Goal: Task Accomplishment & Management: Manage account settings

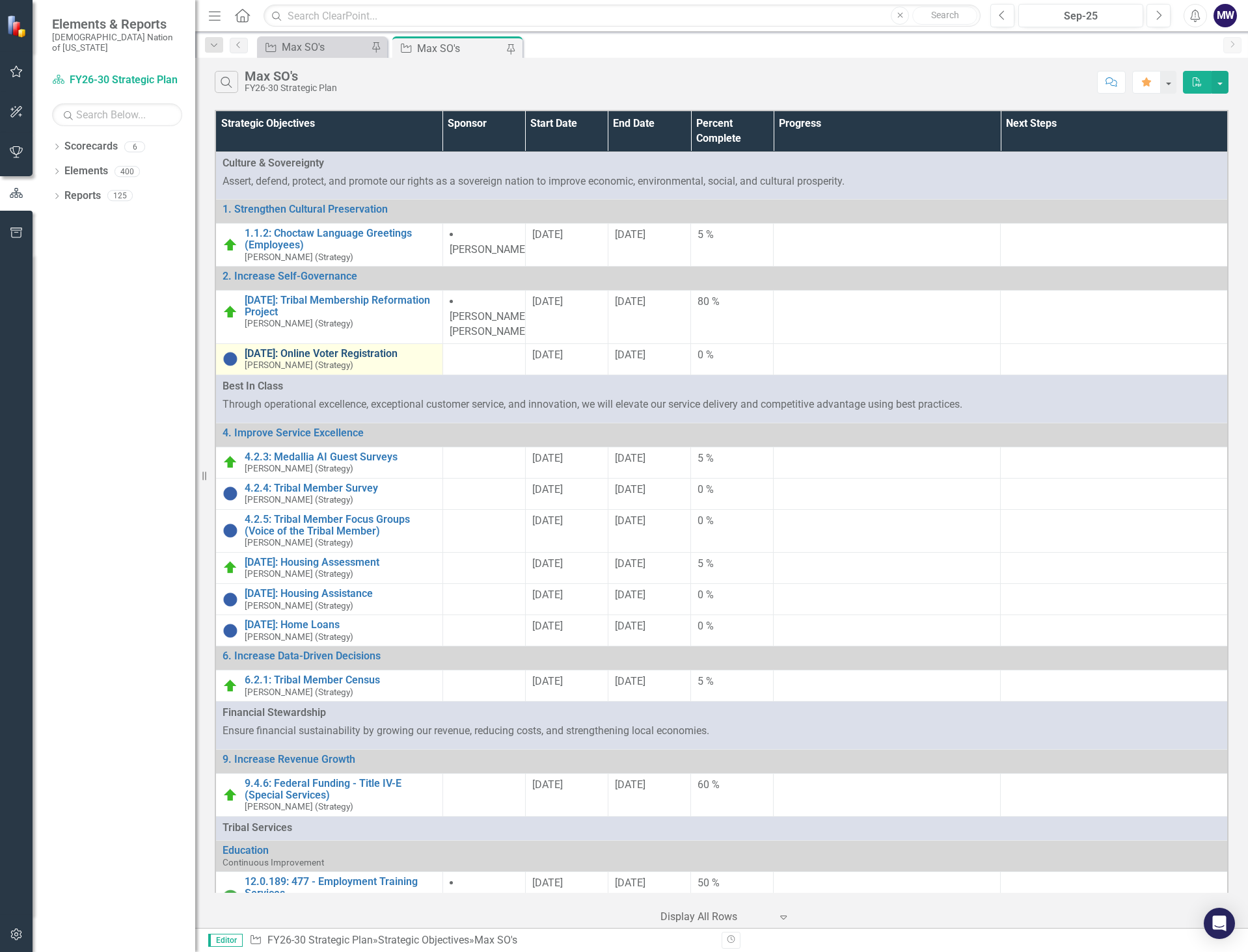
click at [359, 348] on link "[DATE]: Online Voter Registration" at bounding box center [339, 354] width 191 height 12
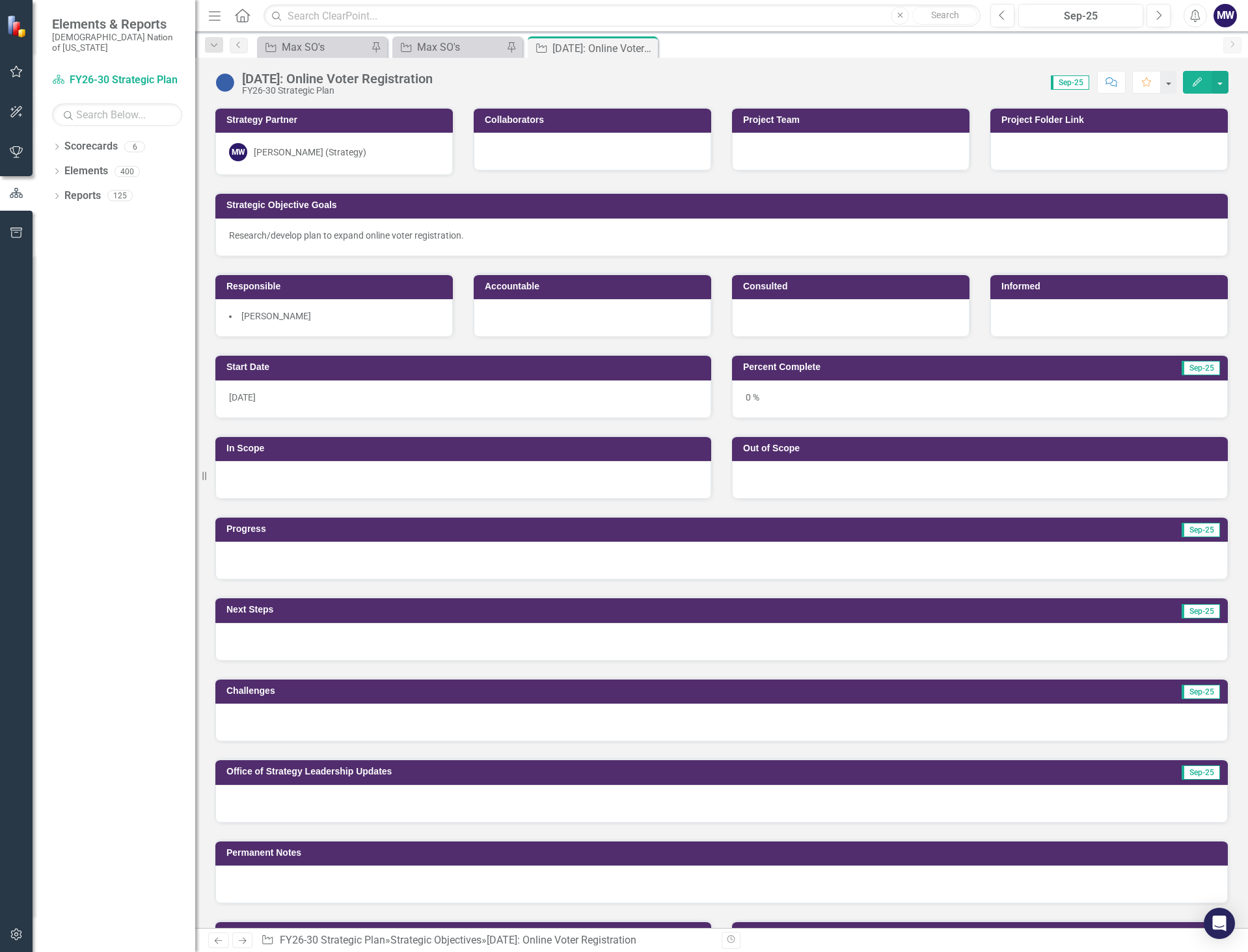
click at [230, 84] on img at bounding box center [224, 81] width 20 height 20
click at [228, 84] on img at bounding box center [224, 81] width 20 height 20
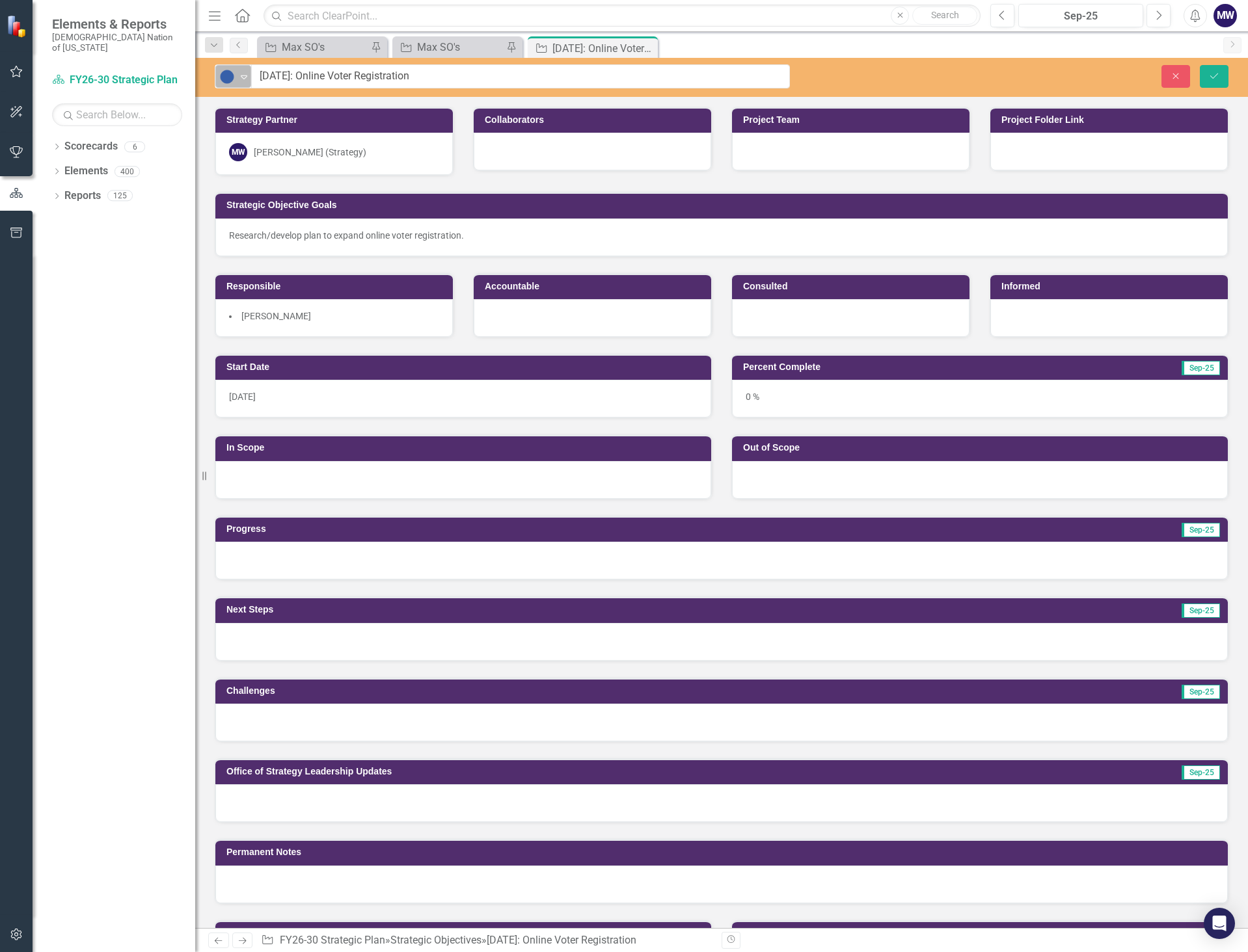
click at [246, 74] on icon "Expand" at bounding box center [243, 77] width 13 height 11
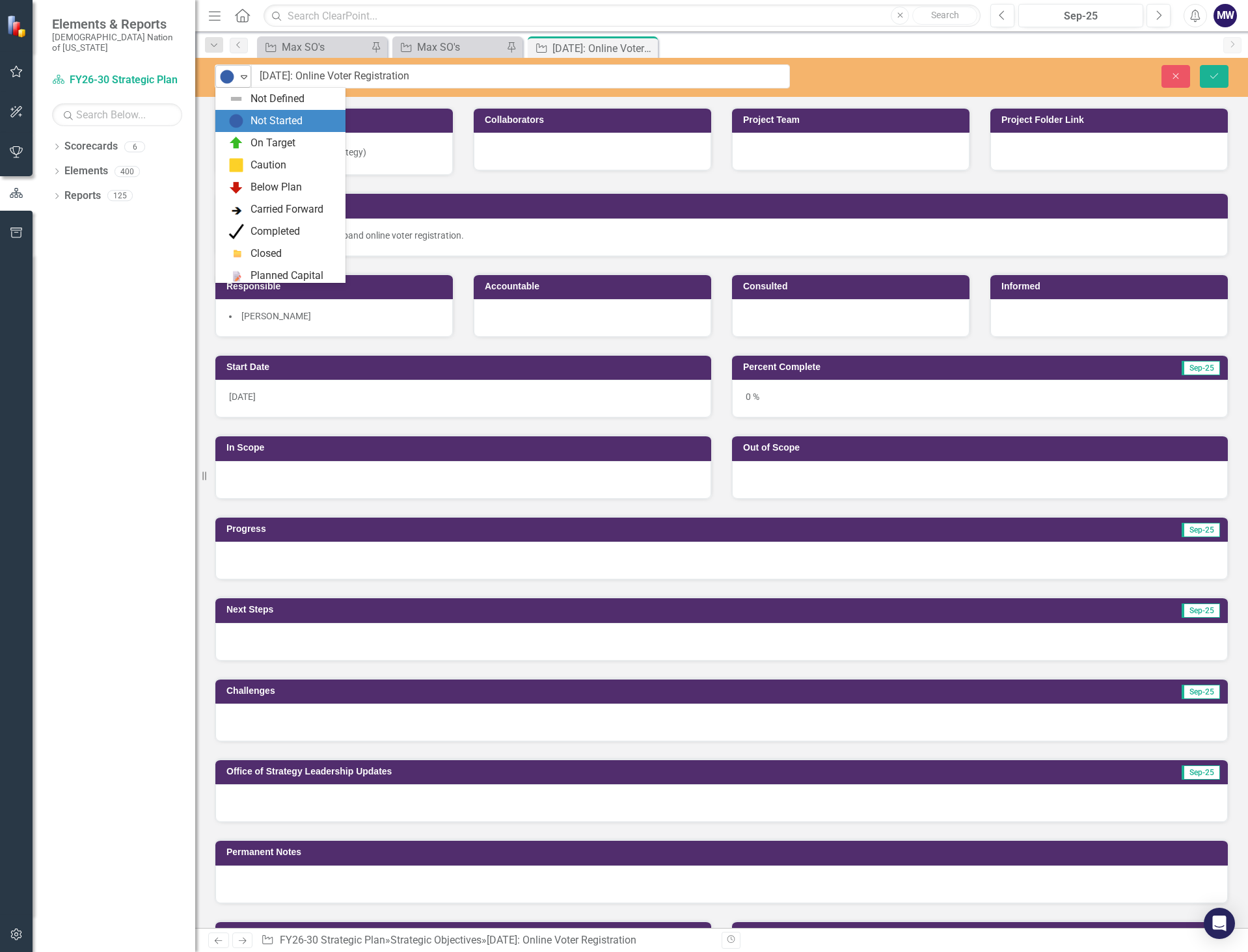
scroll to position [22, 0]
click at [260, 118] on div "On Target" at bounding box center [272, 120] width 45 height 15
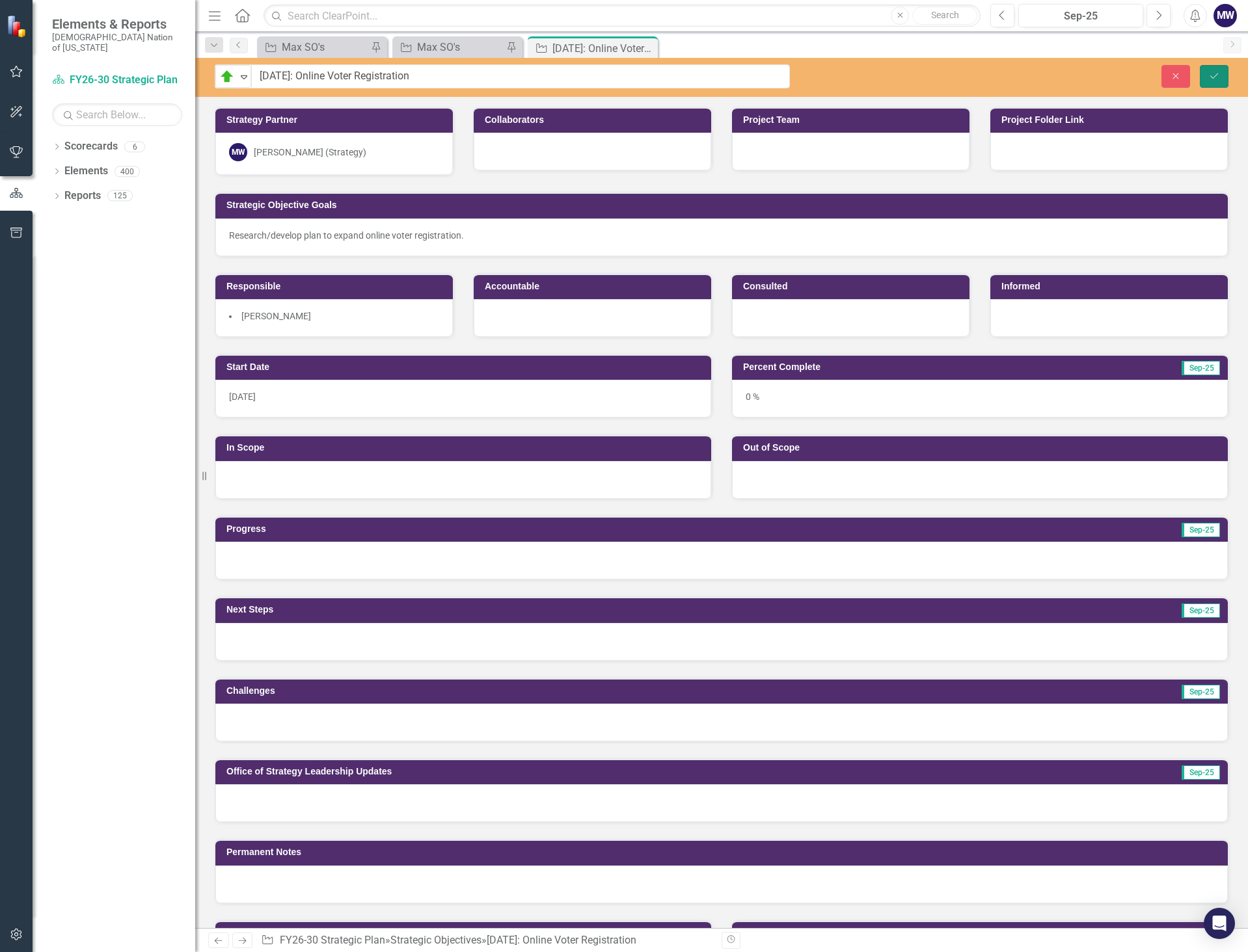
click at [1220, 79] on button "Save" at bounding box center [1214, 76] width 29 height 22
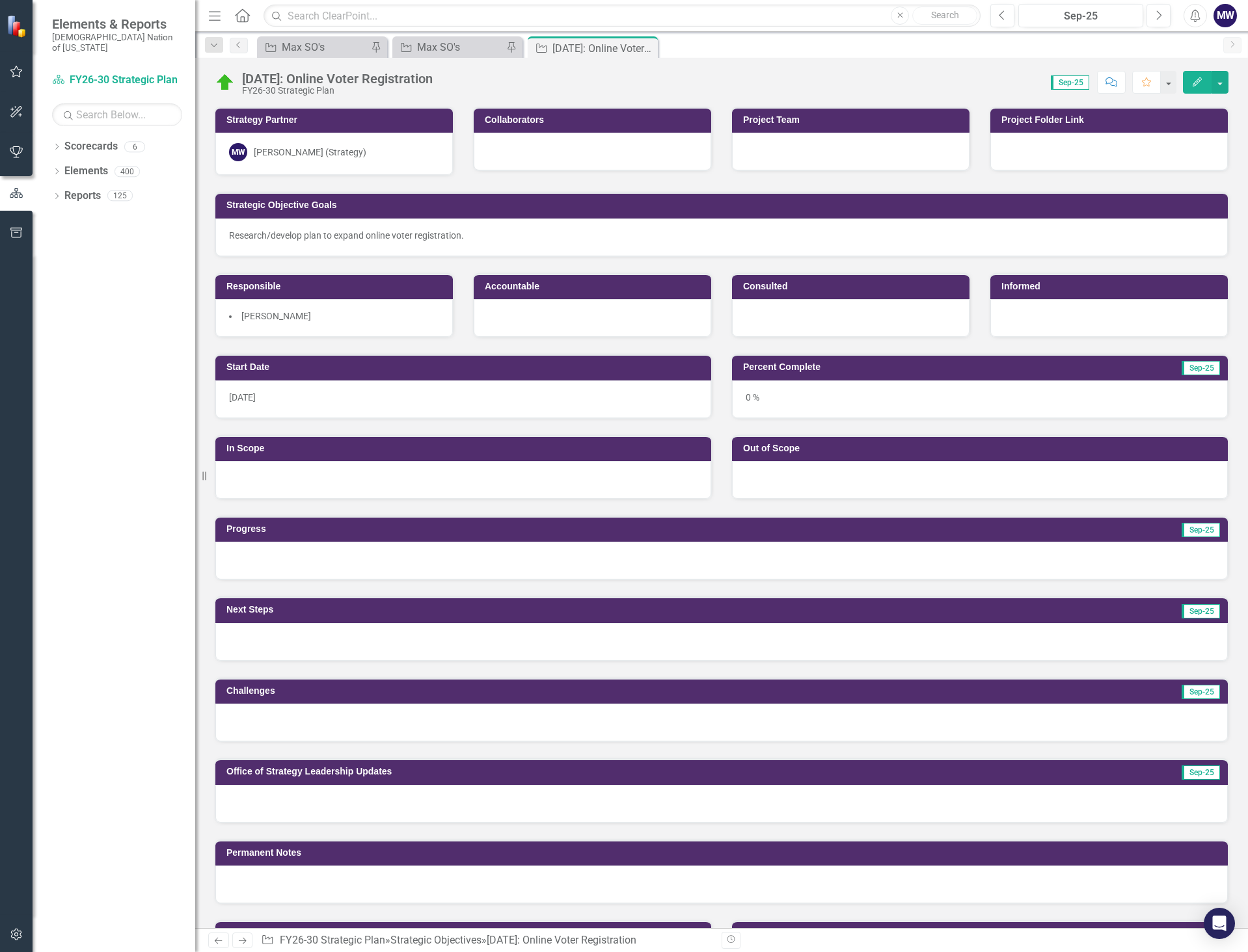
click at [513, 320] on div at bounding box center [592, 318] width 238 height 38
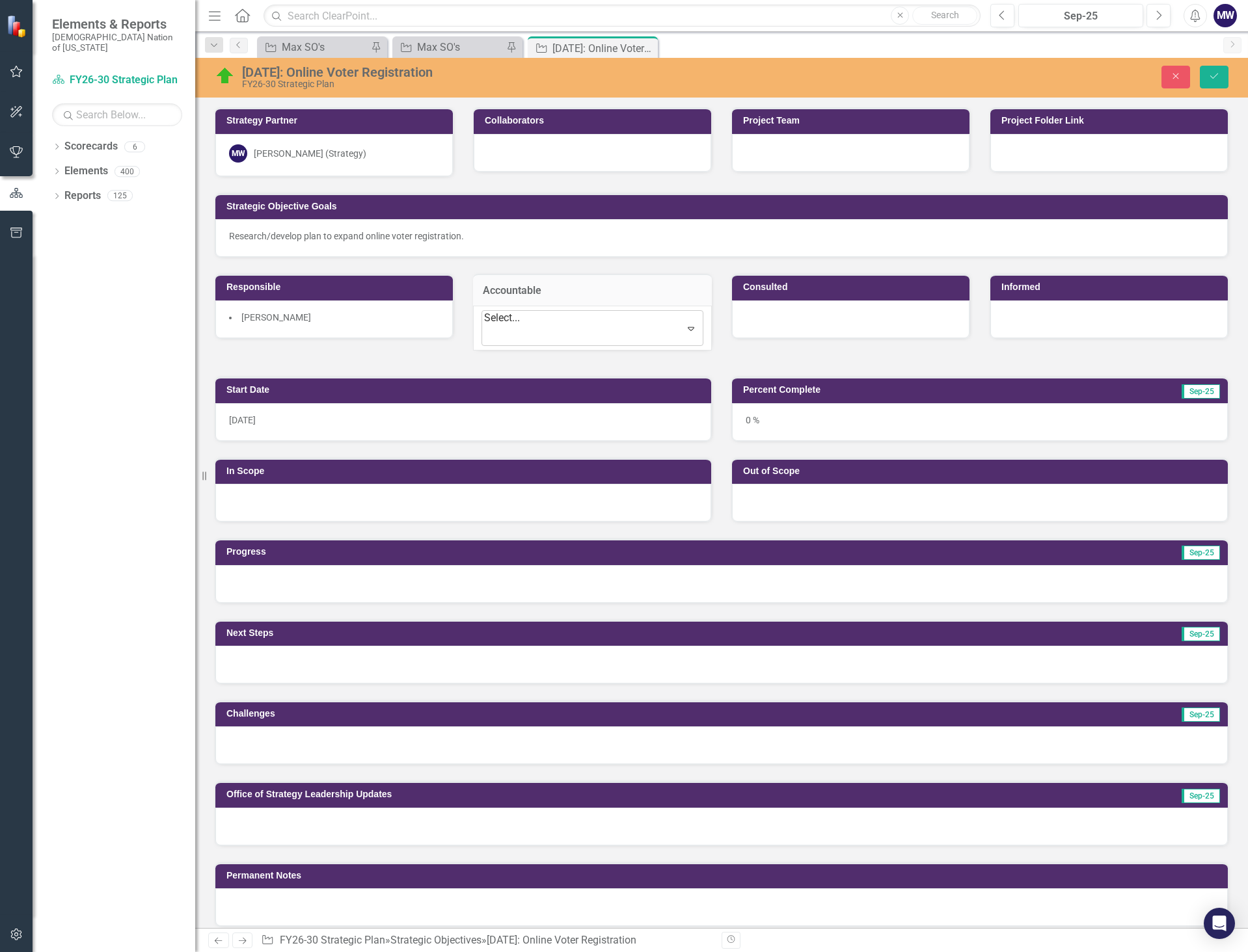
click at [488, 328] on div at bounding box center [486, 335] width 3 height 17
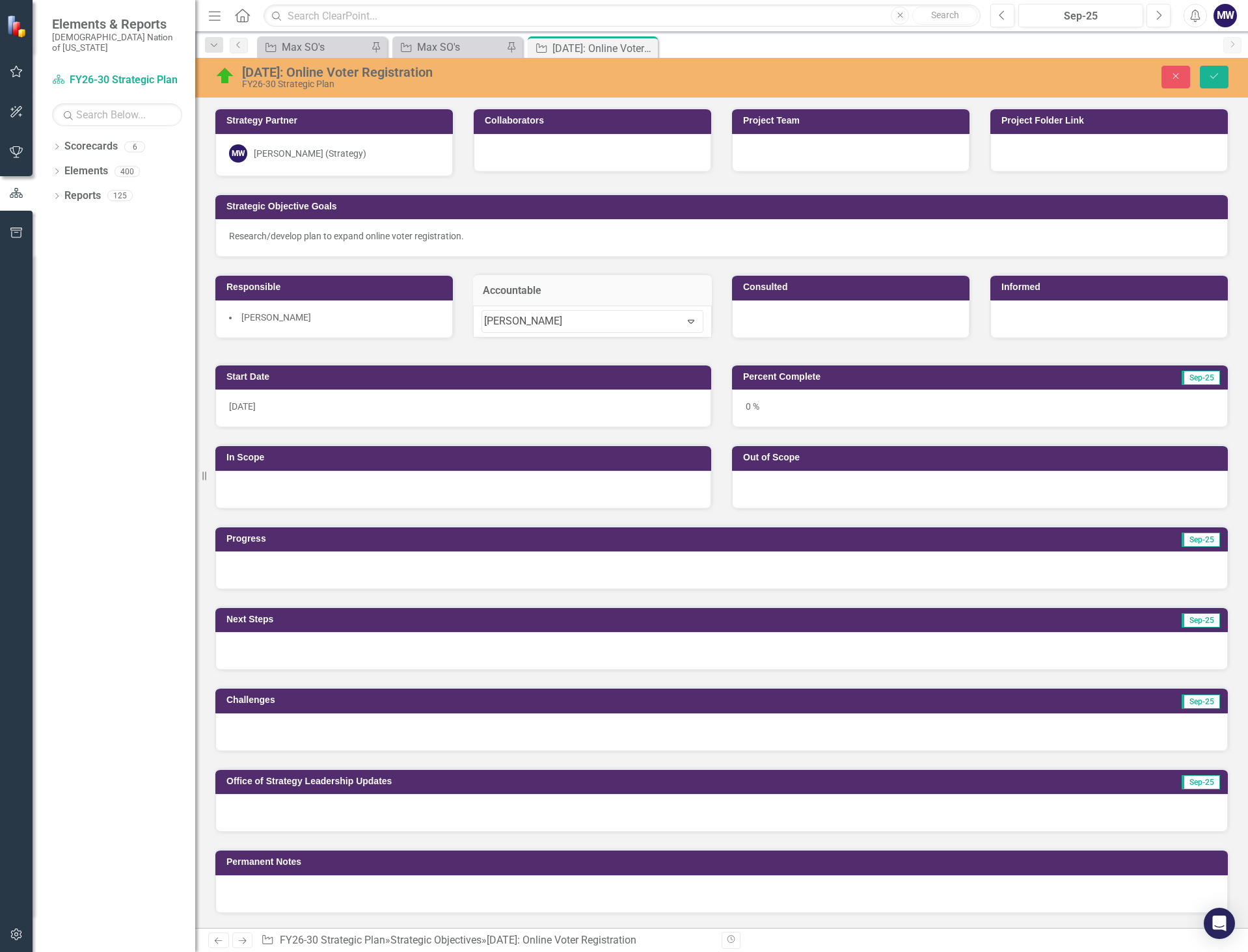
type input "[PERSON_NAME]"
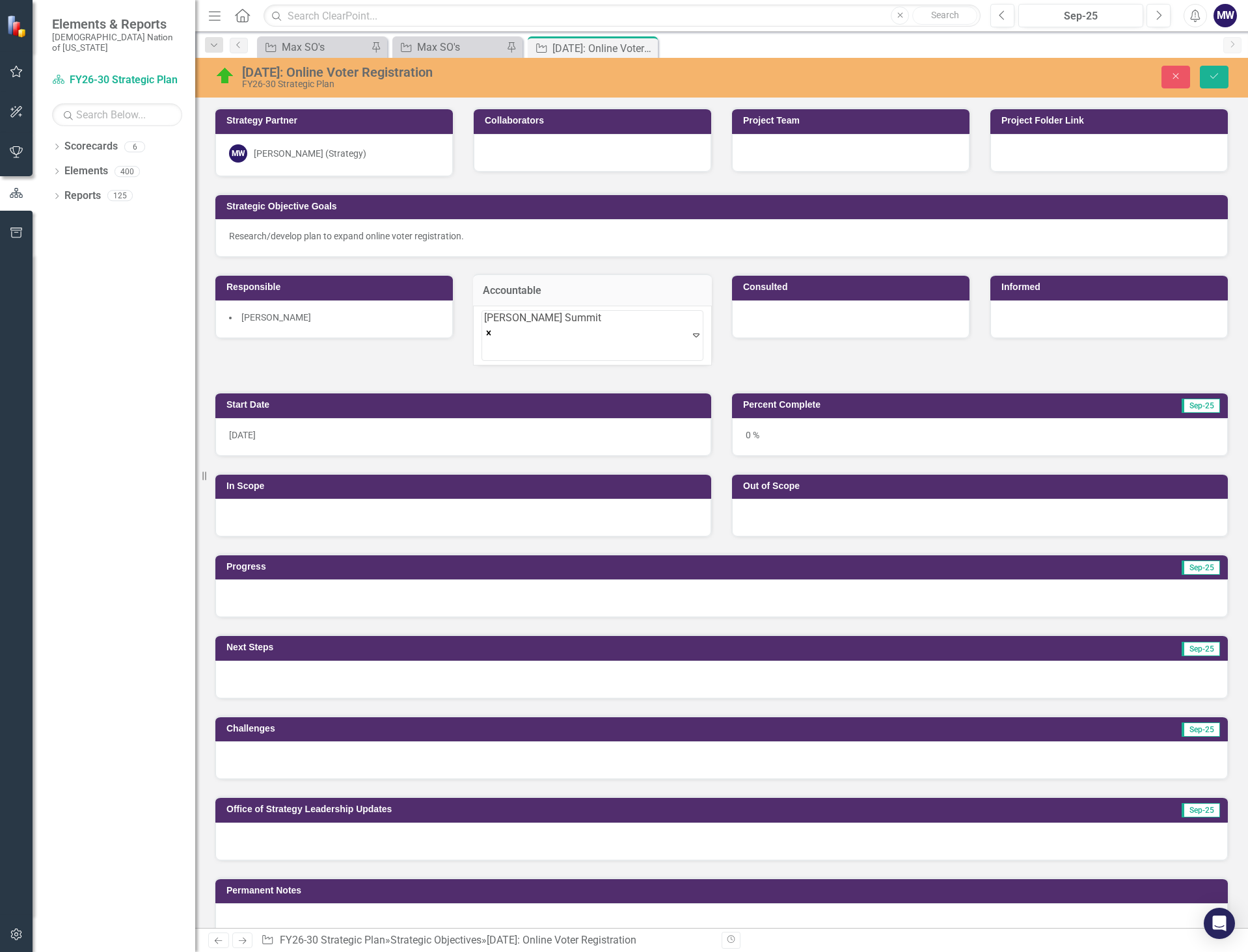
click at [841, 327] on div at bounding box center [850, 319] width 238 height 38
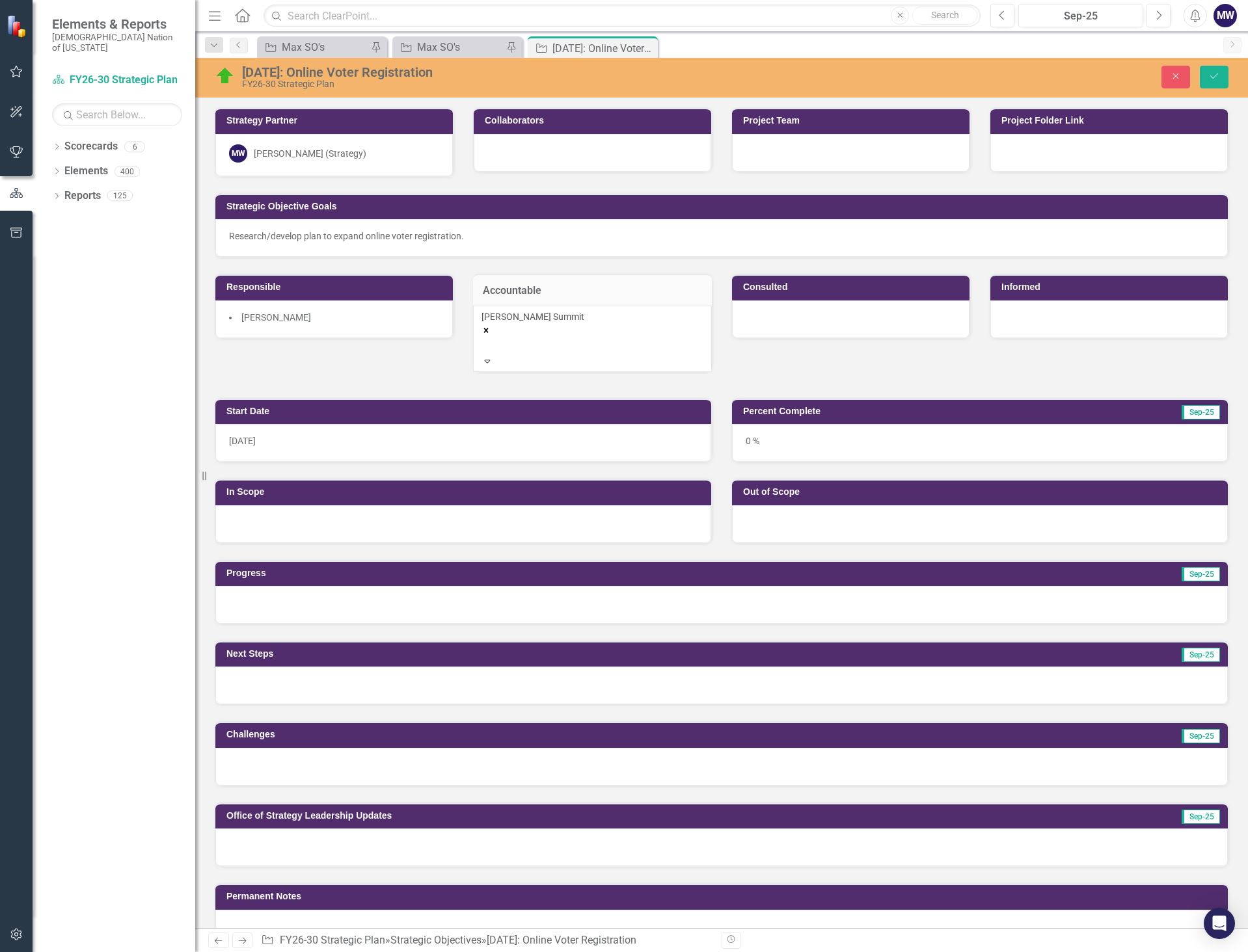
click at [841, 327] on div at bounding box center [850, 319] width 238 height 38
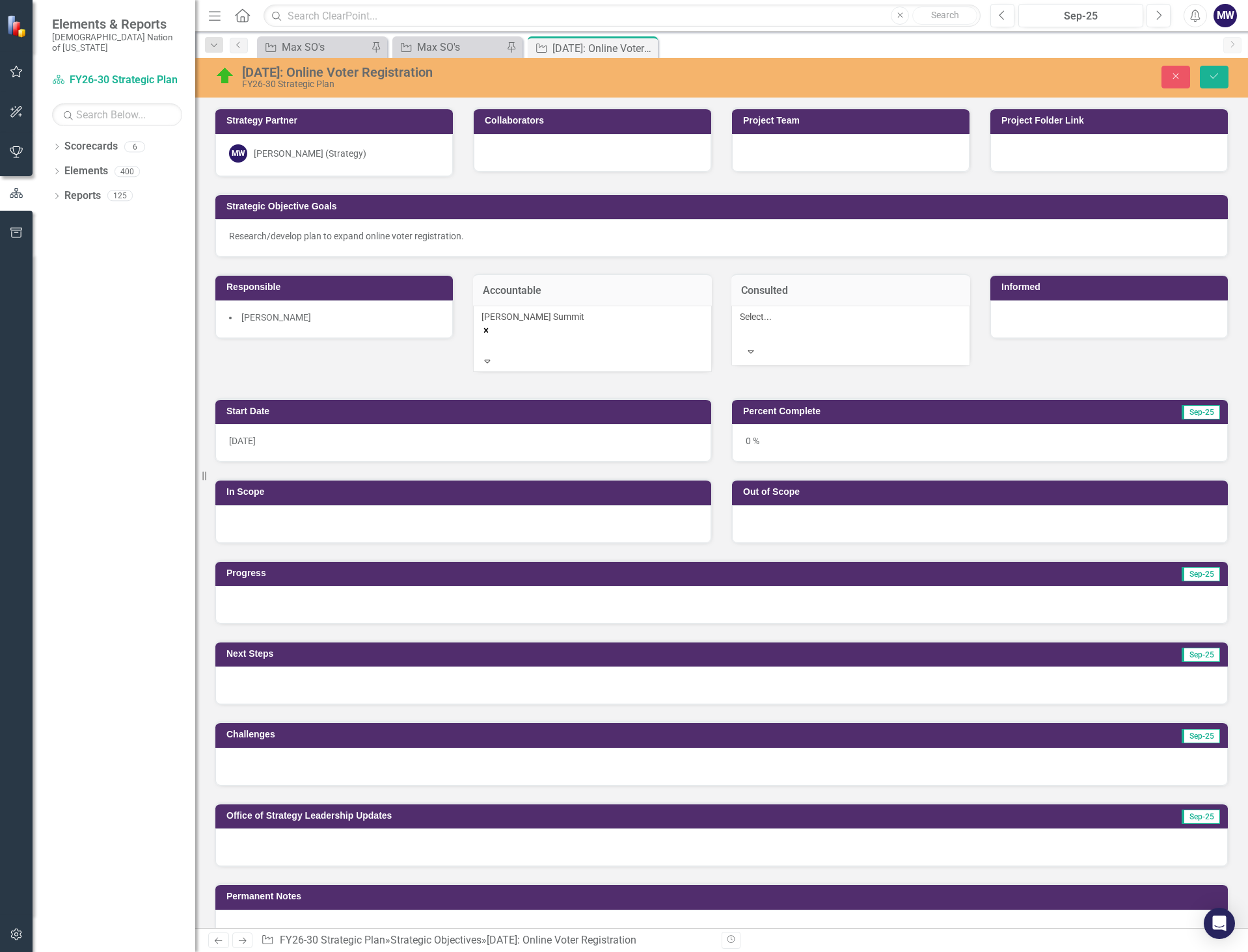
click at [743, 332] on div at bounding box center [742, 333] width 2 height 16
type input "[PERSON_NAME]"
click at [1077, 323] on div at bounding box center [1108, 319] width 238 height 38
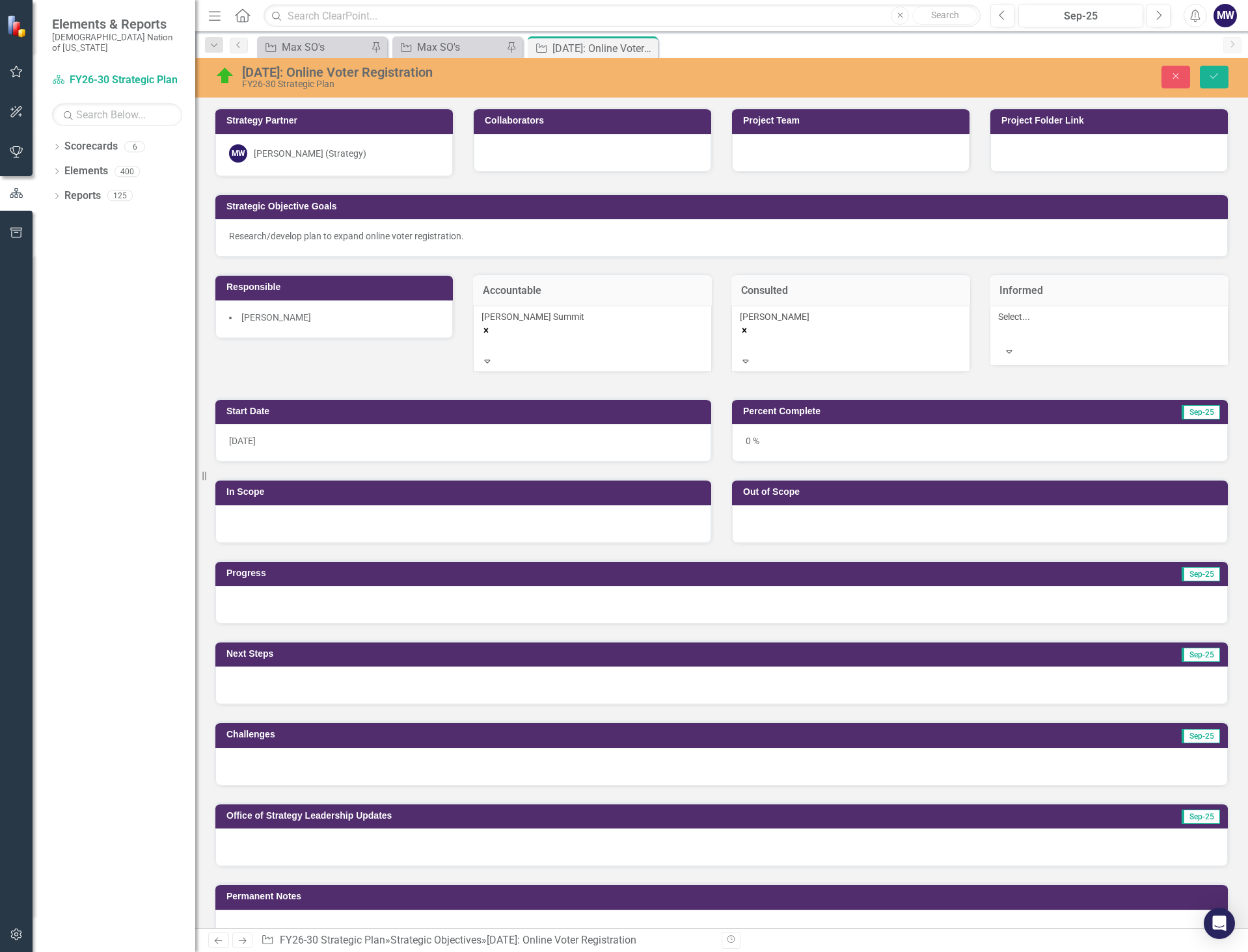
click at [1001, 333] on div at bounding box center [1000, 333] width 2 height 16
type input "teres"
click at [491, 329] on icon "Remove Carrie Summit" at bounding box center [485, 330] width 9 height 9
click at [557, 336] on div "Select... Expand" at bounding box center [592, 329] width 222 height 37
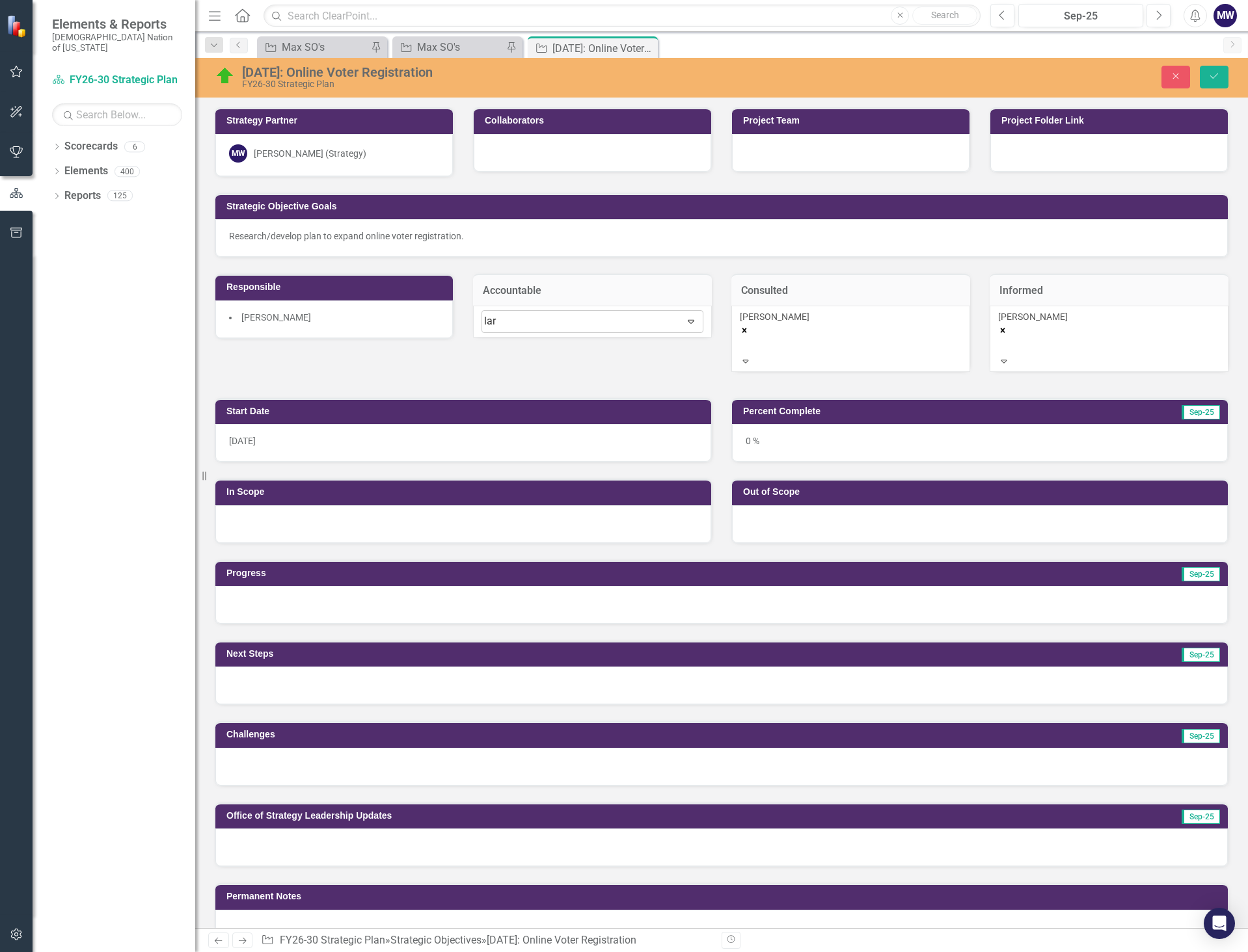
type input "lari"
click at [351, 323] on div "[PERSON_NAME]" at bounding box center [334, 319] width 238 height 38
click at [351, 323] on li "[PERSON_NAME]" at bounding box center [334, 317] width 210 height 13
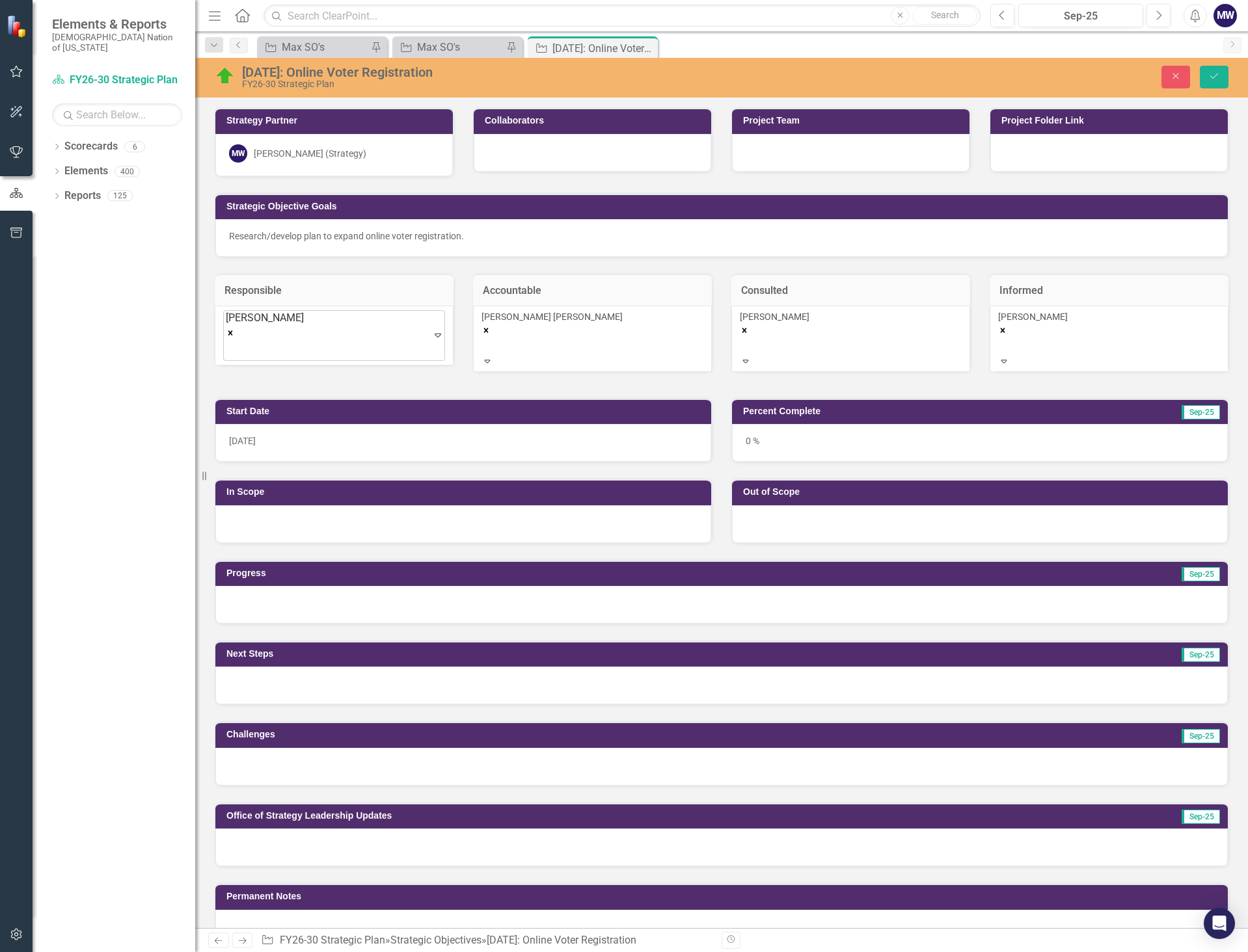
drag, startPoint x: 308, startPoint y: 331, endPoint x: 329, endPoint y: 344, distance: 24.7
click at [304, 344] on div "[PERSON_NAME]" at bounding box center [265, 336] width 78 height 50
click at [230, 347] on div at bounding box center [228, 350] width 3 height 17
type input "[PERSON_NAME]"
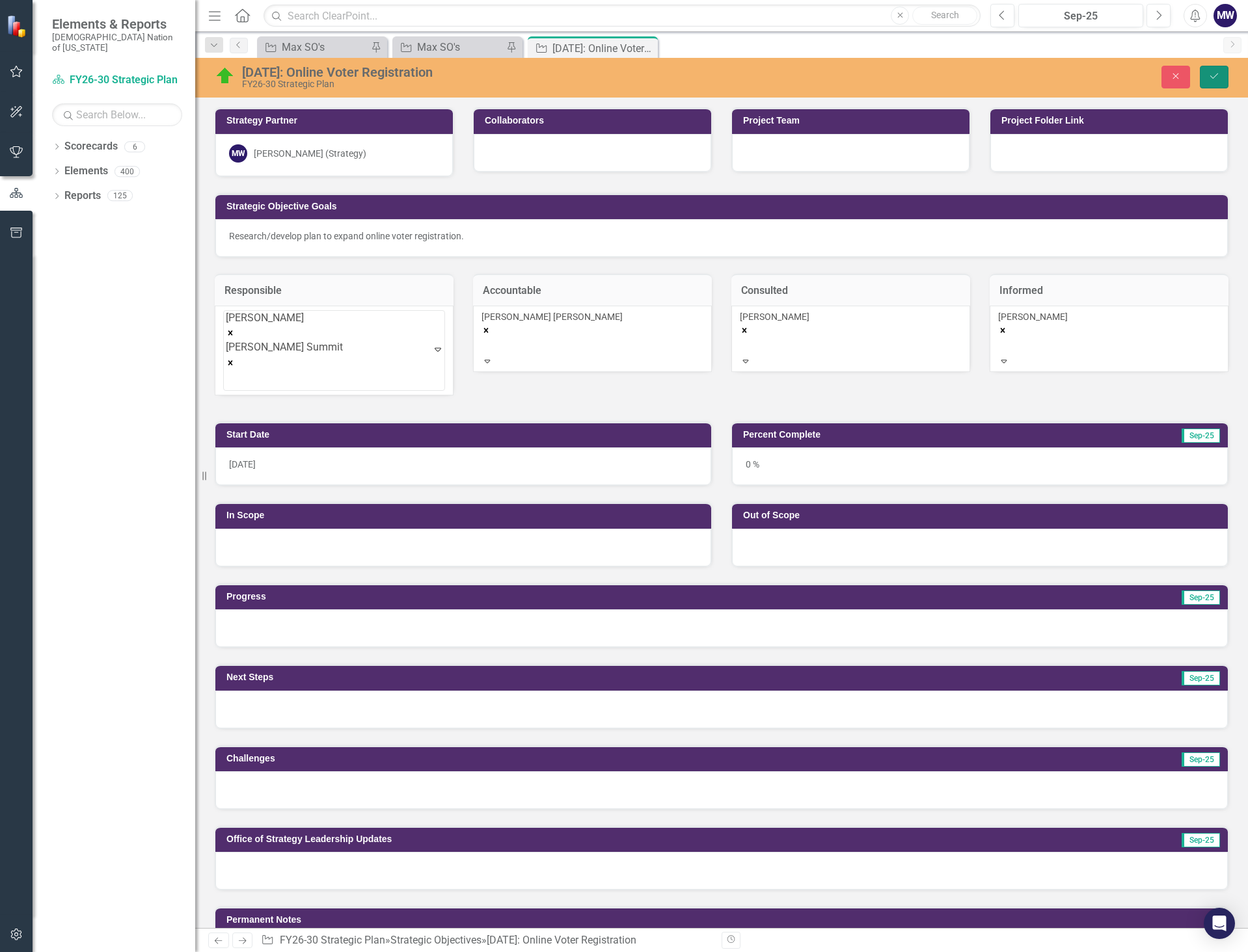
click at [1200, 74] on button "Save" at bounding box center [1214, 77] width 29 height 22
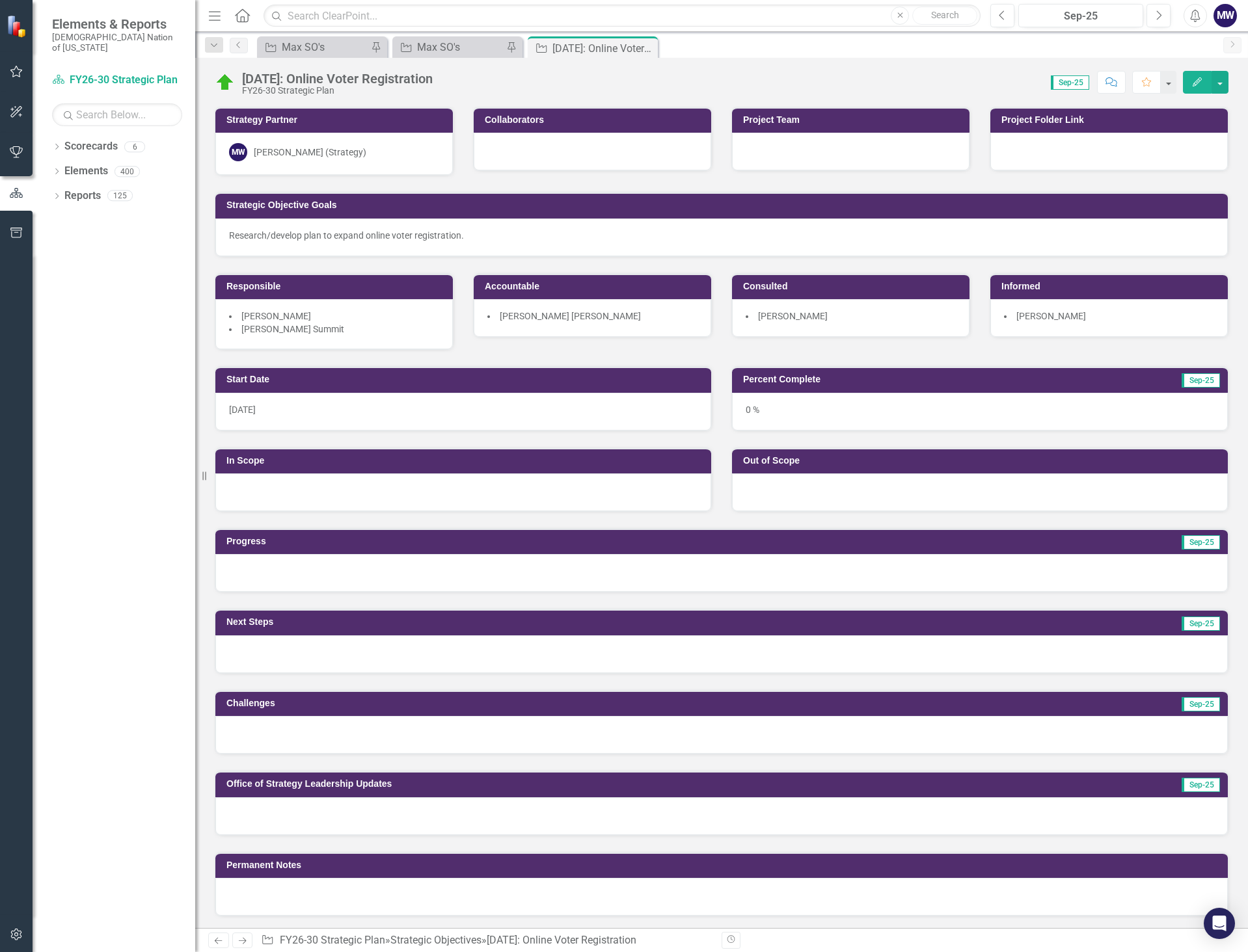
click at [785, 422] on div "0 %" at bounding box center [979, 411] width 496 height 38
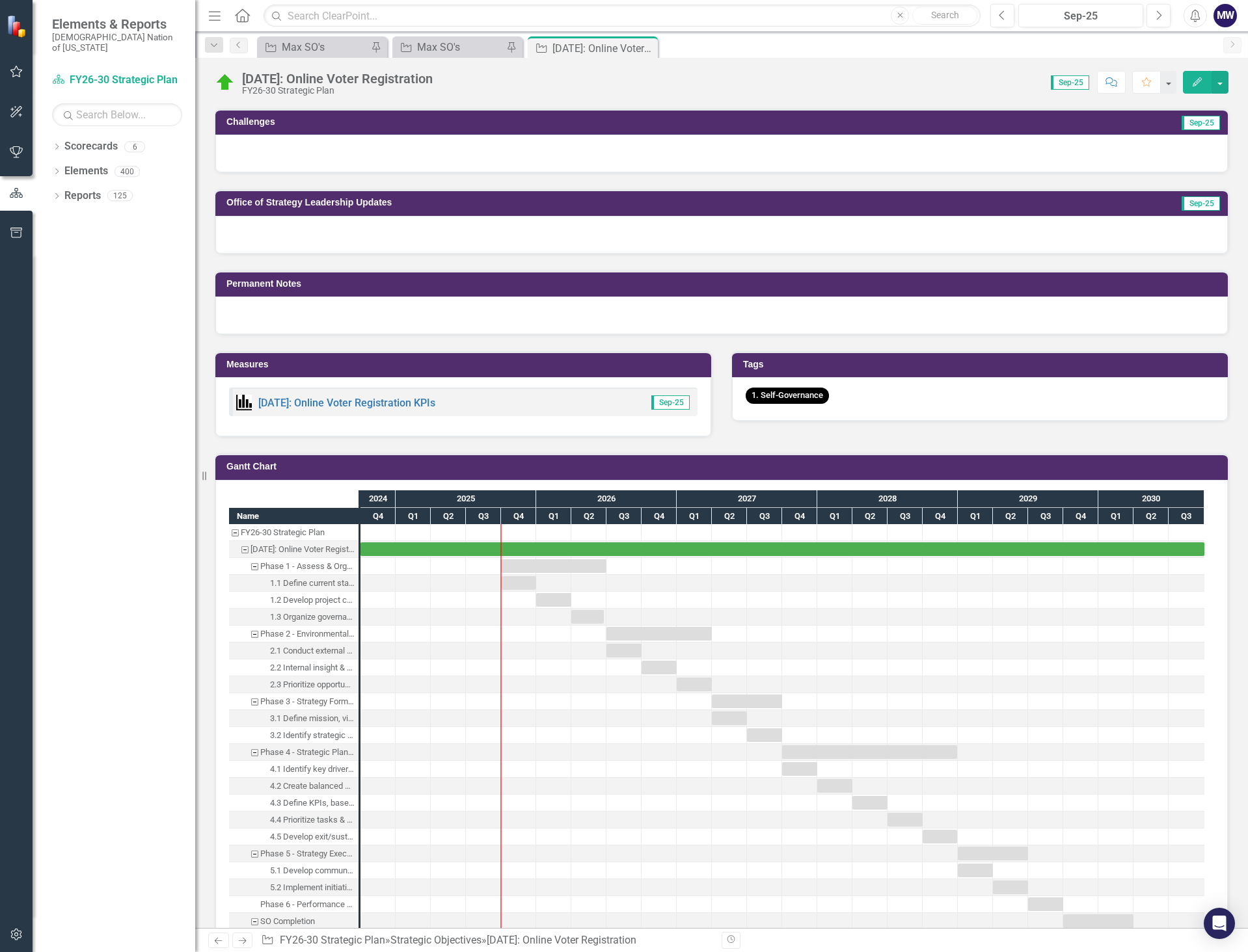
scroll to position [651, 0]
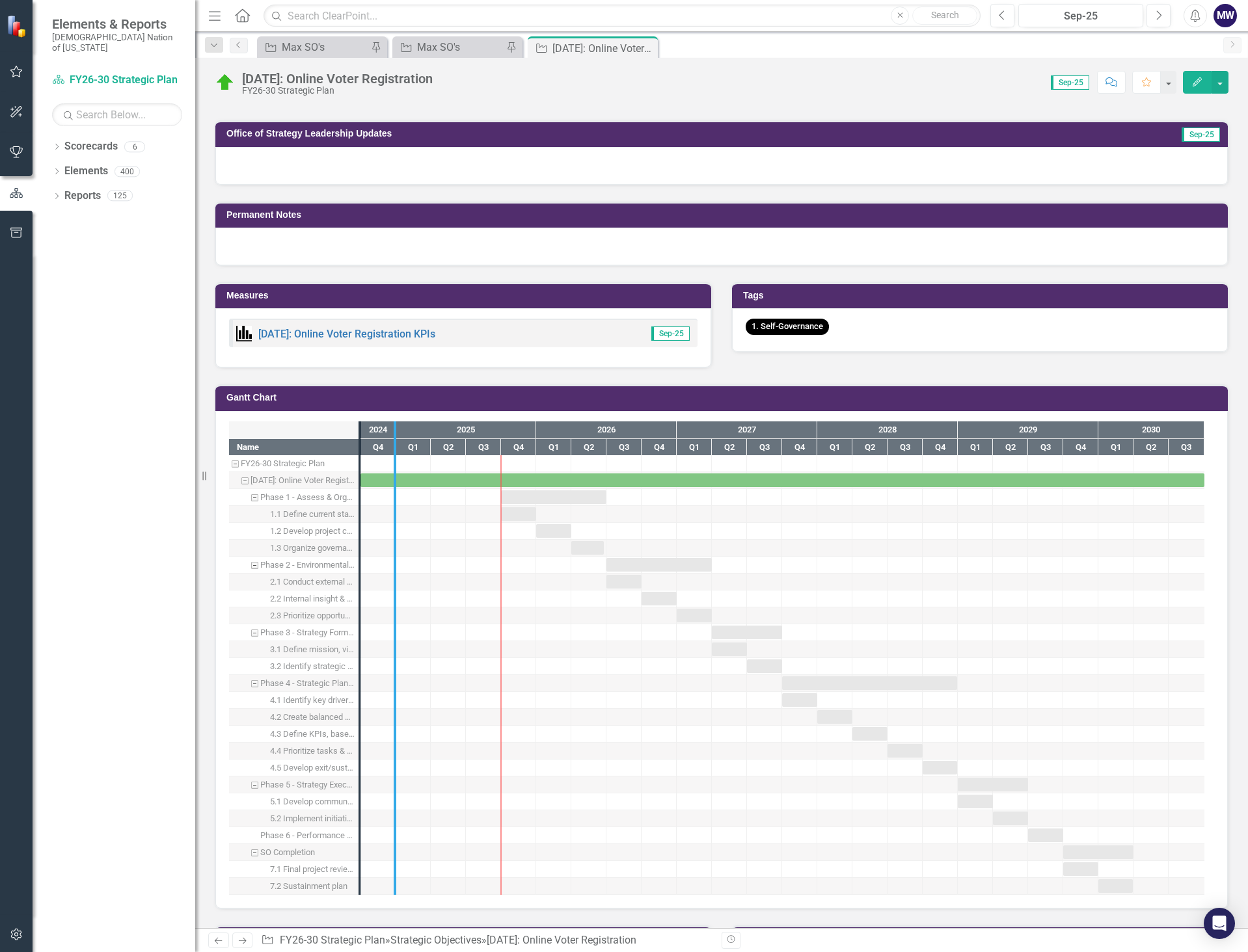
drag, startPoint x: 359, startPoint y: 570, endPoint x: 416, endPoint y: 572, distance: 57.0
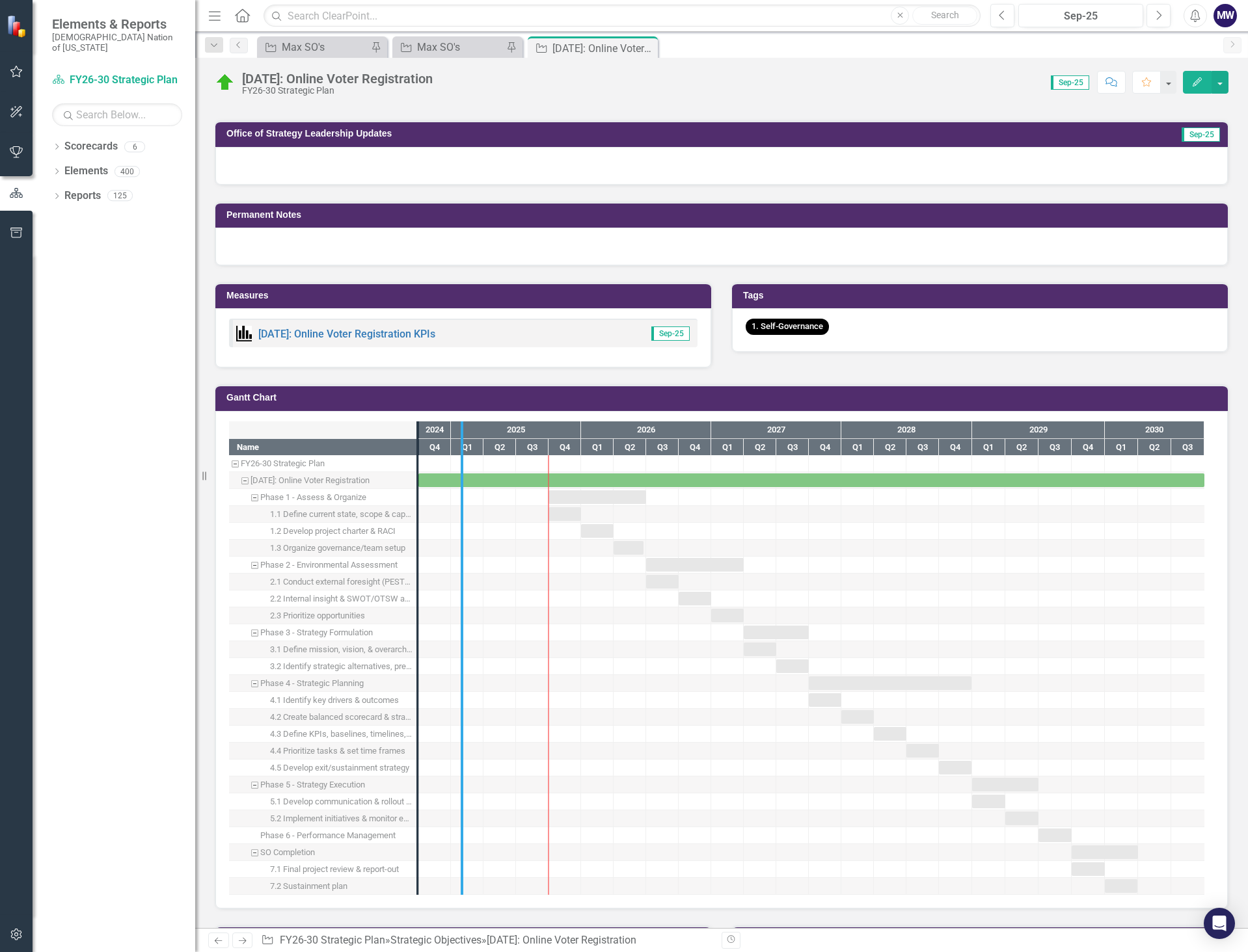
drag, startPoint x: 420, startPoint y: 688, endPoint x: 472, endPoint y: 691, distance: 52.1
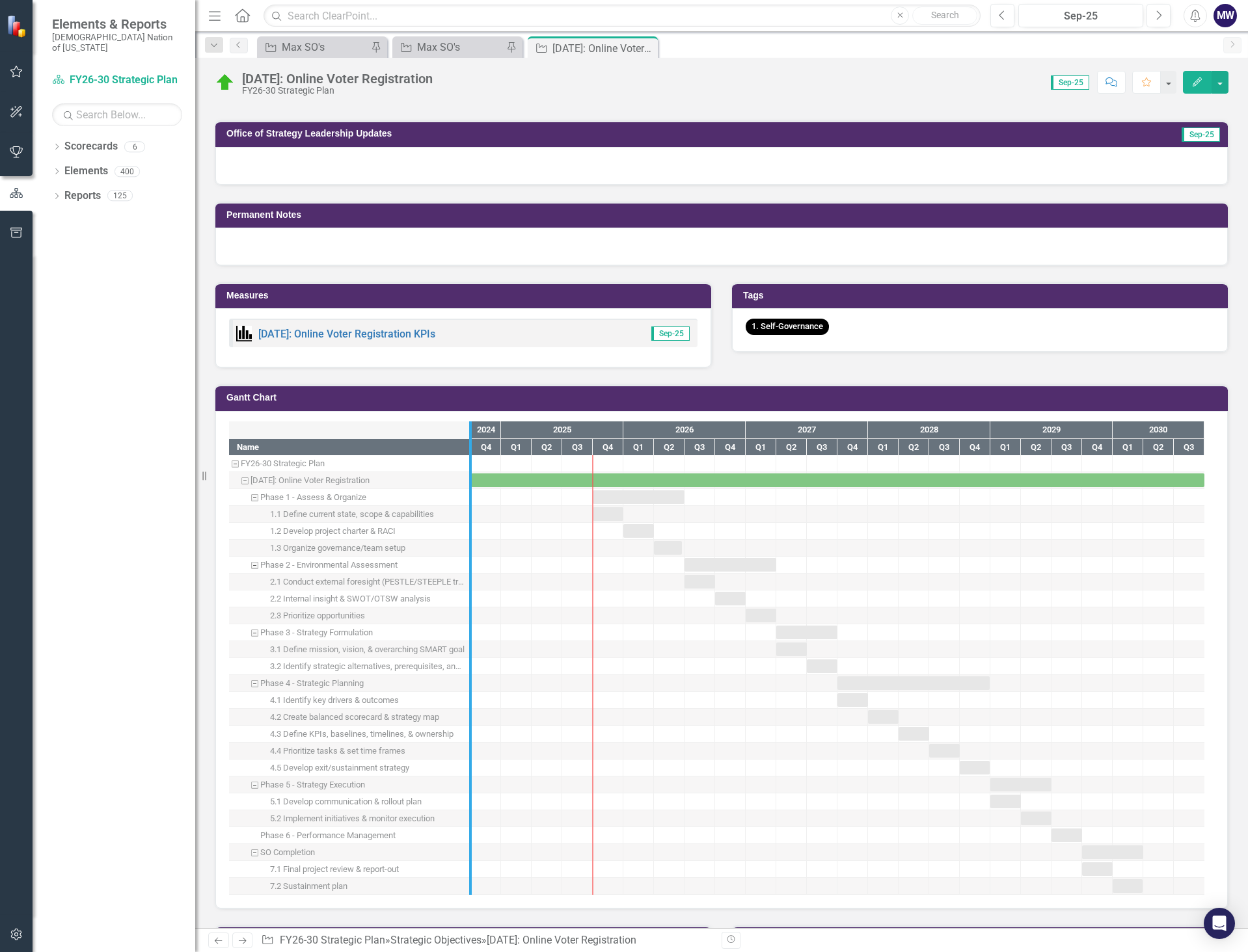
drag, startPoint x: 471, startPoint y: 713, endPoint x: 509, endPoint y: 714, distance: 38.0
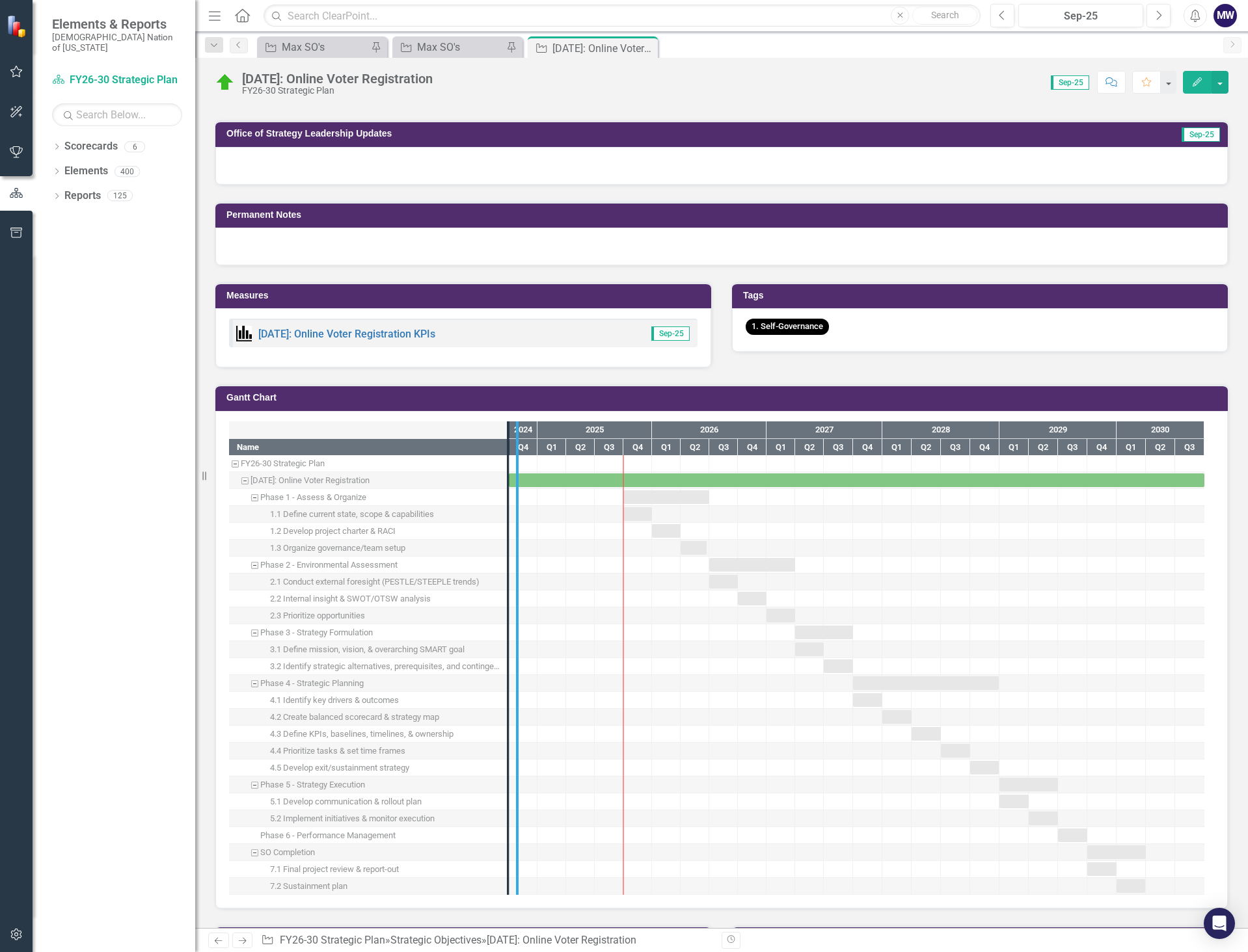
drag, startPoint x: 509, startPoint y: 723, endPoint x: 564, endPoint y: 725, distance: 55.0
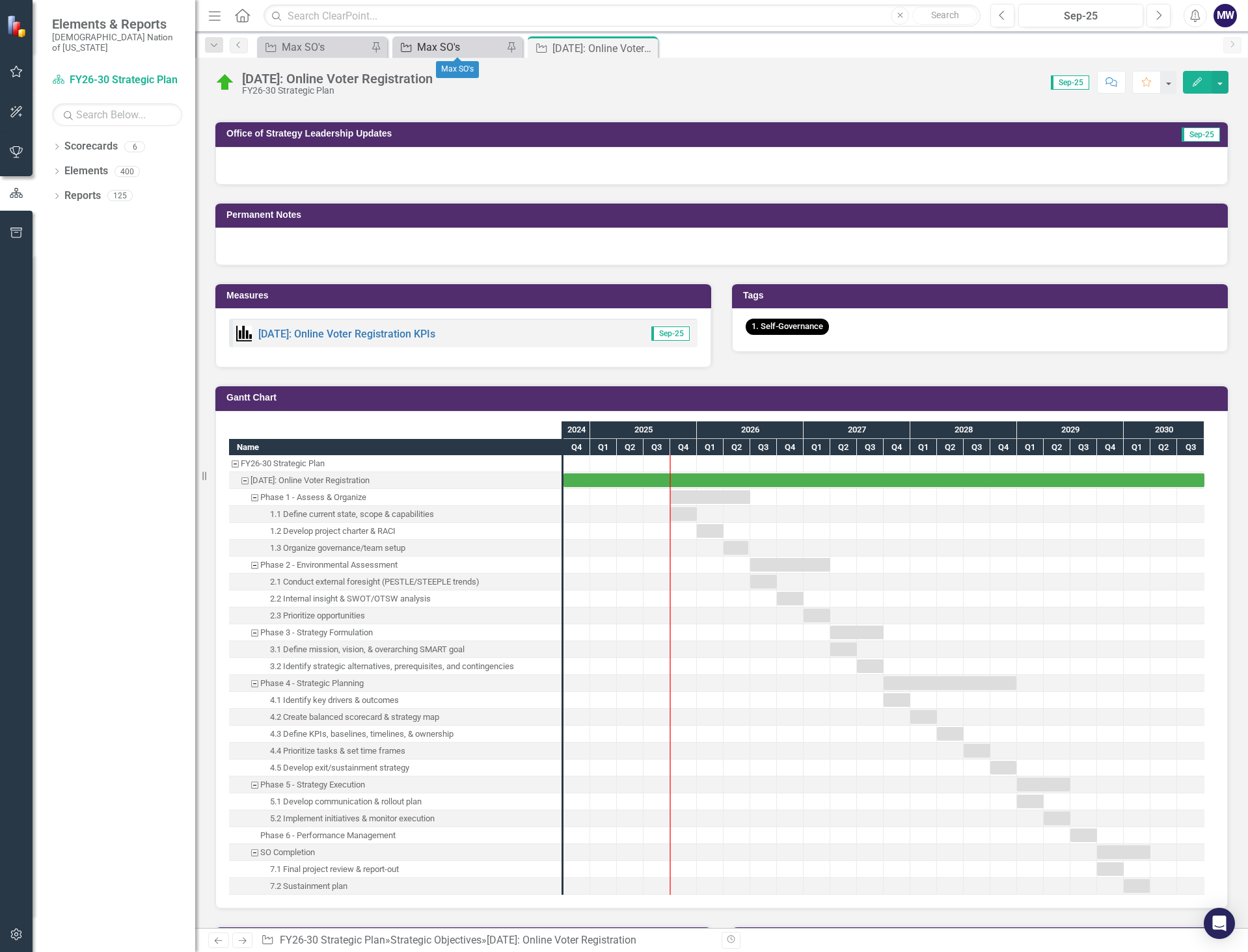
click at [442, 44] on div "Max SO's" at bounding box center [460, 47] width 86 height 16
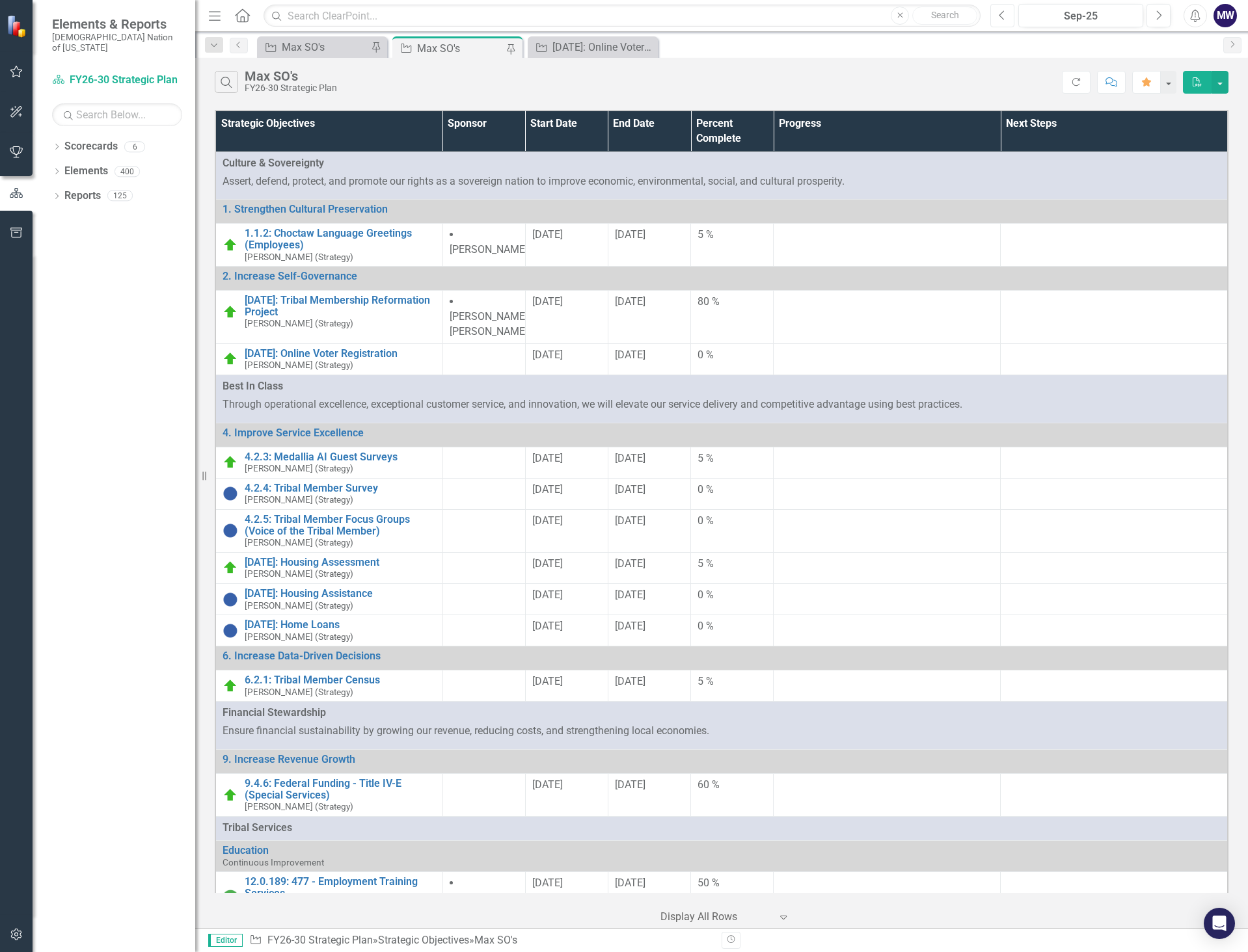
click at [1005, 17] on icon "Previous" at bounding box center [1002, 16] width 7 height 12
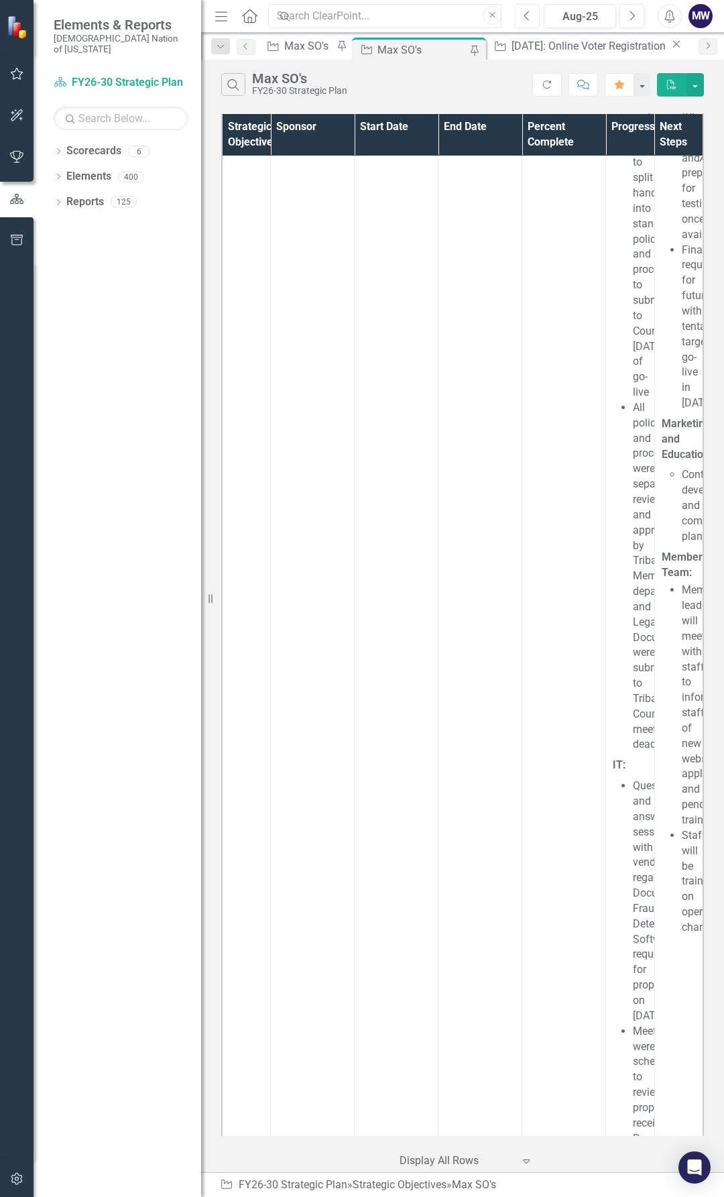
scroll to position [2012, 0]
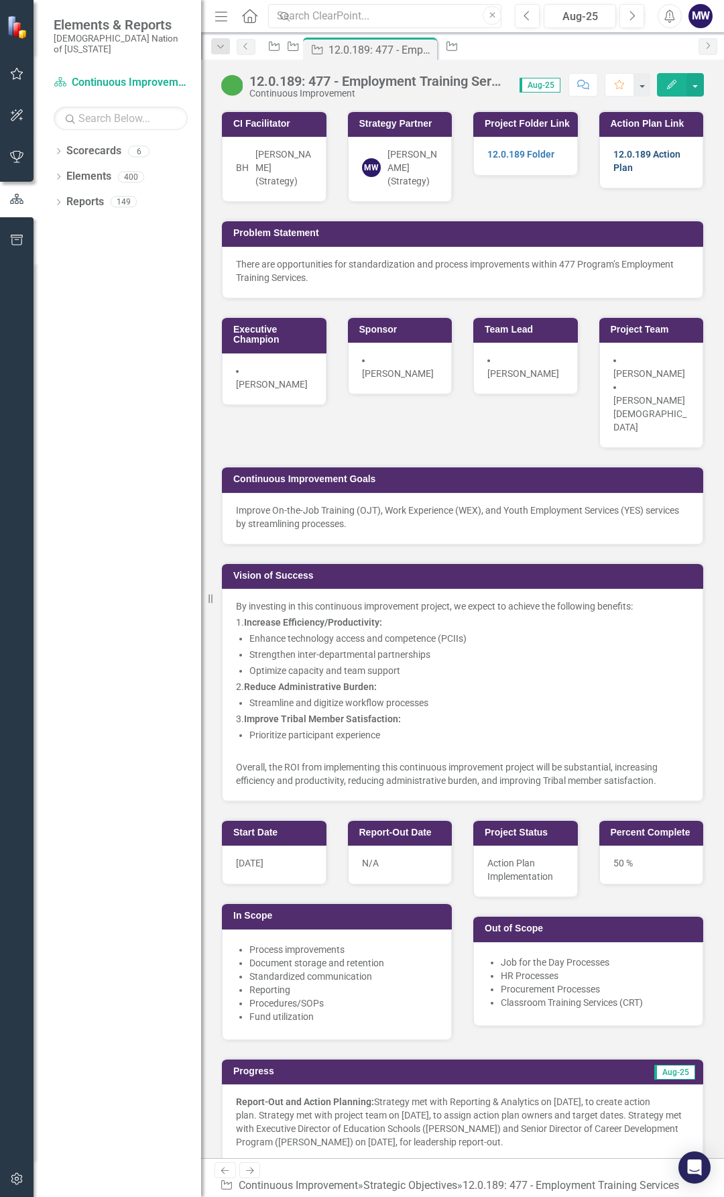
click at [642, 156] on link "12.0.189 Action Plan" at bounding box center [647, 161] width 67 height 24
click at [300, 48] on icon "Strategic Objective" at bounding box center [292, 46] width 13 height 11
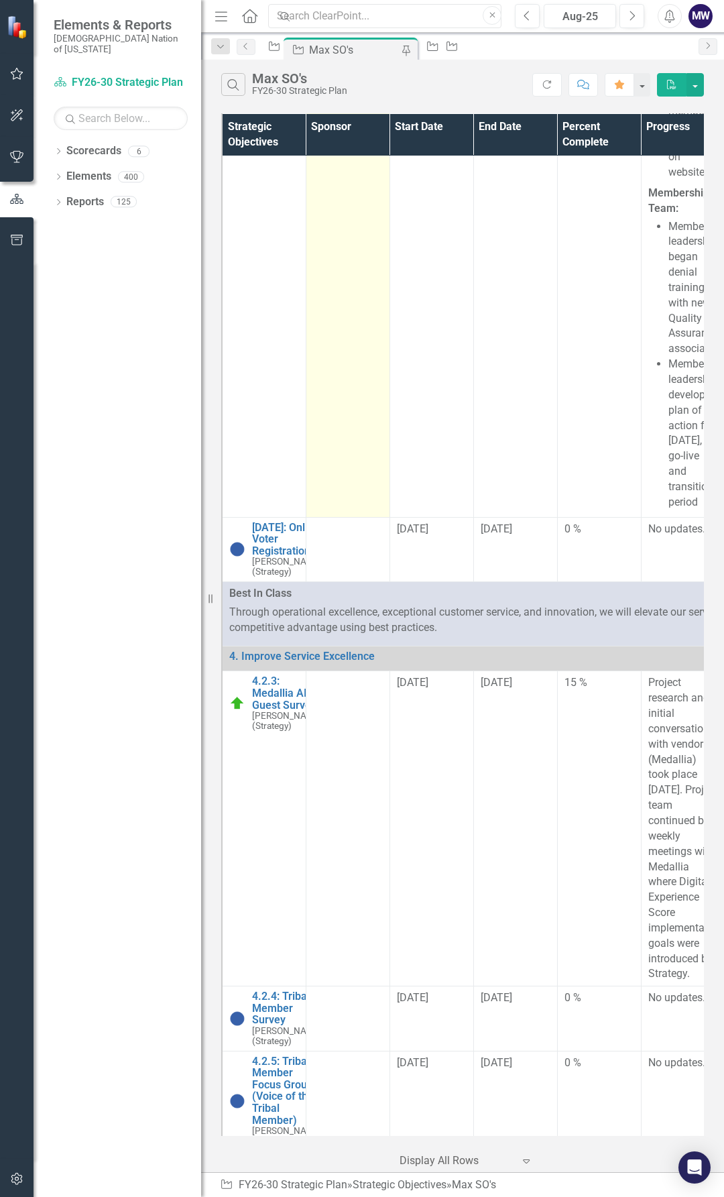
scroll to position [3488, 0]
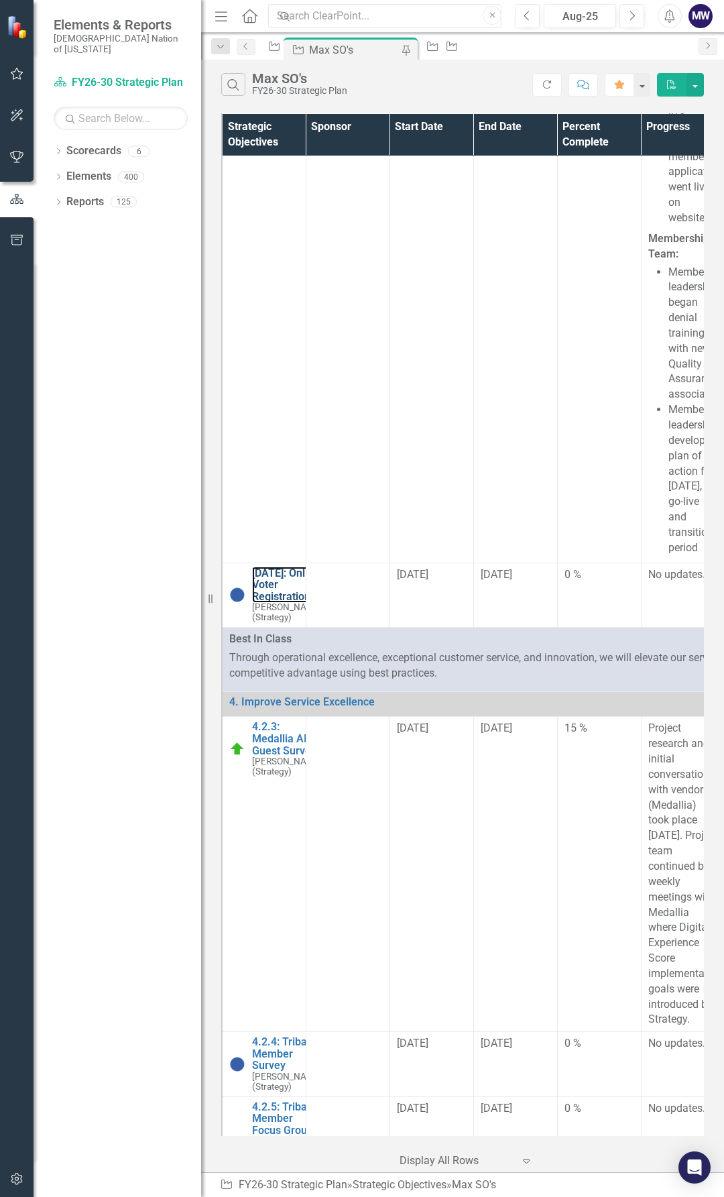
drag, startPoint x: 268, startPoint y: 888, endPoint x: 200, endPoint y: 924, distance: 77.4
click at [268, 603] on link "[DATE]: Online Voter Registration" at bounding box center [287, 586] width 70 height 36
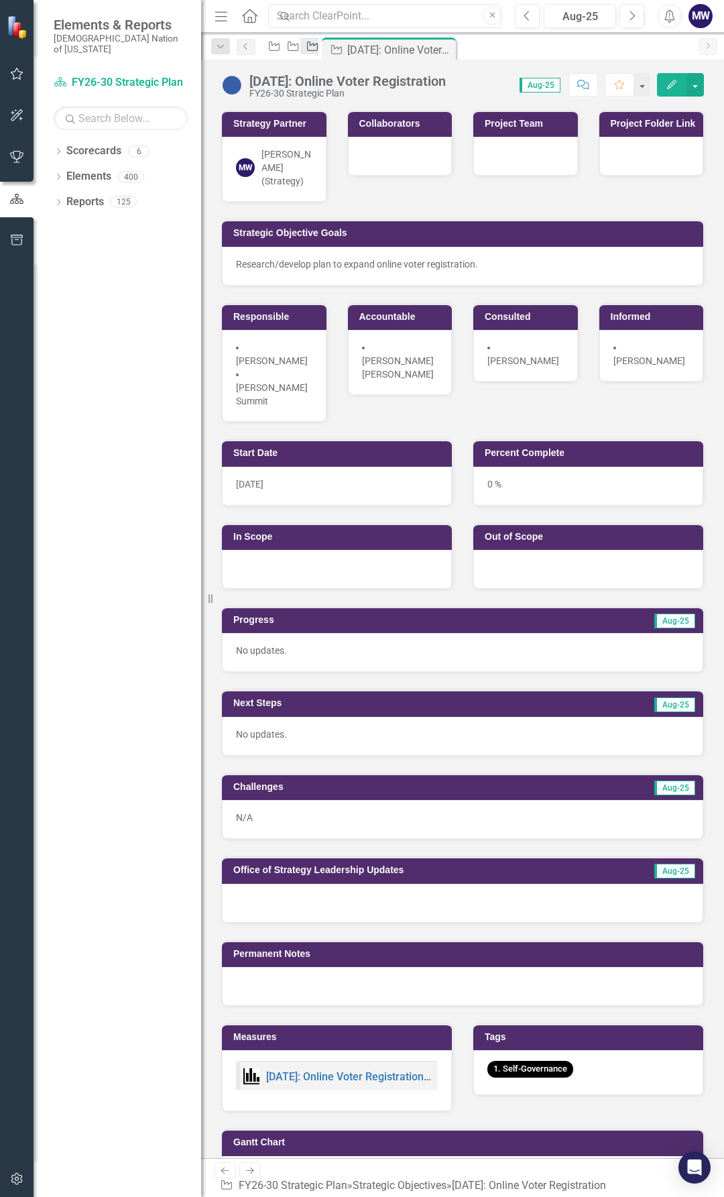
click at [319, 52] on icon "Strategic Objective" at bounding box center [312, 46] width 13 height 11
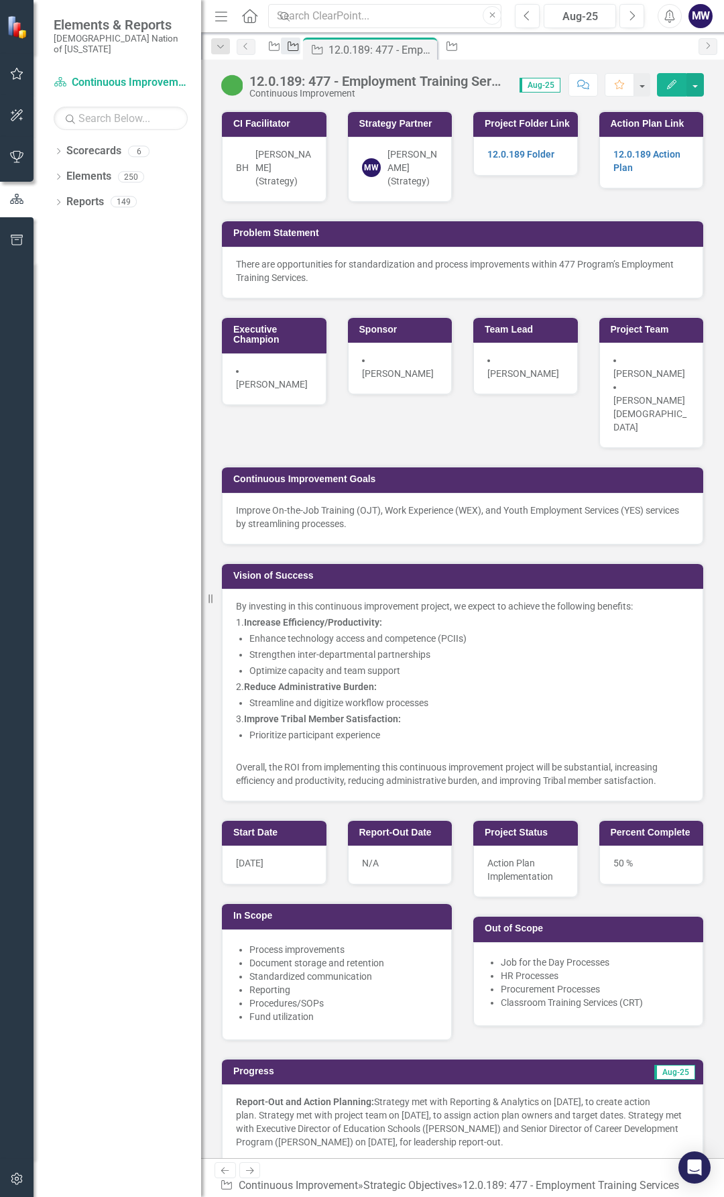
click at [299, 48] on icon at bounding box center [293, 46] width 11 height 9
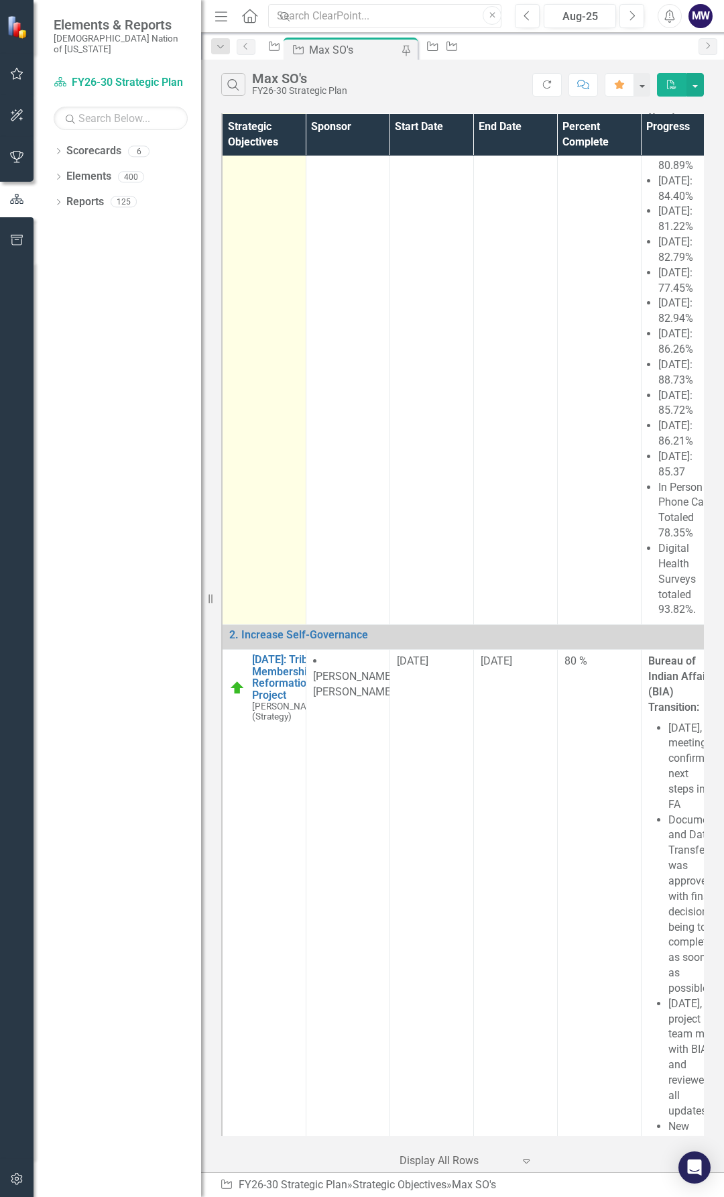
scroll to position [402, 0]
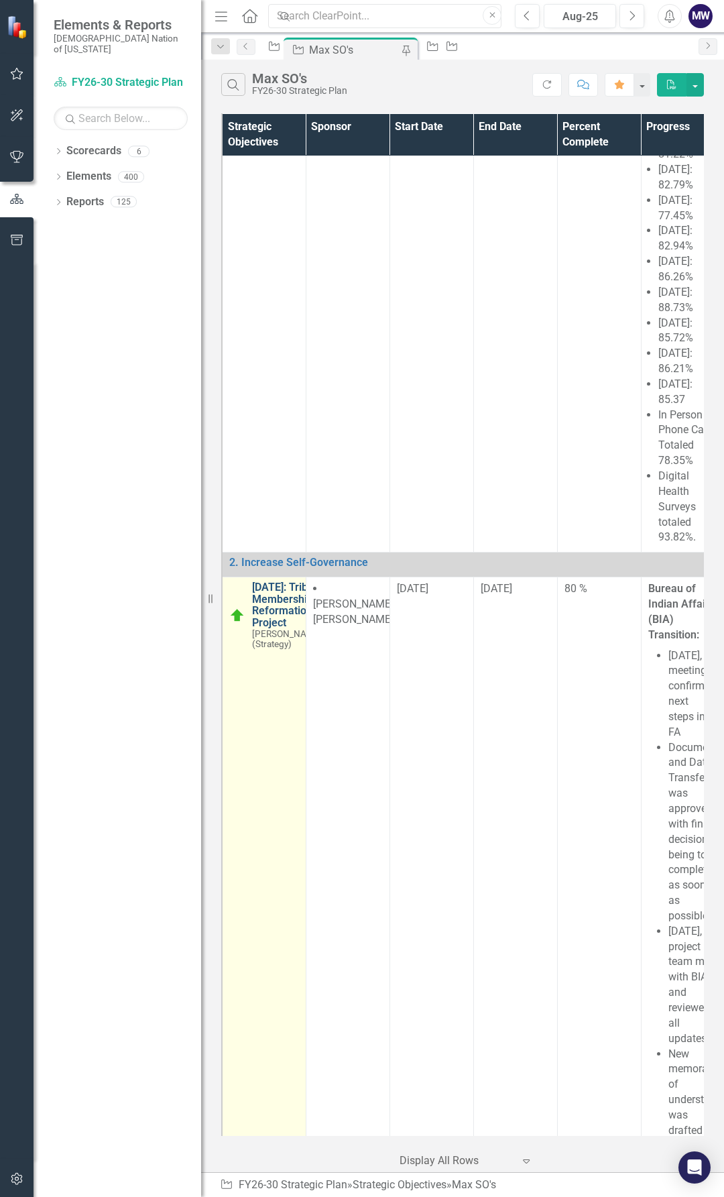
click at [264, 629] on link "[DATE]: Tribal Membership Reformation Project" at bounding box center [287, 605] width 70 height 47
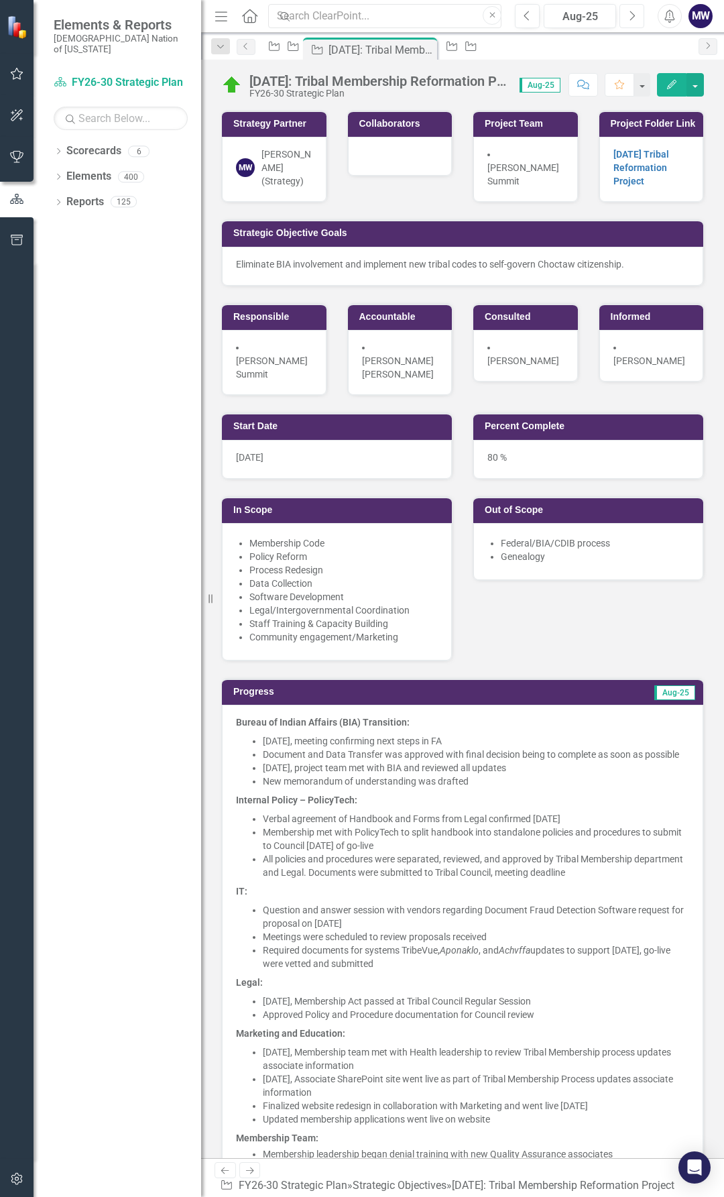
click at [641, 23] on button "Next" at bounding box center [632, 16] width 25 height 24
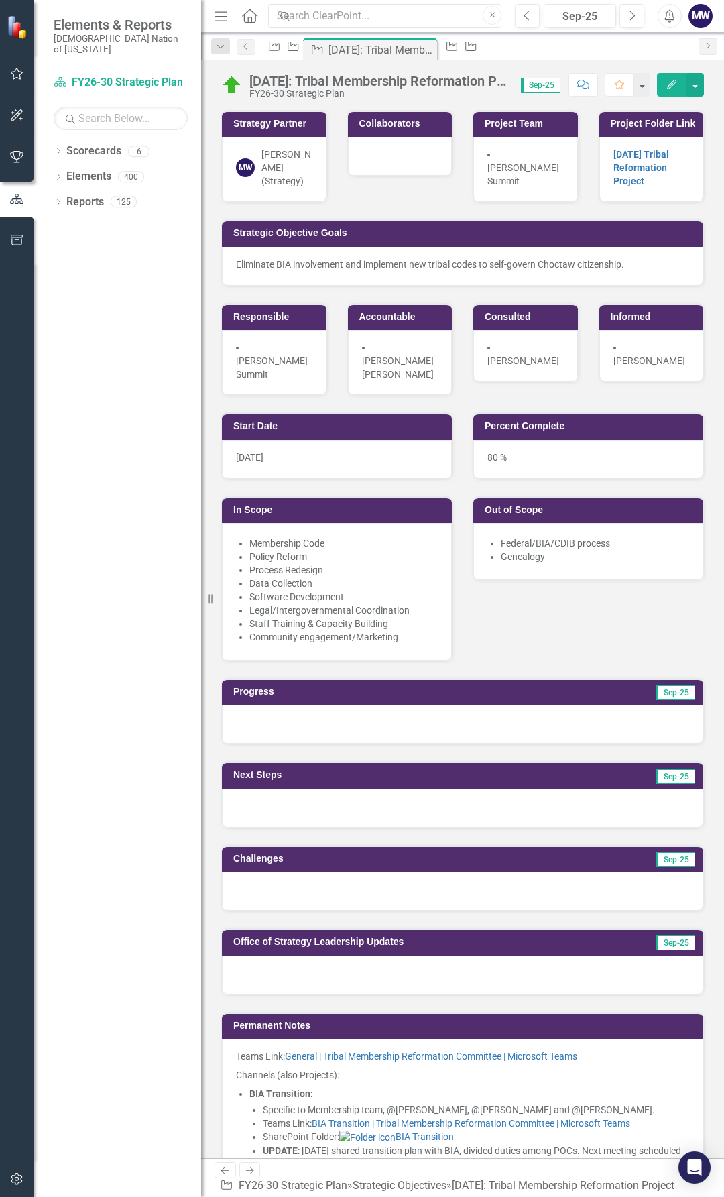
click at [329, 268] on p "Eliminate BIA involvement and implement new tribal codes to self-govern Choctaw…" at bounding box center [462, 264] width 453 height 13
click at [329, 268] on div "Eliminate BIA involvement and implement new tribal codes to self-govern Choctaw…" at bounding box center [463, 266] width 482 height 39
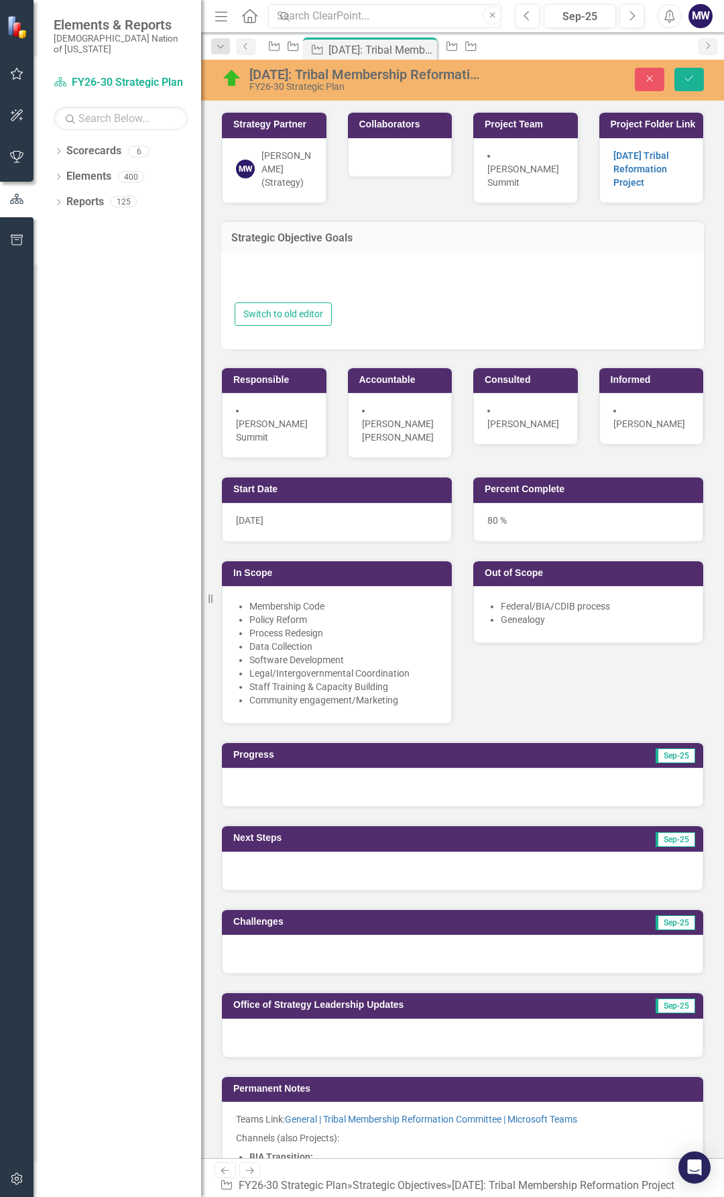
type textarea "<p>Eliminate BIA involvement and implement new tribal codes to self-govern Choc…"
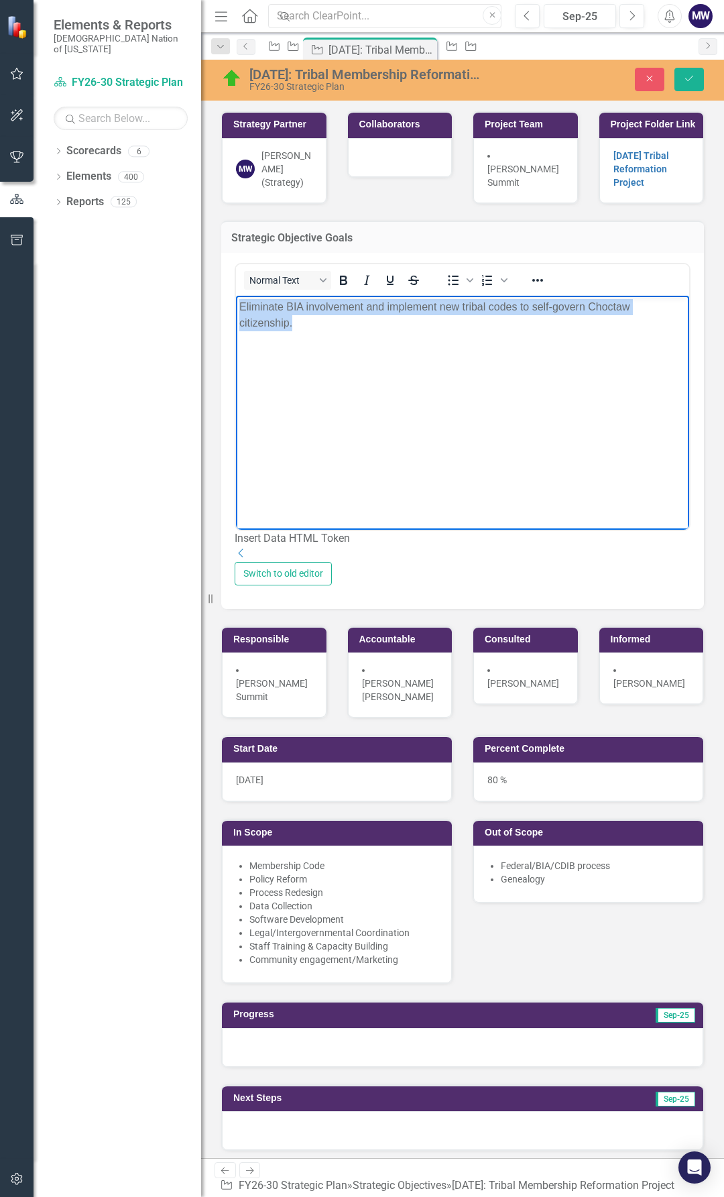
drag, startPoint x: 281, startPoint y: 312, endPoint x: 156, endPoint y: 284, distance: 128.4
click at [236, 296] on html "Eliminate BIA involvement and implement new tribal codes to self-govern Choctaw…" at bounding box center [462, 396] width 453 height 201
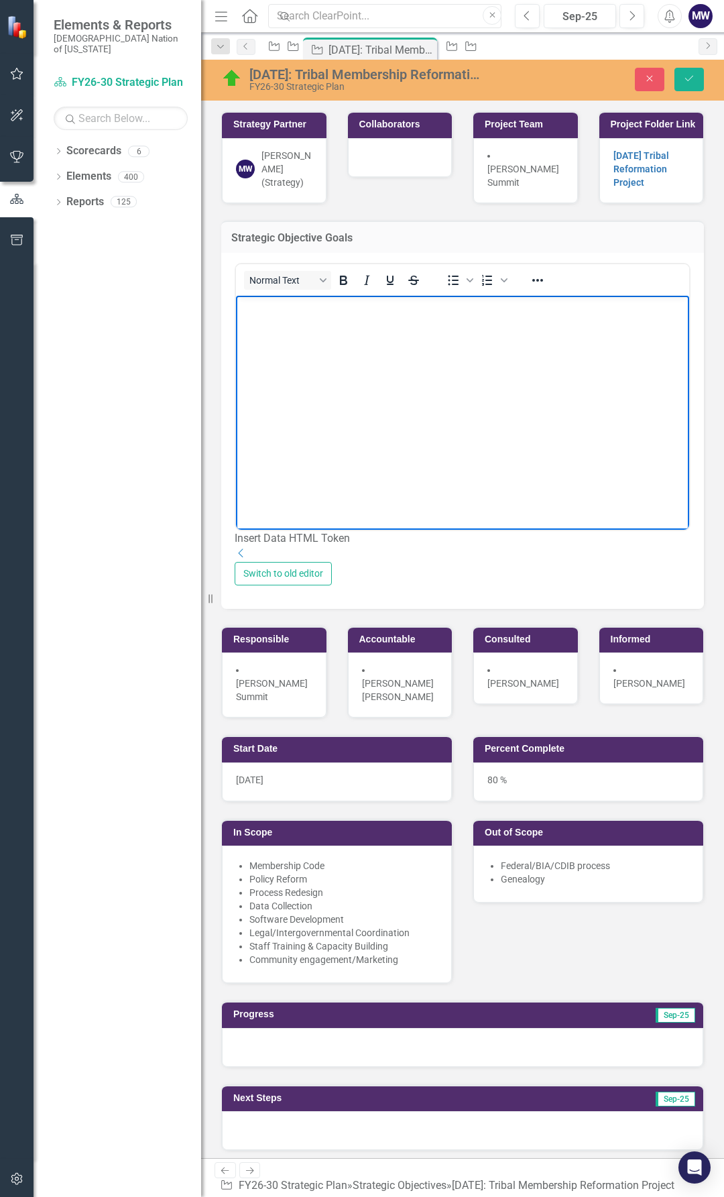
paste body "Rich Text Area. Press ALT-0 for help."
click at [691, 80] on icon "Save" at bounding box center [690, 78] width 12 height 9
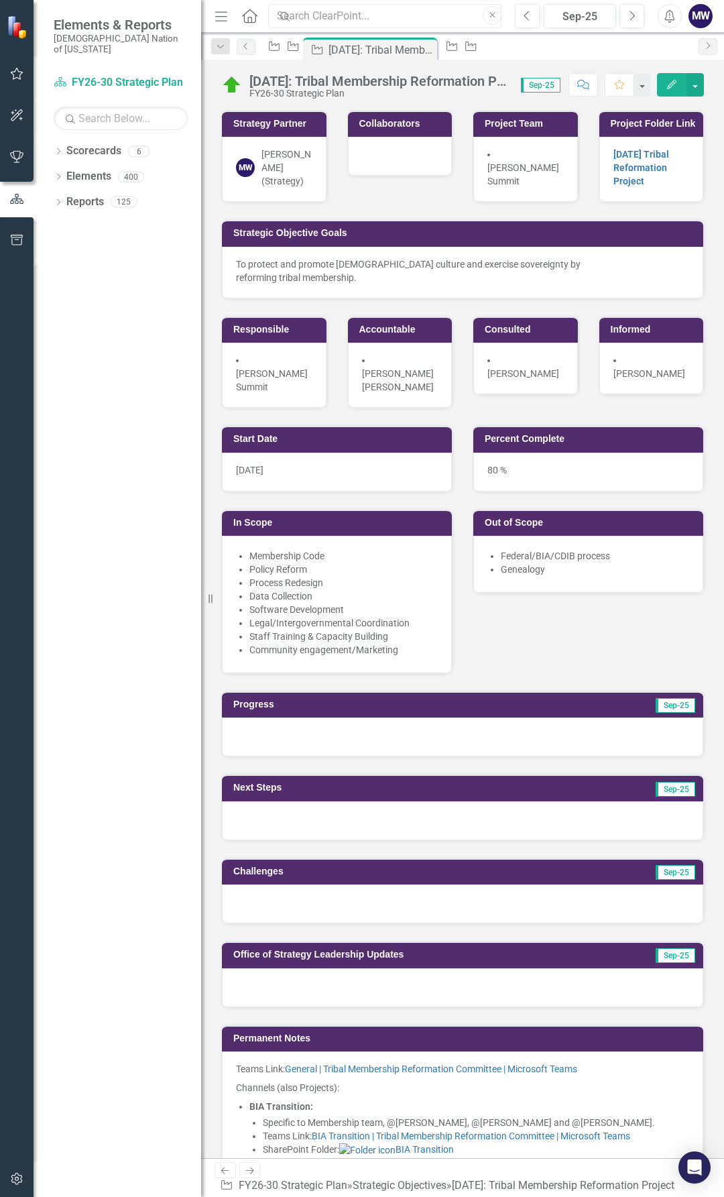
click at [460, 295] on div "To protect and promote Choctaw culture and exercise sovereignty by reforming tr…" at bounding box center [463, 273] width 482 height 52
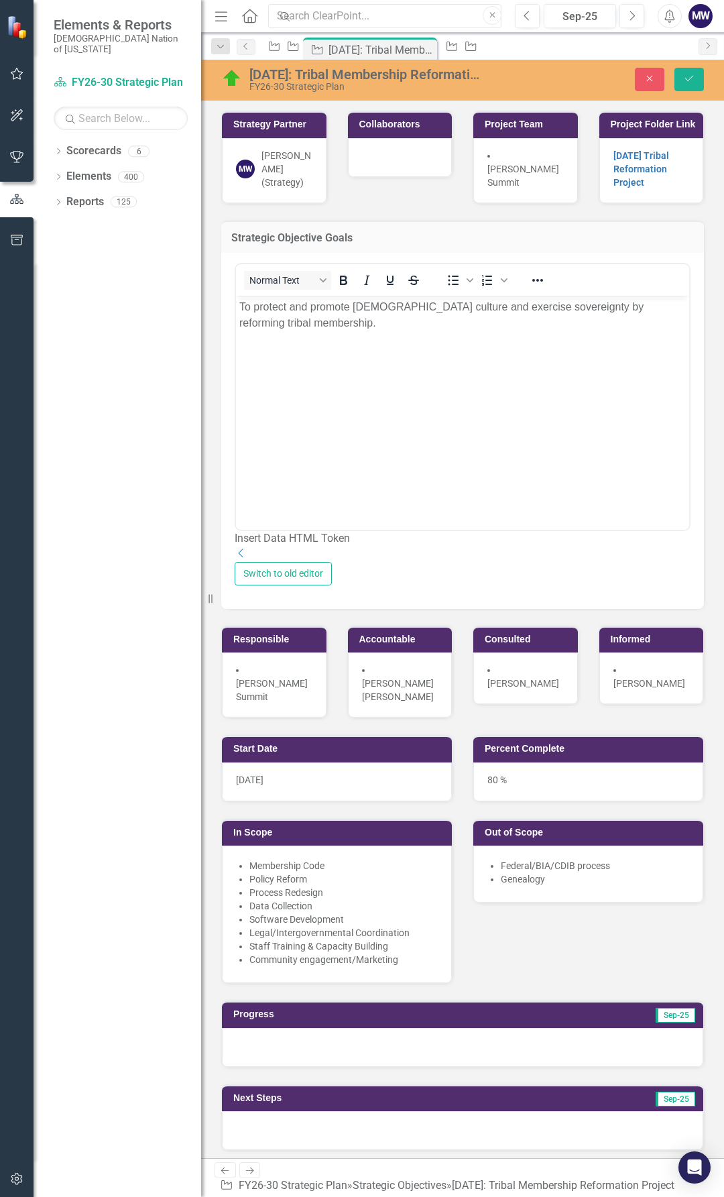
click at [242, 323] on p "To protect and promote Choctaw culture and exercise sovereignty by reforming tr…" at bounding box center [462, 315] width 447 height 32
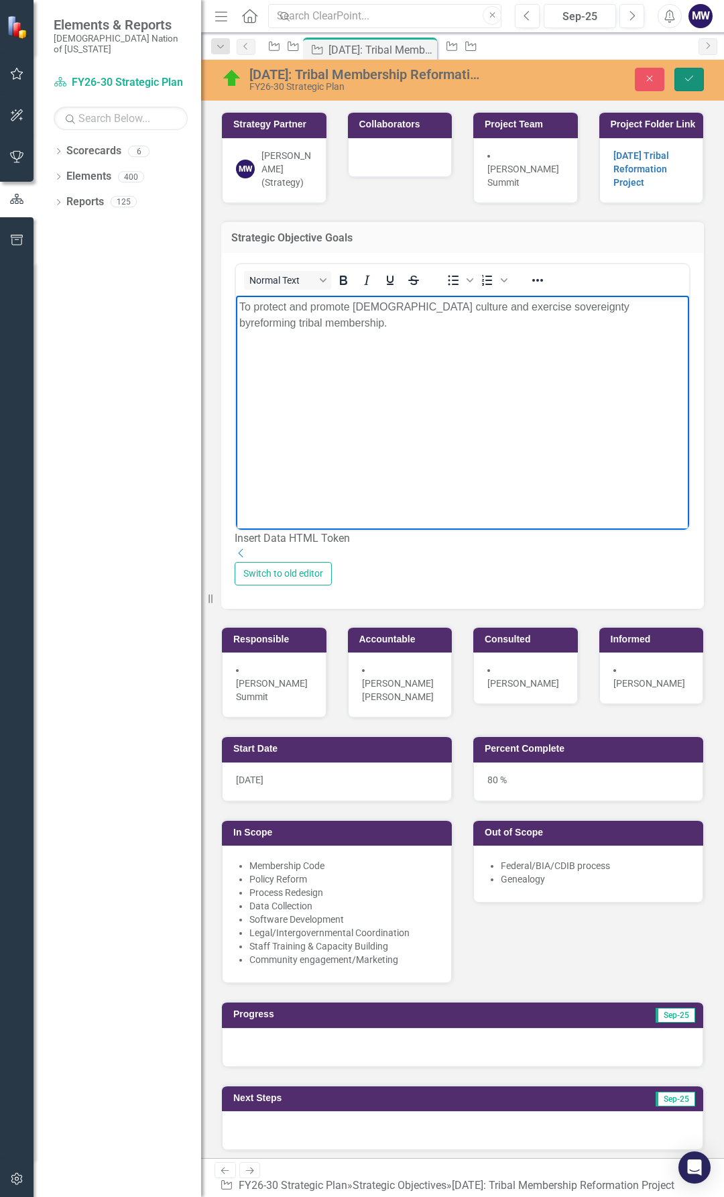
click at [692, 68] on button "Save" at bounding box center [690, 79] width 30 height 23
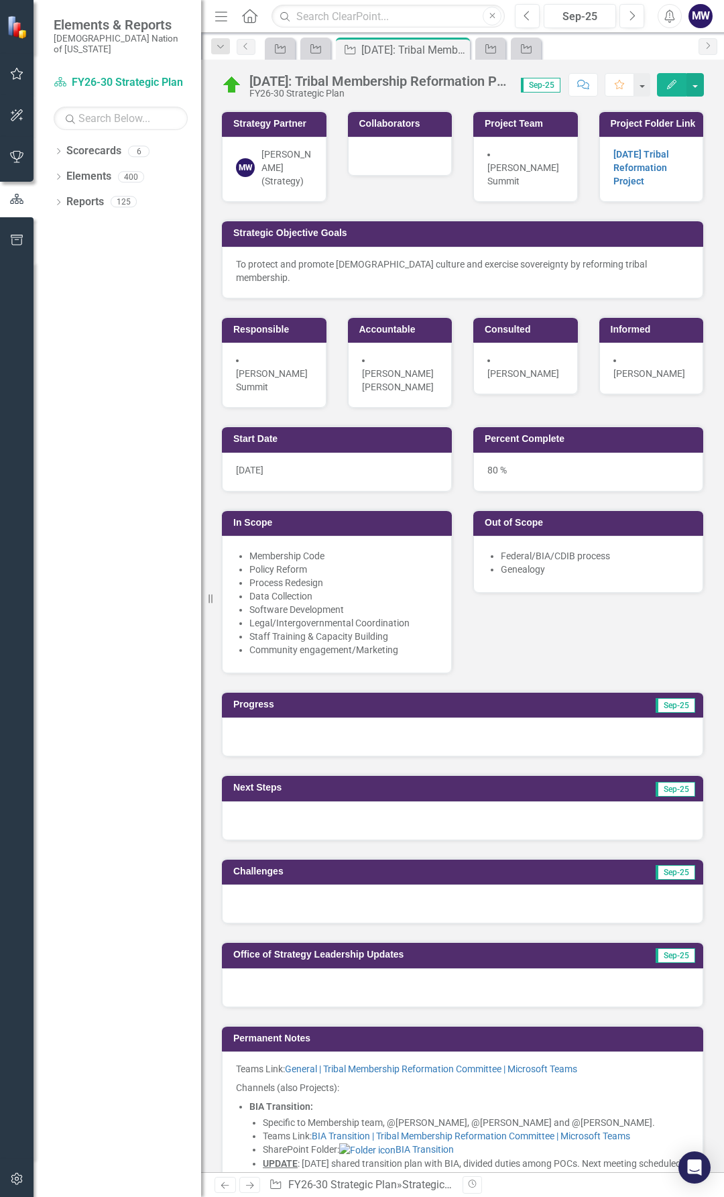
scroll to position [2080, 0]
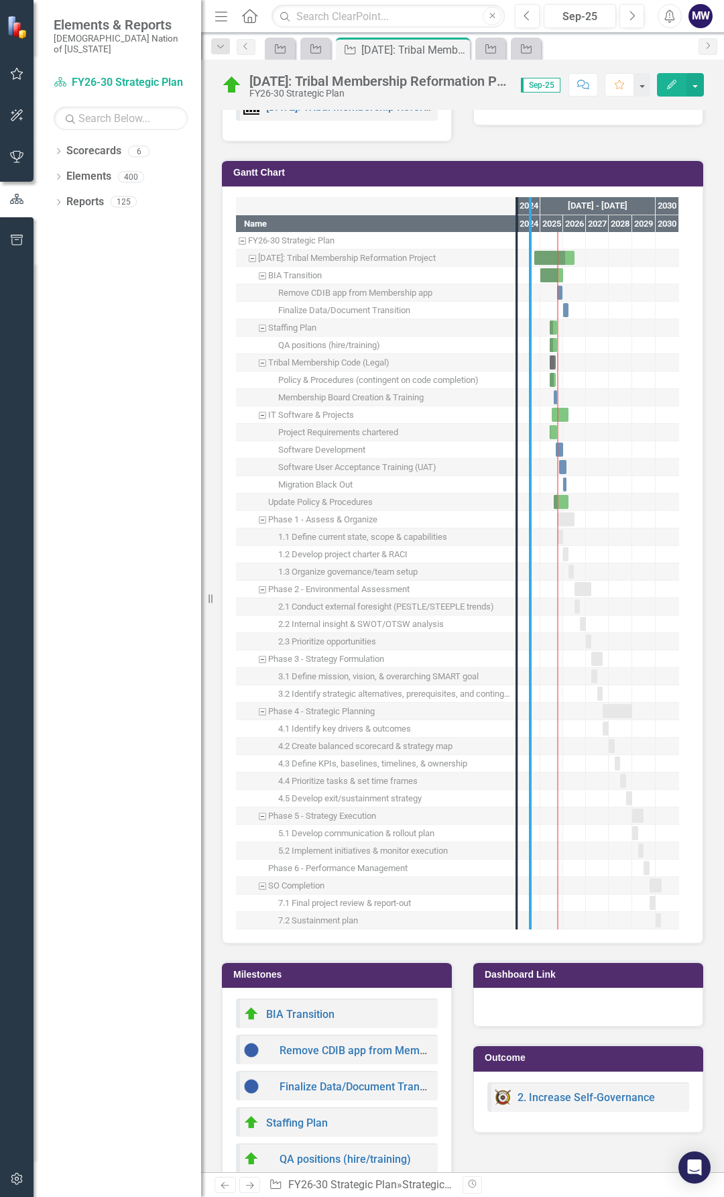
drag, startPoint x: 517, startPoint y: 760, endPoint x: 538, endPoint y: 753, distance: 22.5
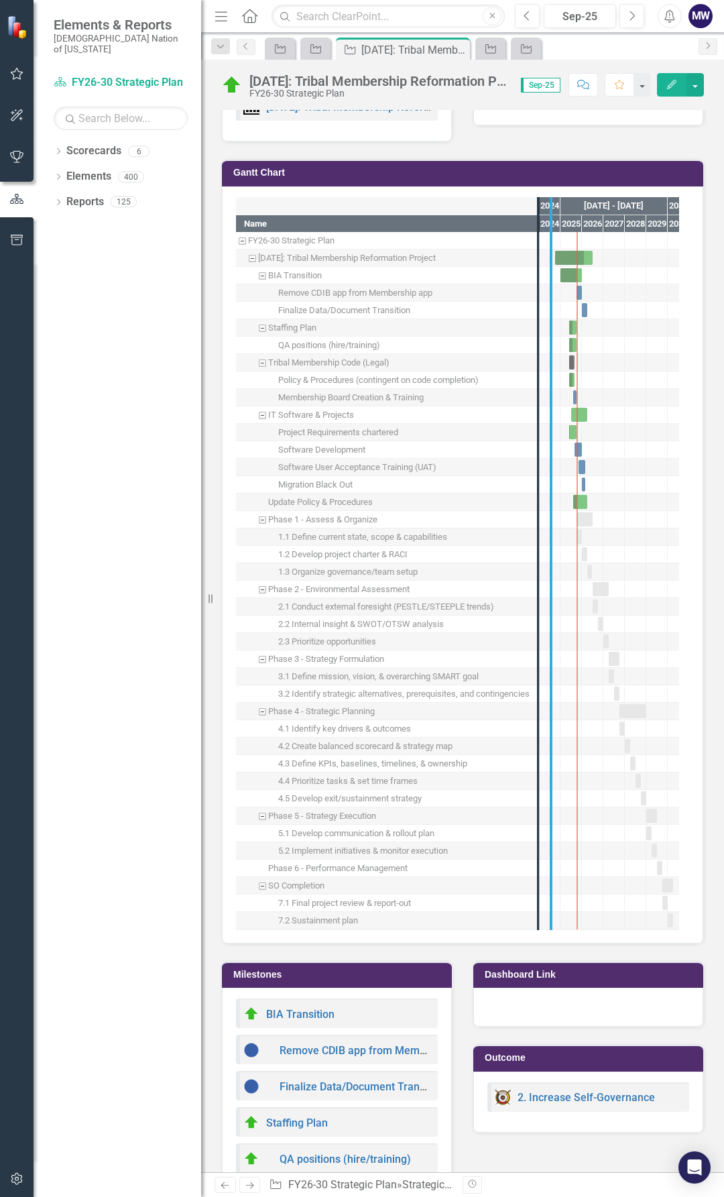
drag, startPoint x: 539, startPoint y: 843, endPoint x: 572, endPoint y: 845, distance: 32.9
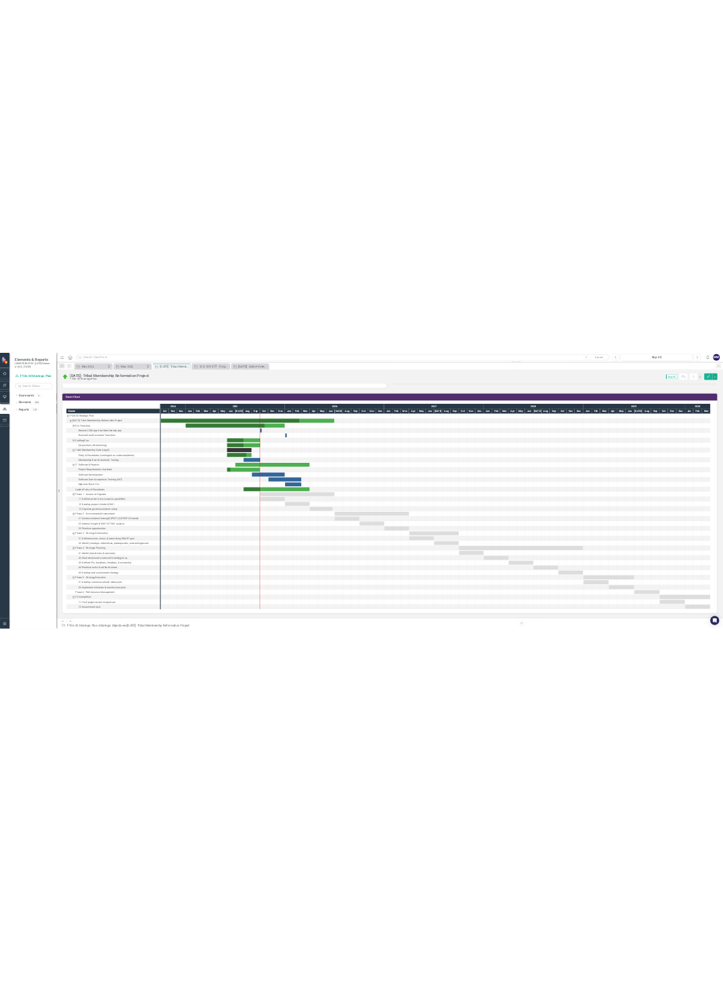
scroll to position [1901, 0]
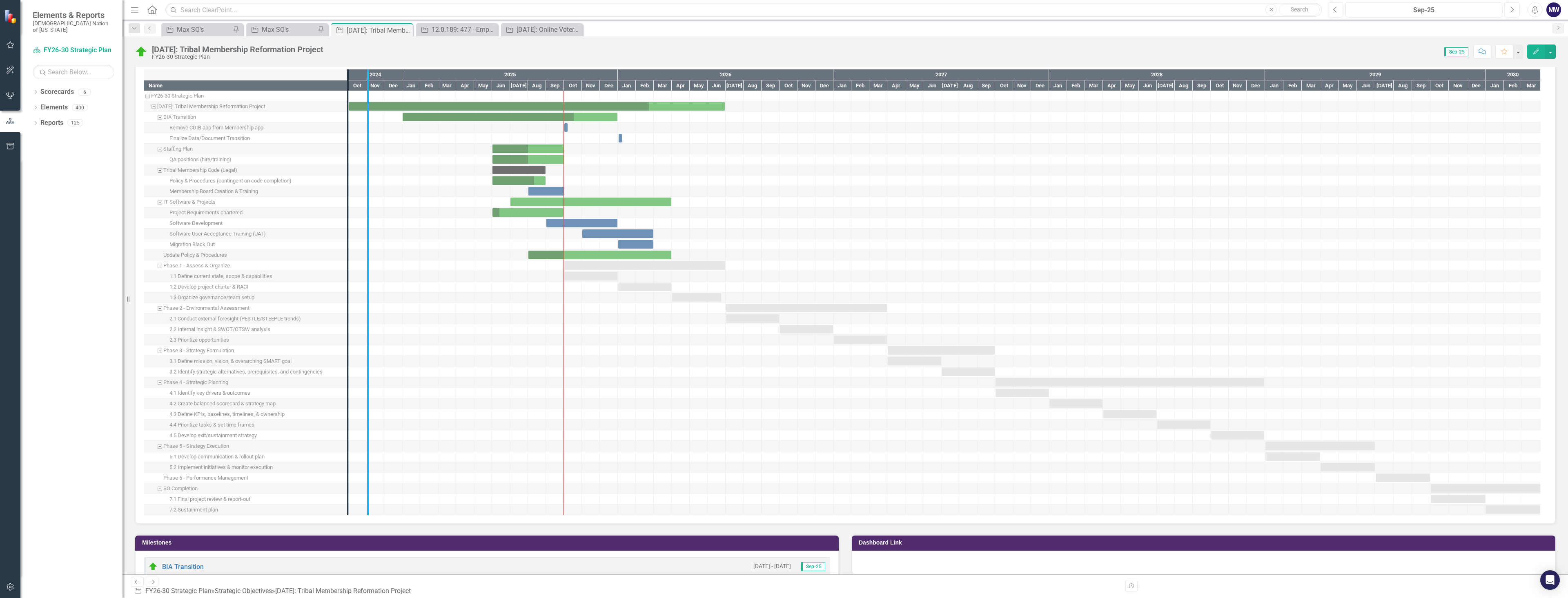
drag, startPoint x: 345, startPoint y: 316, endPoint x: 367, endPoint y: 318, distance: 22.1
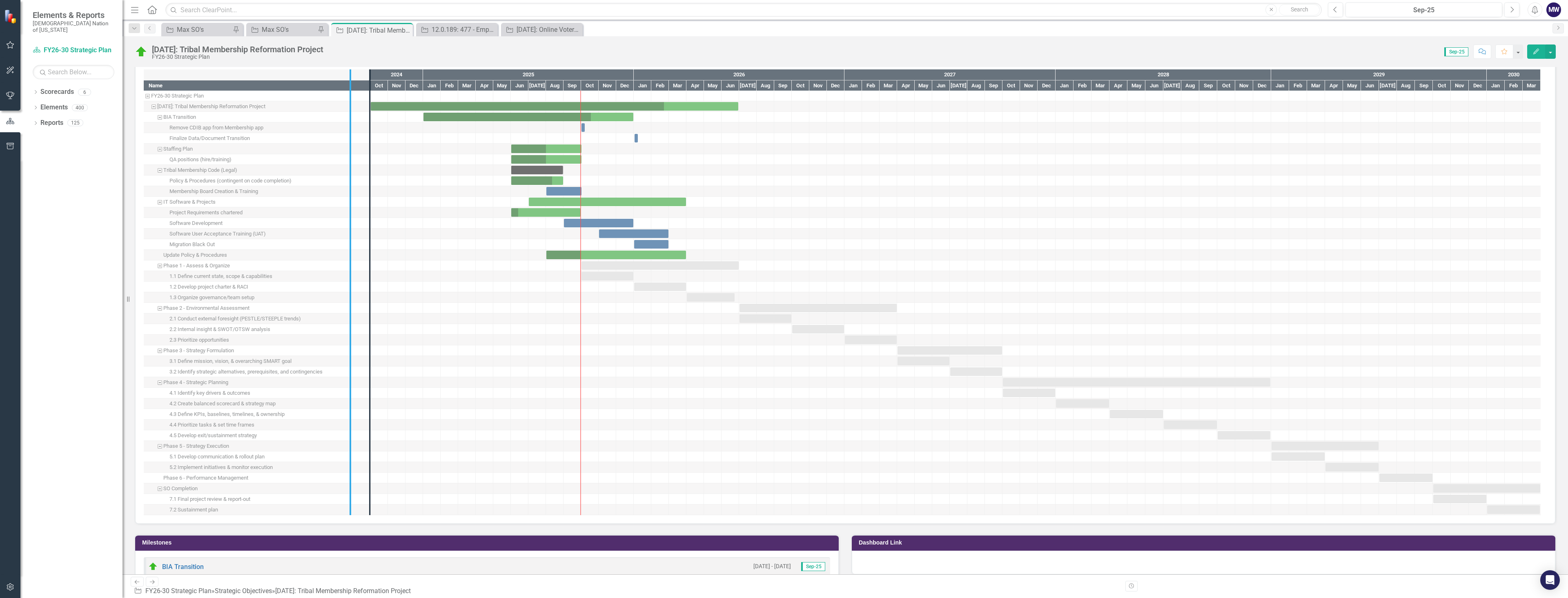
drag, startPoint x: 369, startPoint y: 367, endPoint x: 348, endPoint y: 369, distance: 21.1
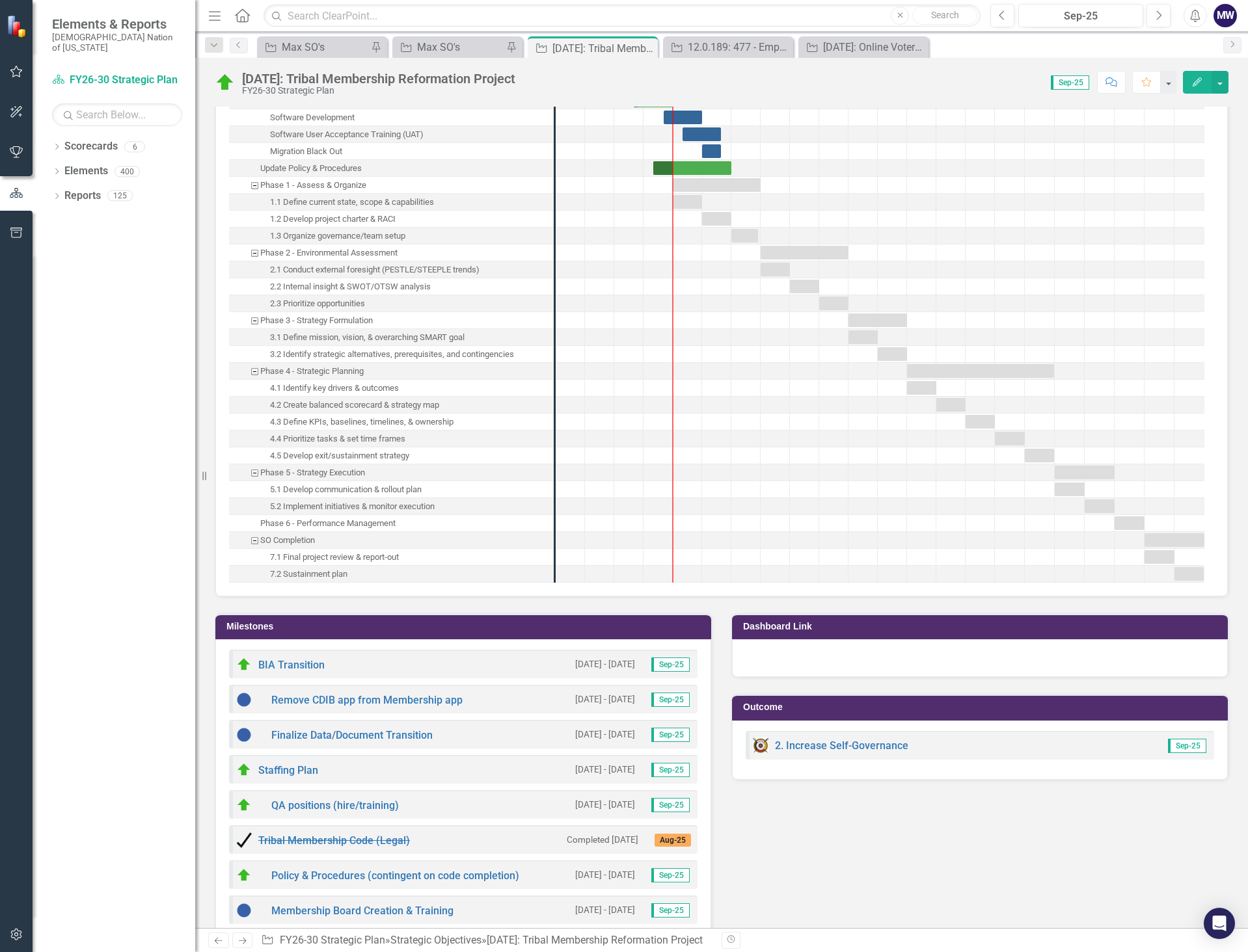
scroll to position [1856, 0]
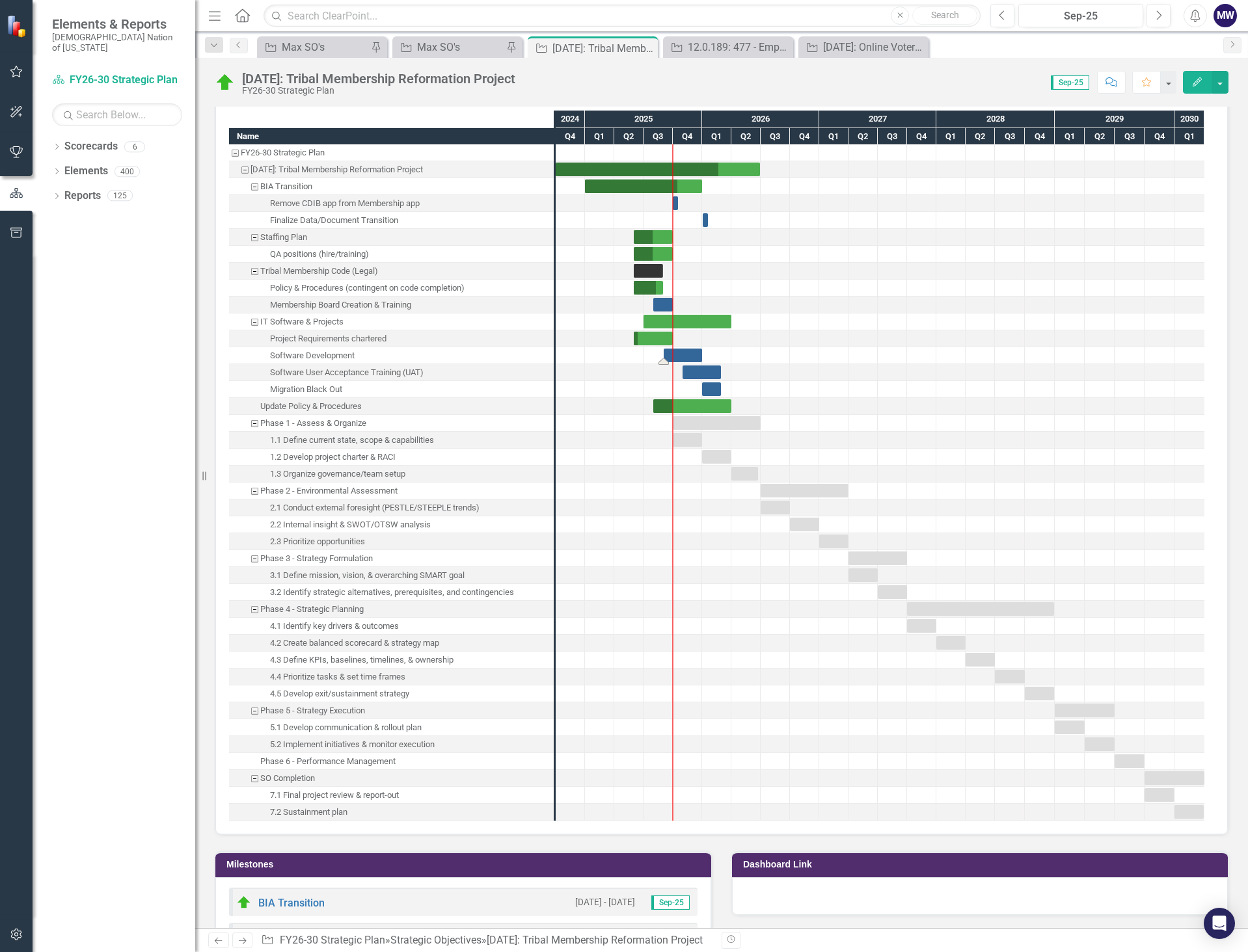
click at [693, 352] on div "Task: Start date: 2025-09-01 End date: 2025-12-31" at bounding box center [683, 356] width 39 height 14
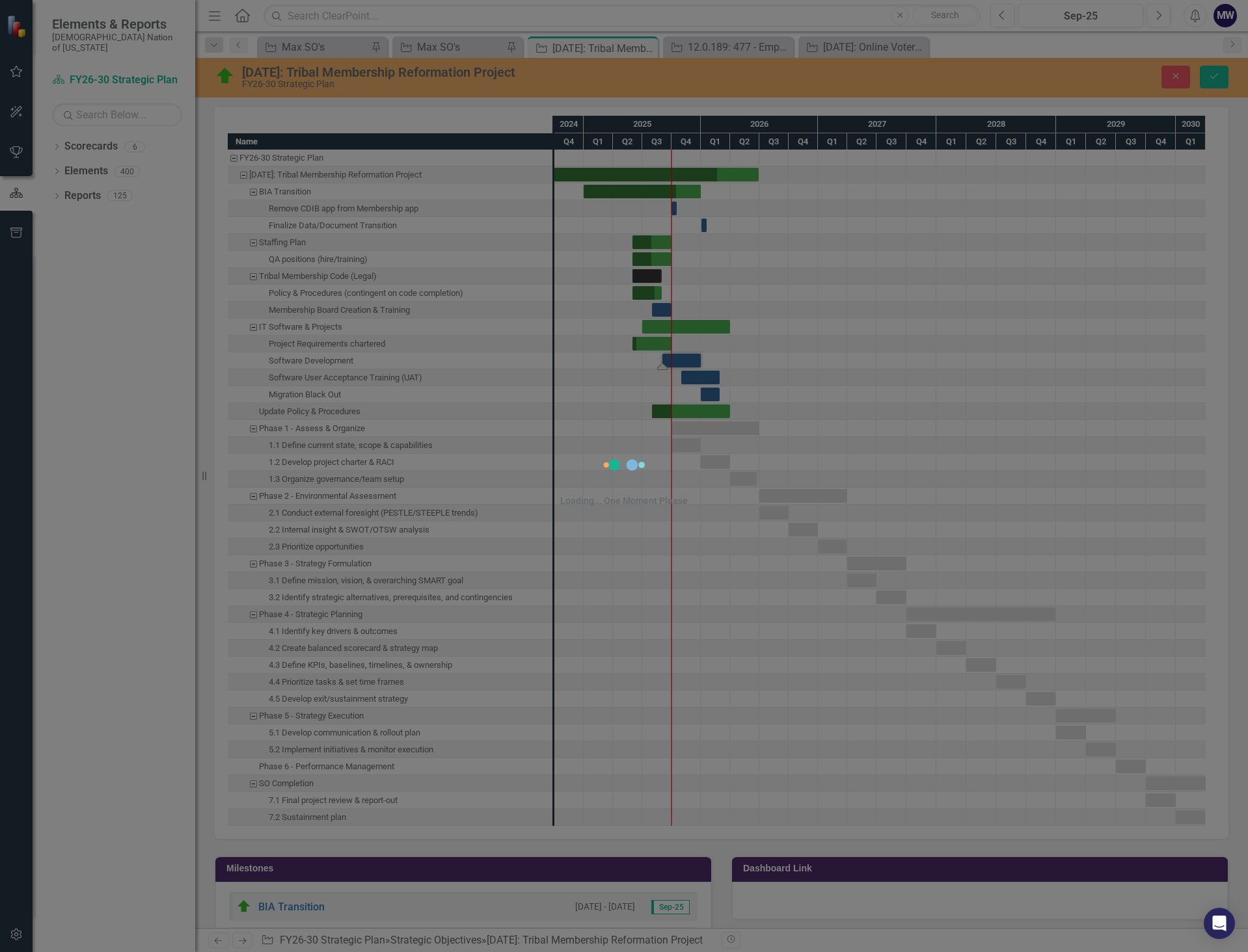
scroll to position [1860, 0]
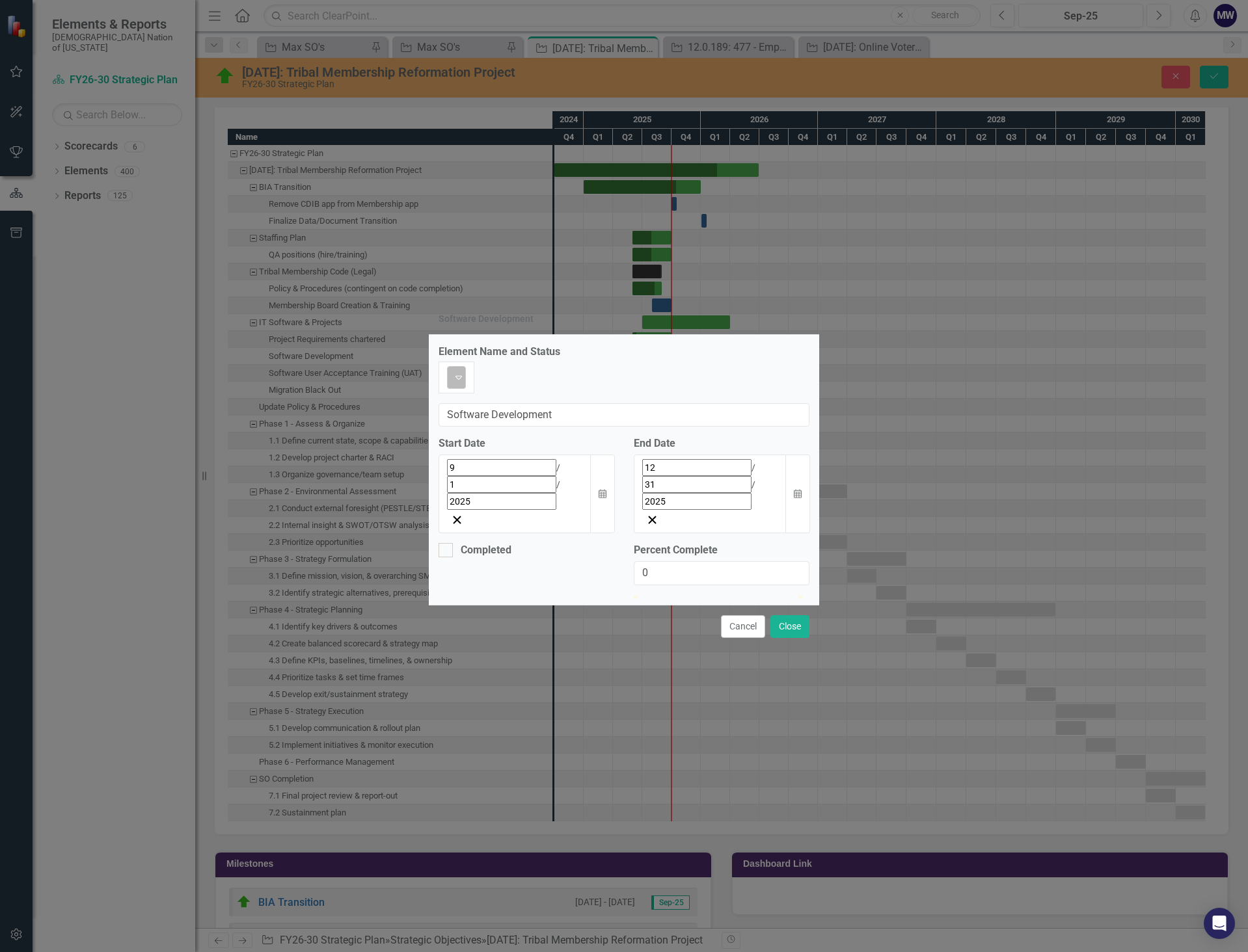
click at [453, 385] on img at bounding box center [459, 377] width 16 height 16
drag, startPoint x: 652, startPoint y: 513, endPoint x: 617, endPoint y: 510, distance: 35.1
click at [629, 543] on div "Percent Complete 0" at bounding box center [720, 569] width 195 height 52
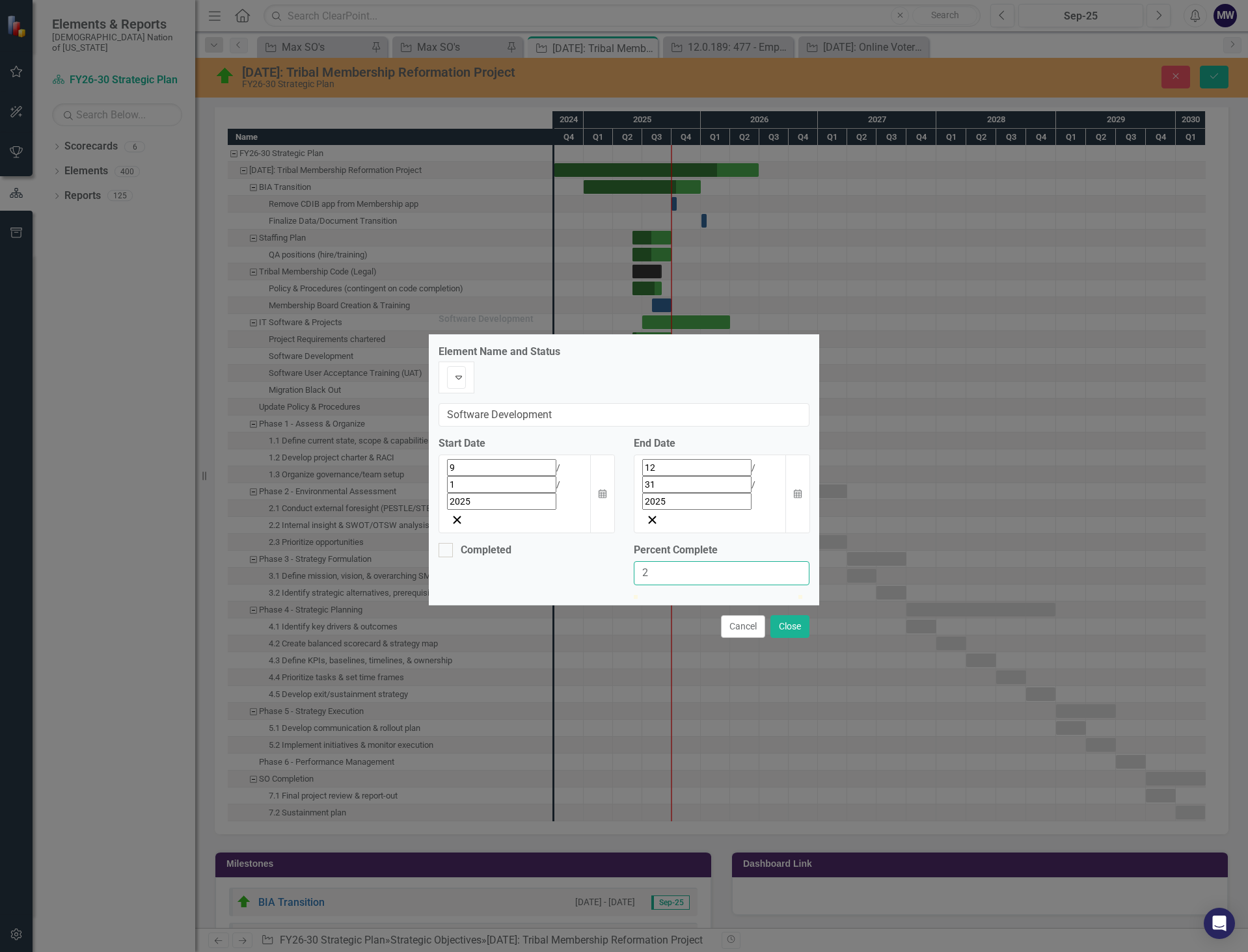
type input "20"
click at [702, 616] on button "Close" at bounding box center [789, 626] width 39 height 22
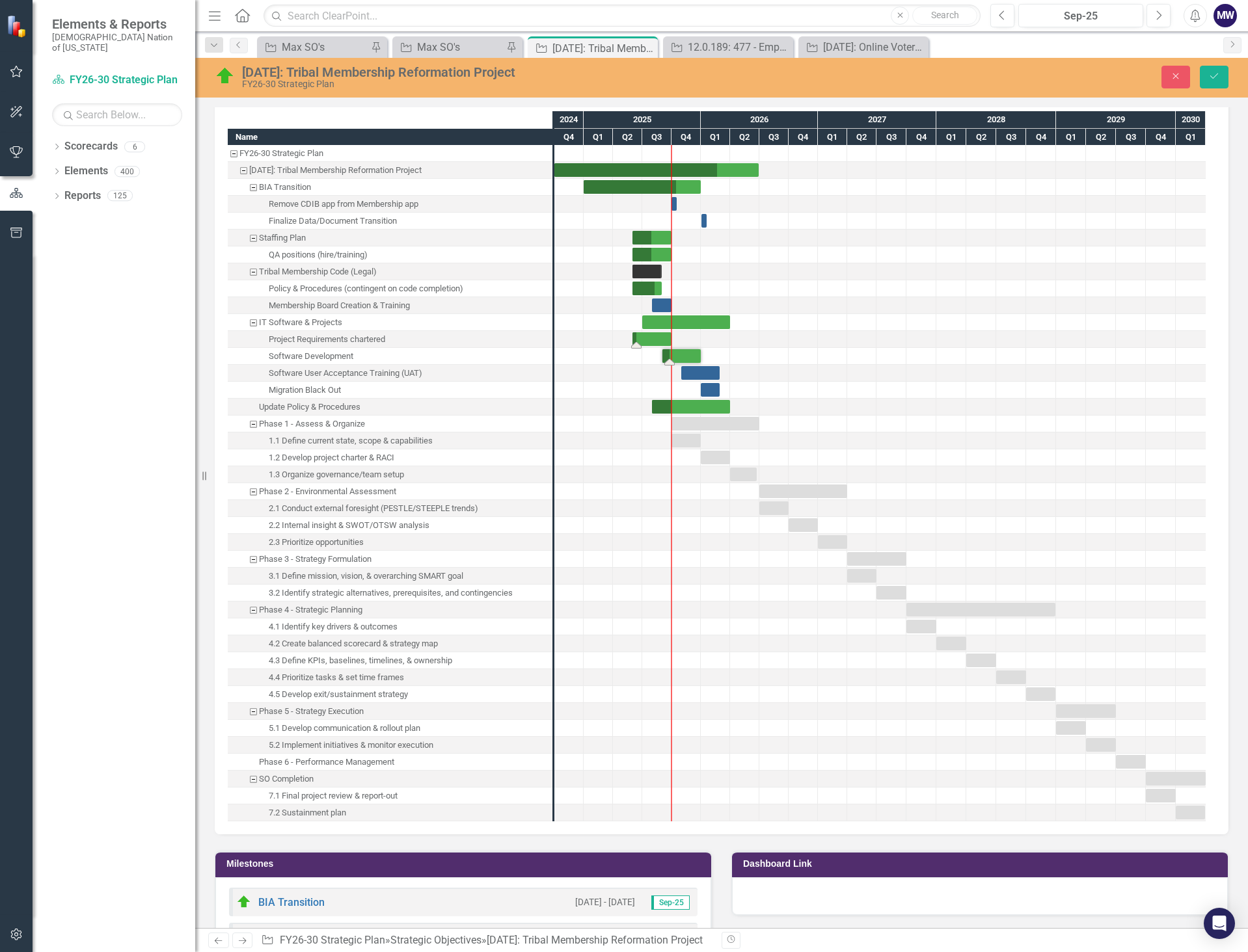
click at [660, 339] on div "Task: Start date: 2025-06-01 End date: 2025-09-30" at bounding box center [652, 339] width 39 height 14
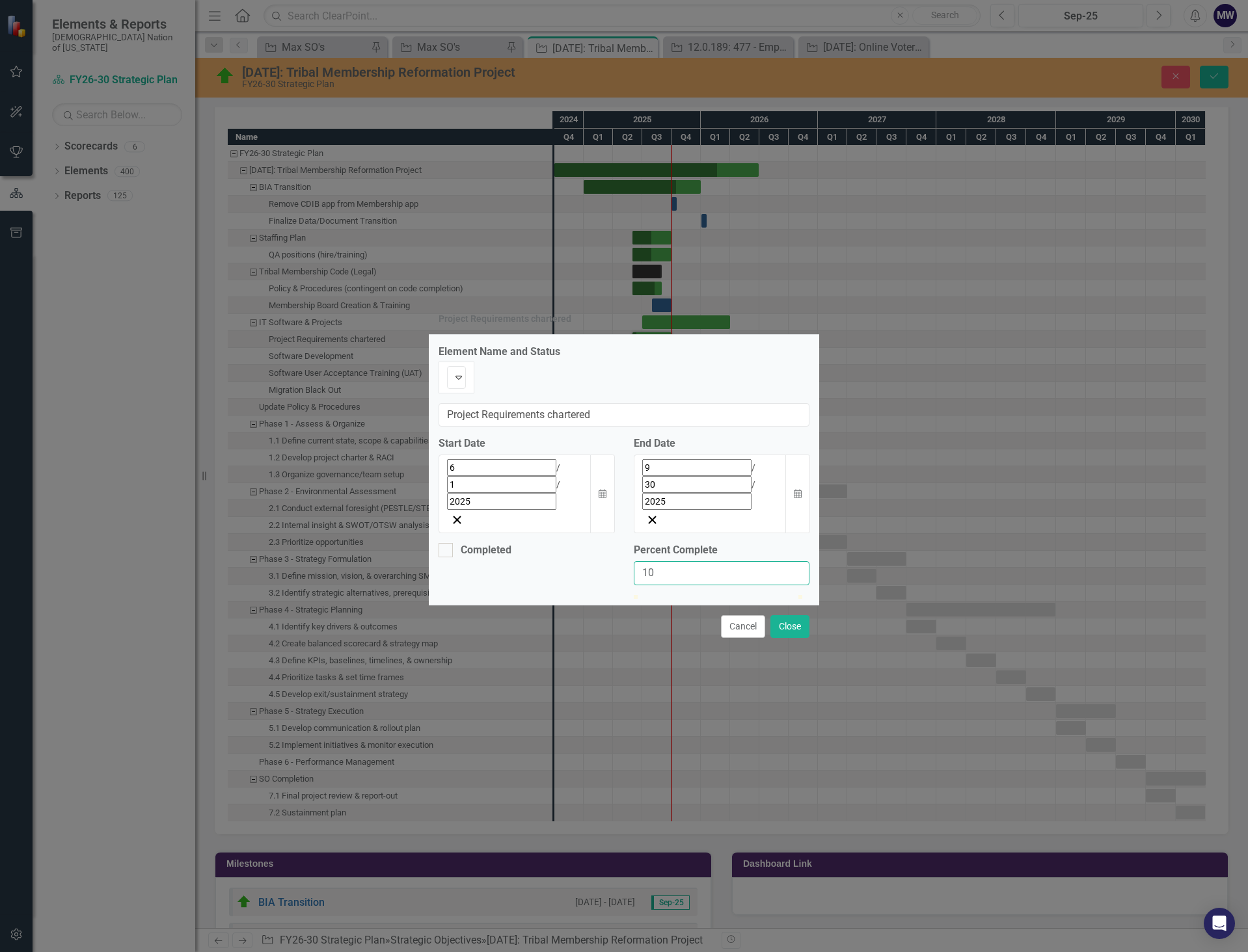
drag, startPoint x: 674, startPoint y: 500, endPoint x: 614, endPoint y: 502, distance: 60.0
click at [614, 543] on div "Completed Percent Complete 10" at bounding box center [624, 569] width 390 height 52
type input "080"
click at [702, 616] on button "Close" at bounding box center [789, 626] width 39 height 22
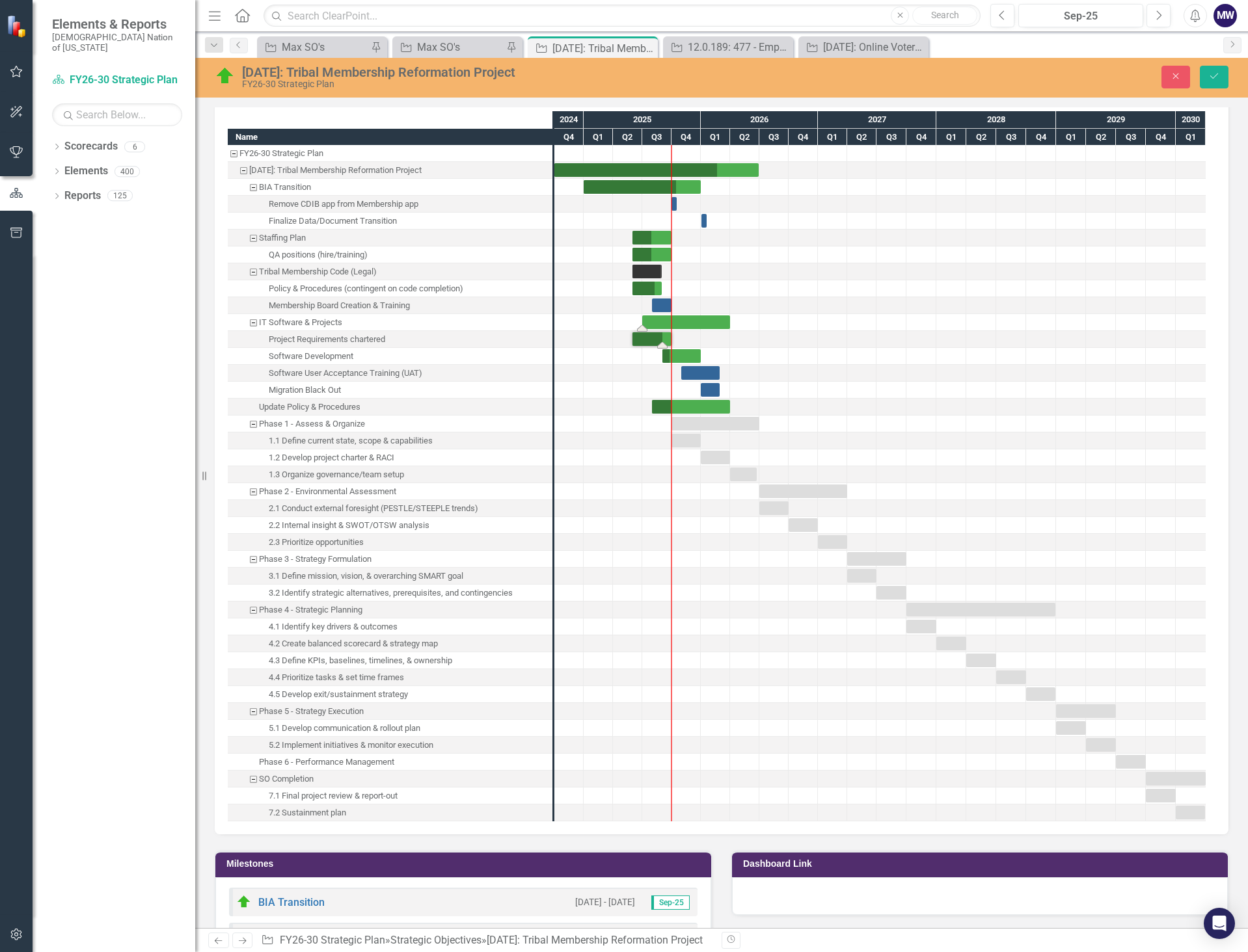
click at [665, 323] on div "Task: Start date: 2025-07-01 End date: 2026-03-31" at bounding box center [686, 322] width 88 height 14
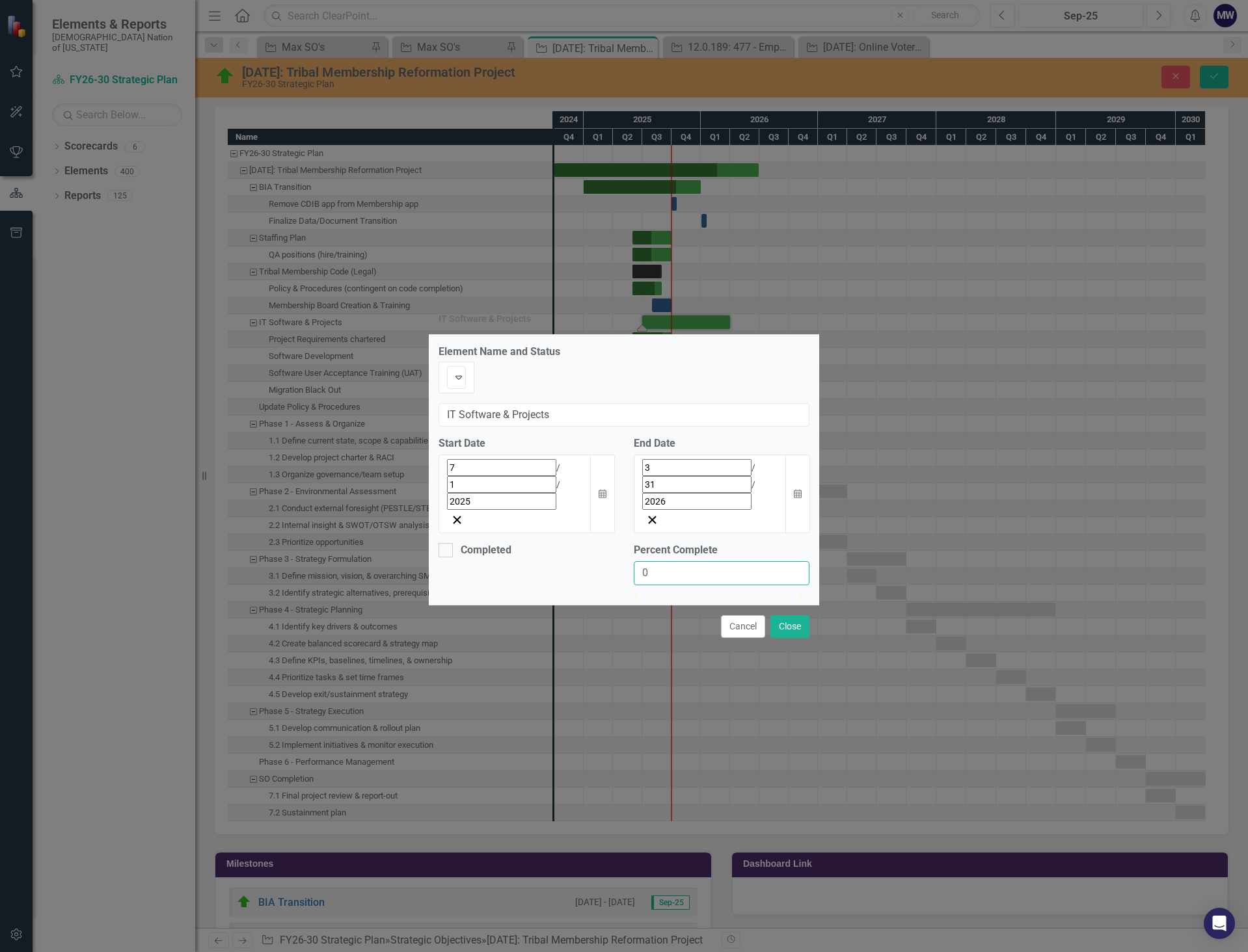
click at [669, 561] on input "0" at bounding box center [720, 573] width 176 height 24
type input "030"
click at [702, 605] on div "Cancel Close" at bounding box center [624, 626] width 390 height 43
click at [702, 616] on button "Close" at bounding box center [789, 626] width 39 height 22
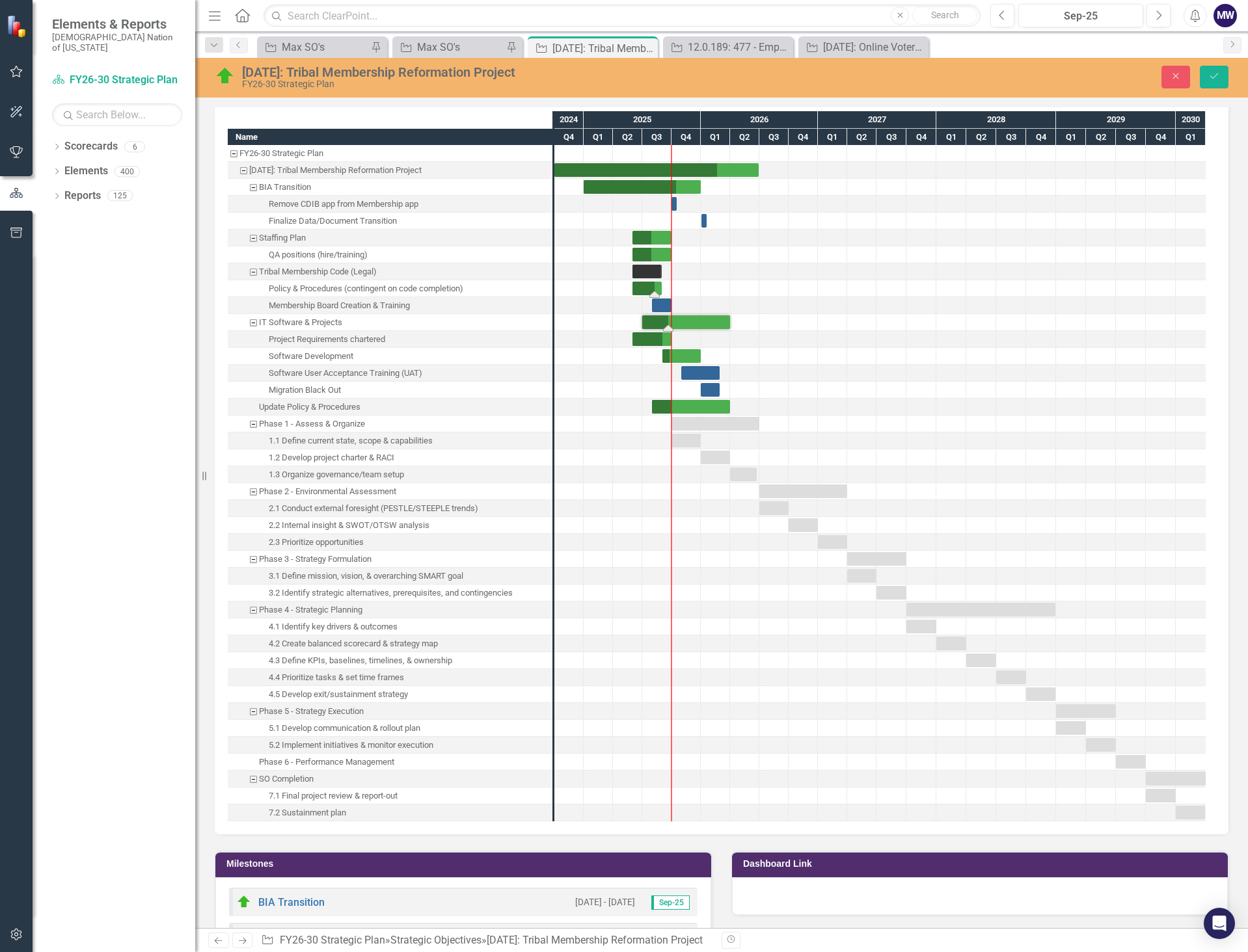
click at [648, 288] on div "Task: Start date: 2025-06-01 End date: 2025-08-31" at bounding box center [647, 288] width 29 height 14
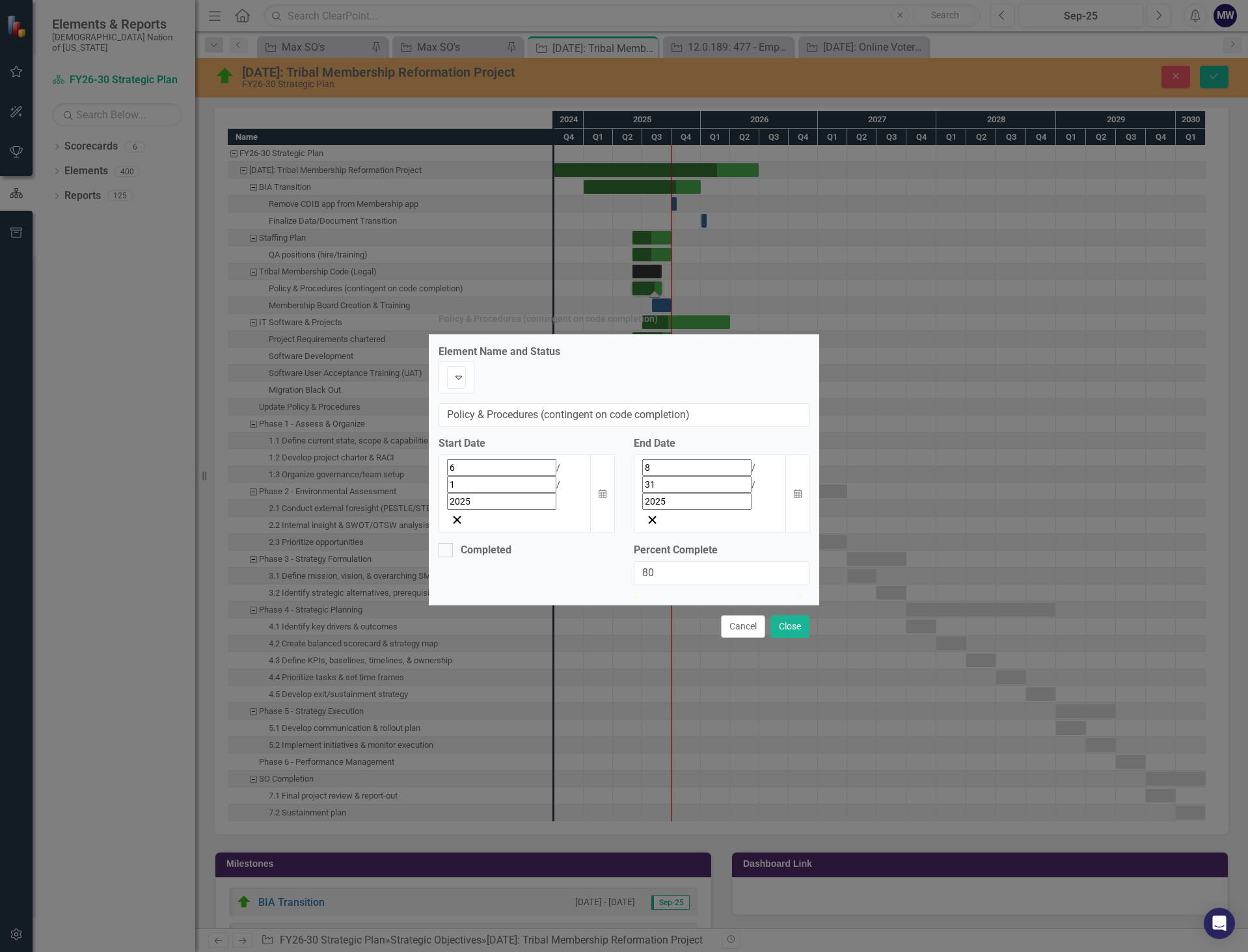
click at [648, 288] on div "Policy & Procedures (contingent on code completion) Element Name and Status On …" at bounding box center [624, 476] width 390 height 952
click at [702, 374] on div "Policy & Procedures (contingent on code completion) Element Name and Status On …" at bounding box center [624, 476] width 1248 height 952
click at [702, 616] on button "Cancel" at bounding box center [743, 626] width 45 height 22
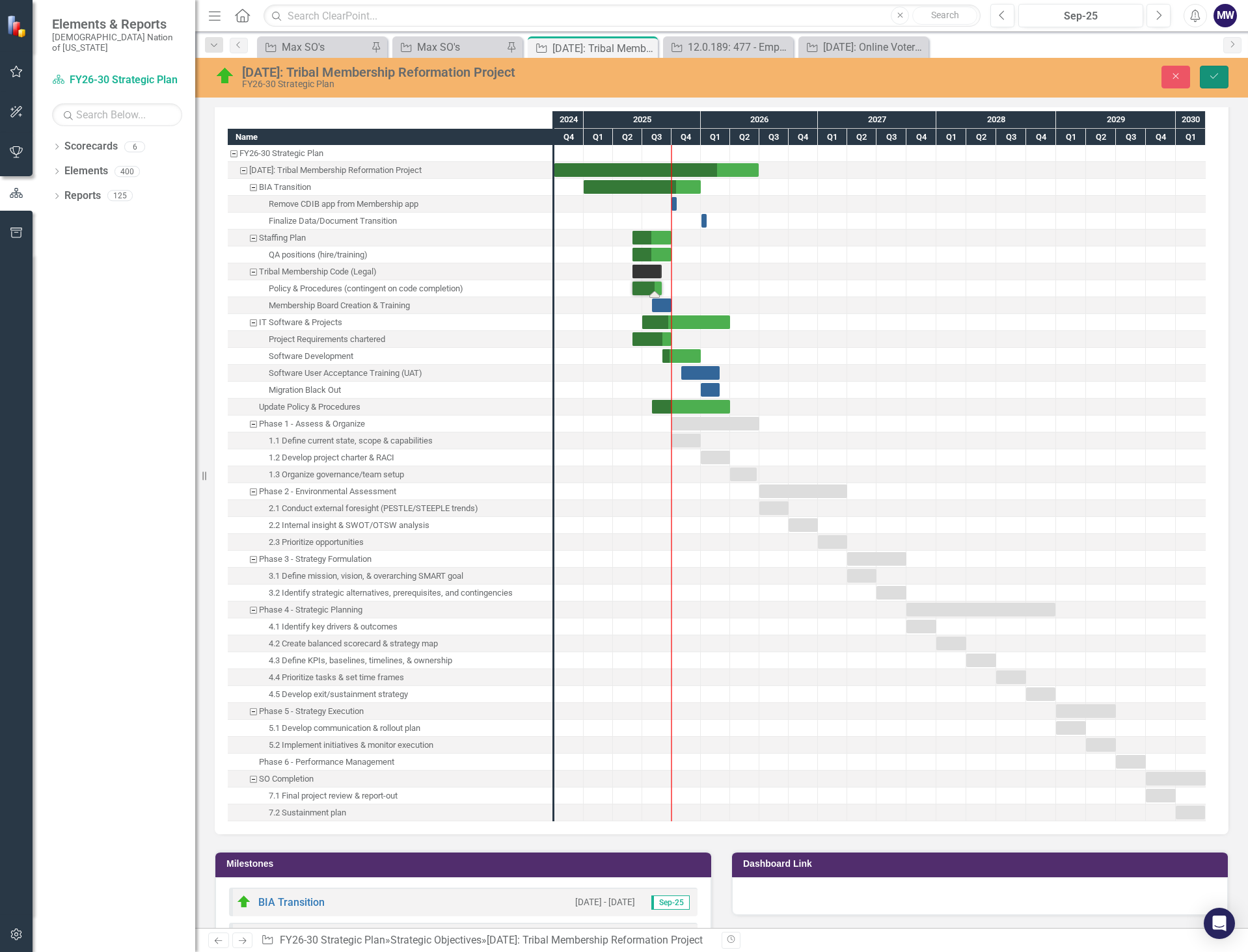
drag, startPoint x: 1214, startPoint y: 76, endPoint x: 1197, endPoint y: 82, distance: 18.0
click at [702, 77] on icon "Save" at bounding box center [1214, 76] width 12 height 9
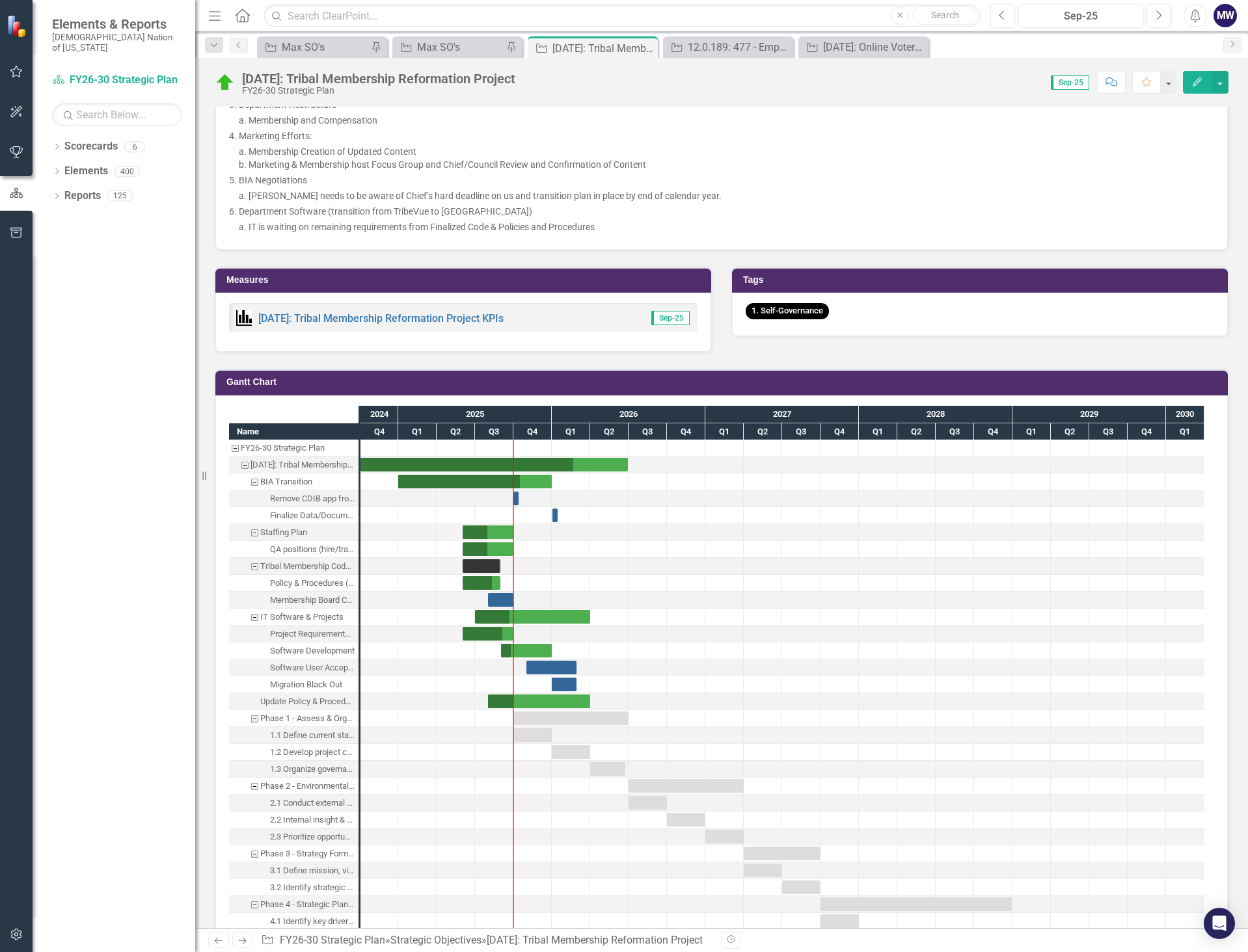
scroll to position [1496, 0]
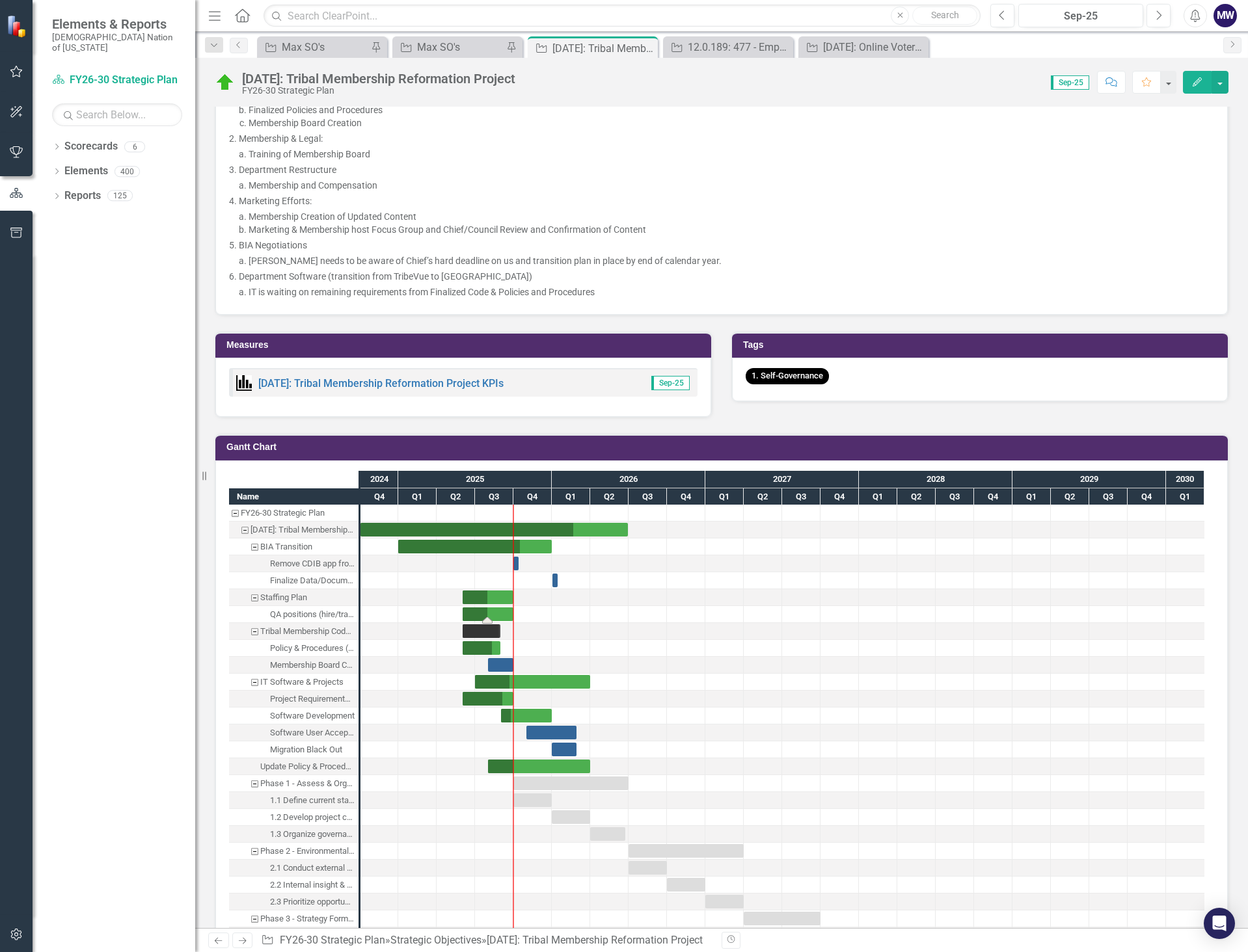
click at [483, 610] on div "Task: Start date: 2025-06-01 End date: 2025-10-01" at bounding box center [488, 615] width 50 height 14
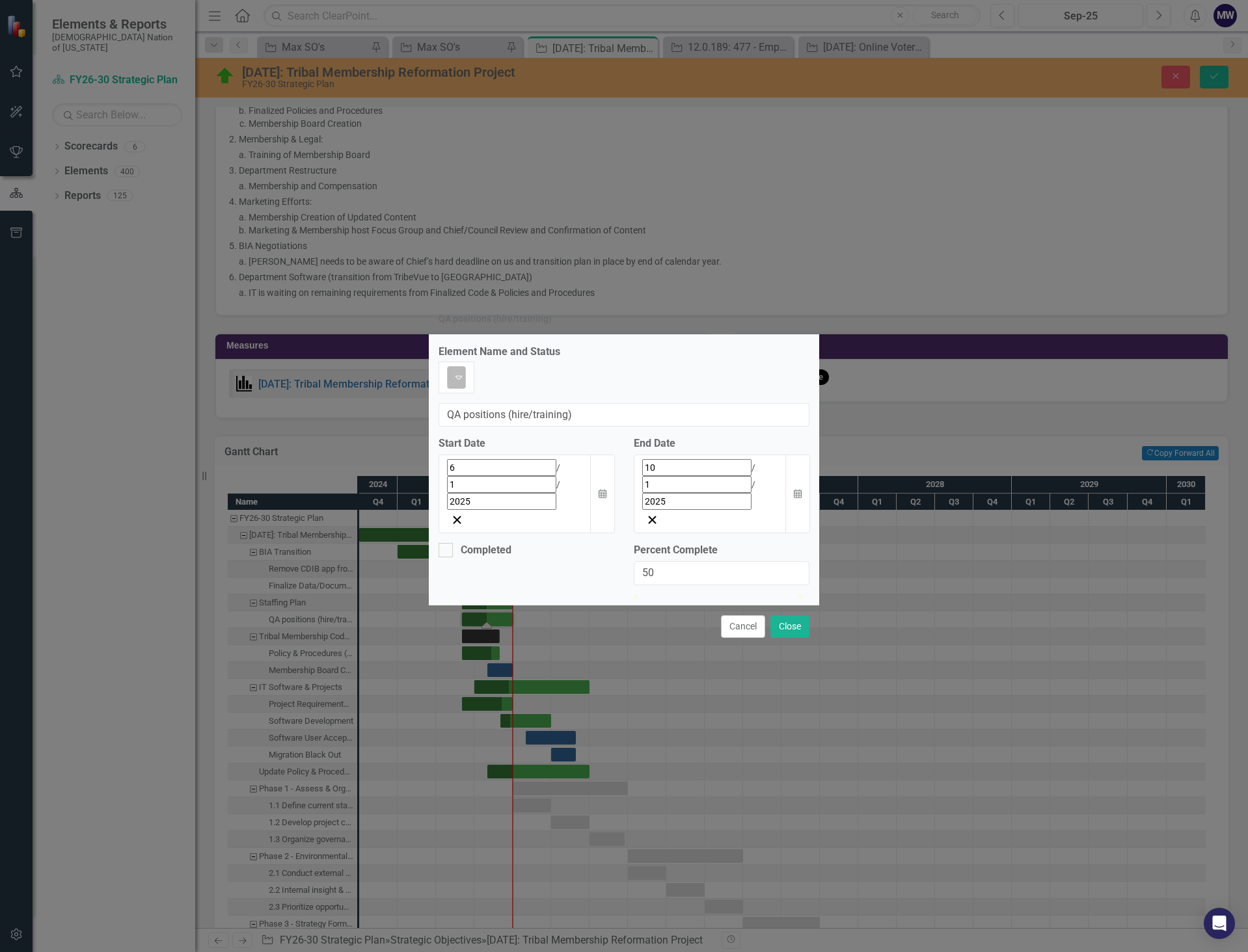
click at [454, 385] on img at bounding box center [459, 377] width 16 height 16
click at [639, 561] on input "50" at bounding box center [720, 573] width 176 height 24
type input "100"
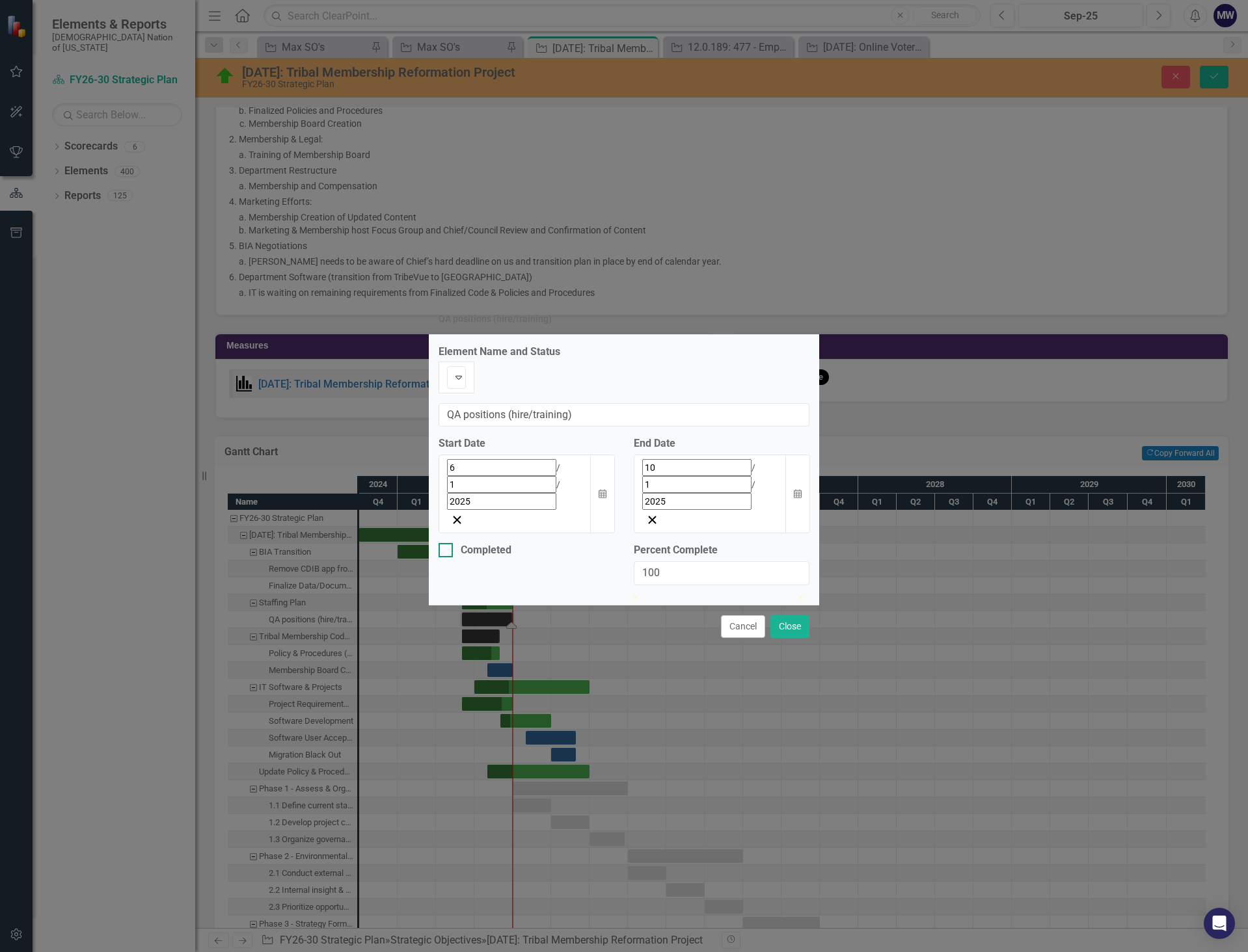
click at [450, 543] on div at bounding box center [445, 550] width 15 height 15
click at [447, 543] on input "Completed" at bounding box center [442, 547] width 9 height 9
checkbox input "true"
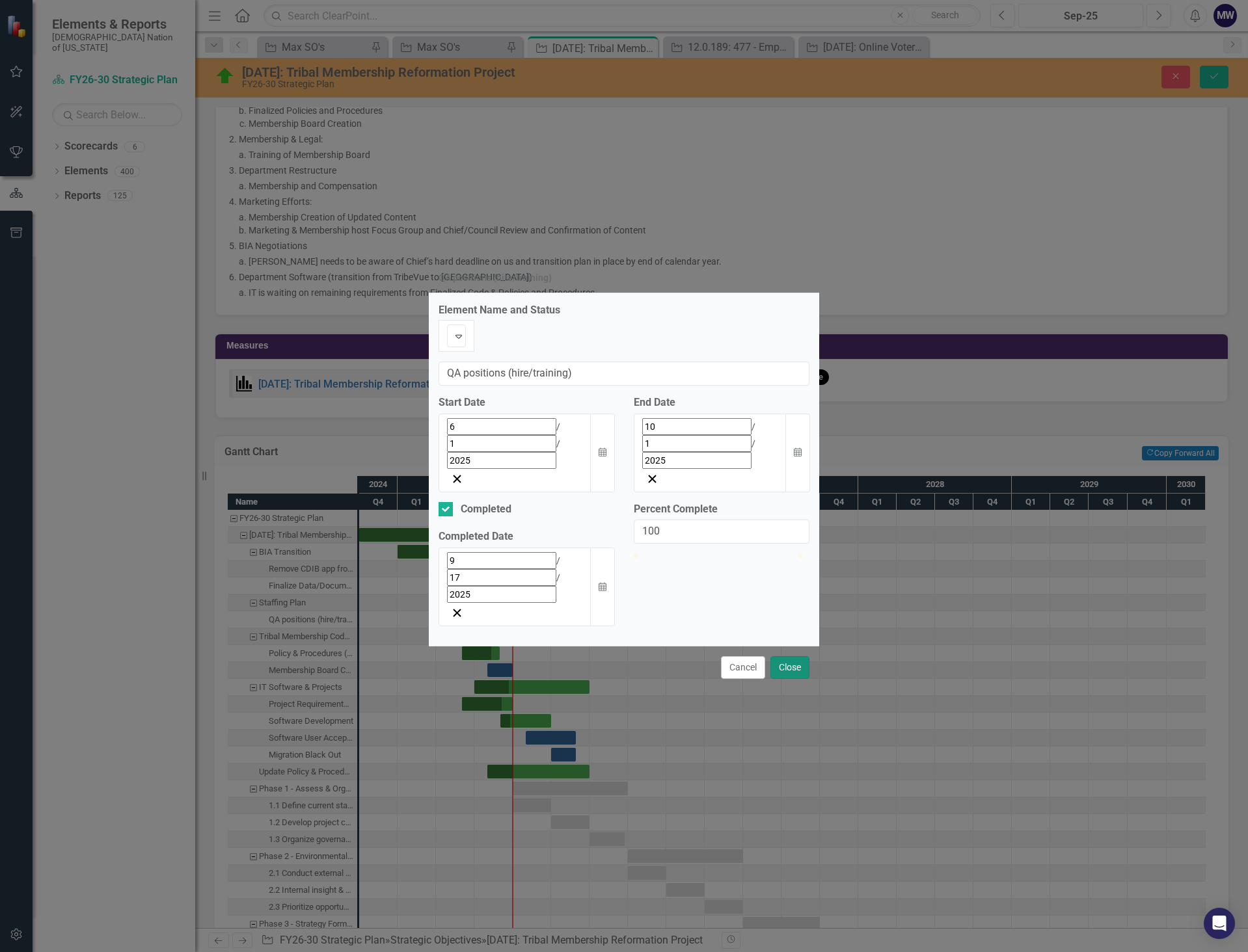
click at [702, 656] on button "Close" at bounding box center [789, 667] width 39 height 22
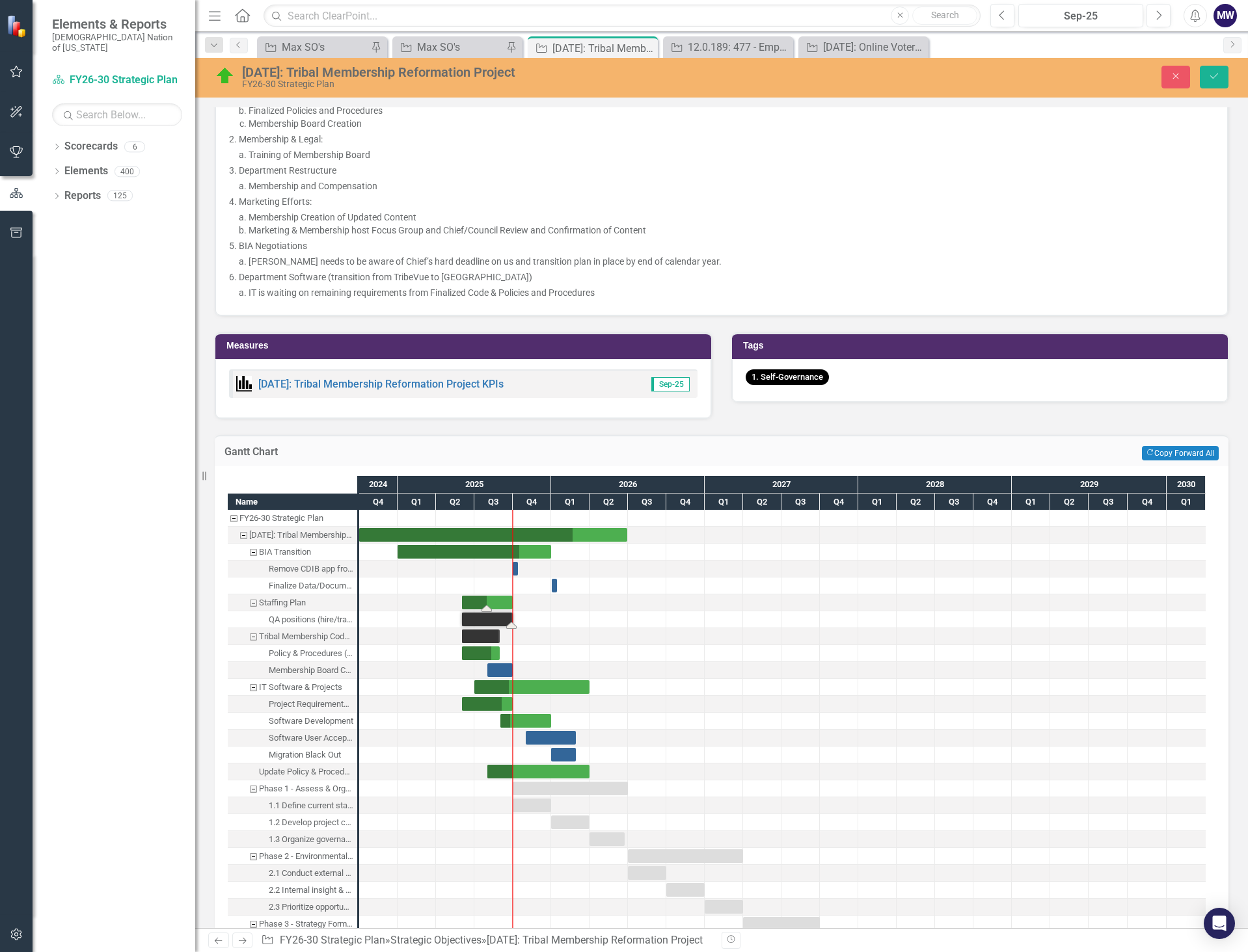
click at [488, 599] on div "Task: Start date: 2025-06-01 End date: 2025-10-01" at bounding box center [487, 602] width 50 height 14
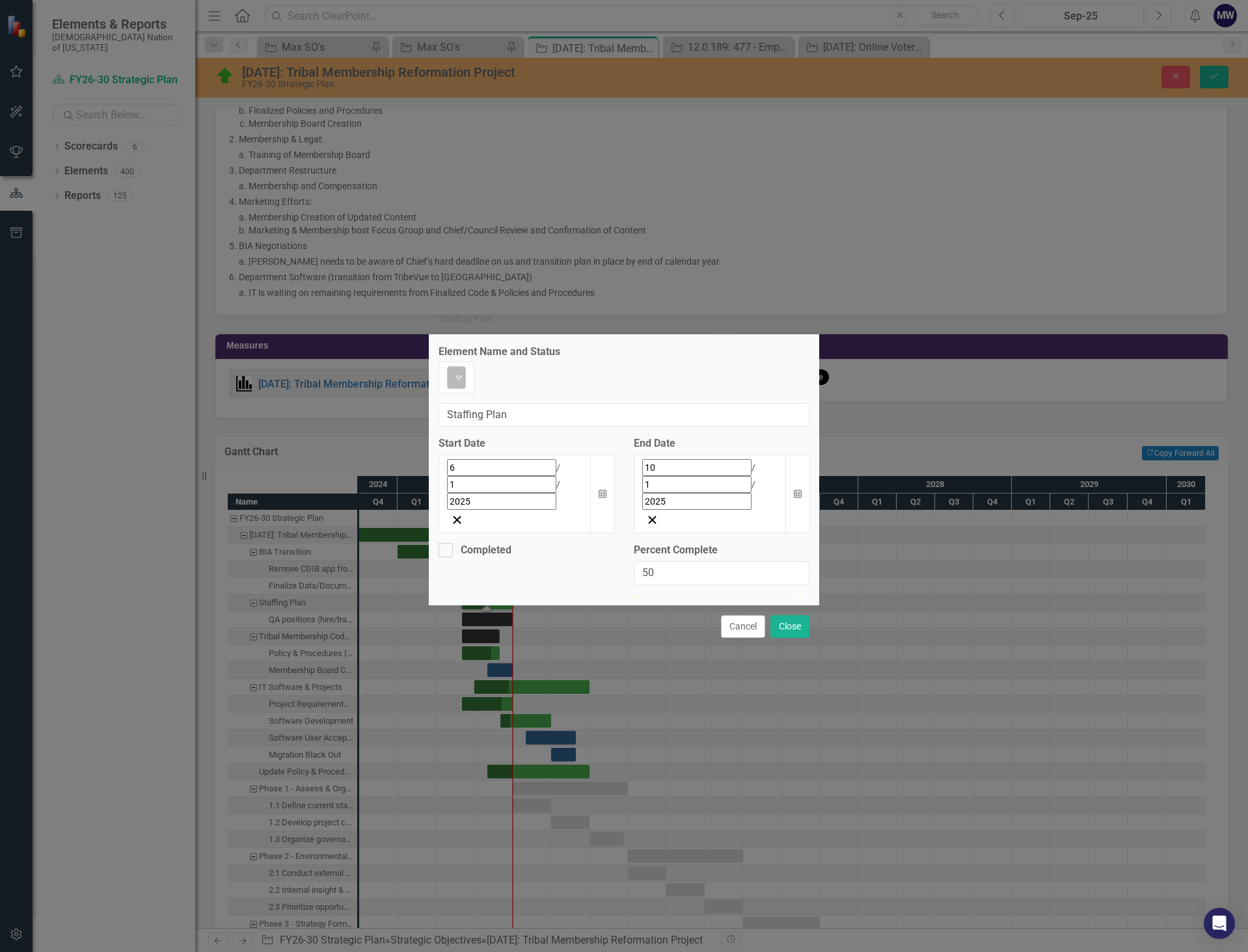
click at [452, 386] on div "On Target" at bounding box center [451, 377] width 3 height 18
click at [444, 543] on input "Completed" at bounding box center [442, 547] width 9 height 9
checkbox input "true"
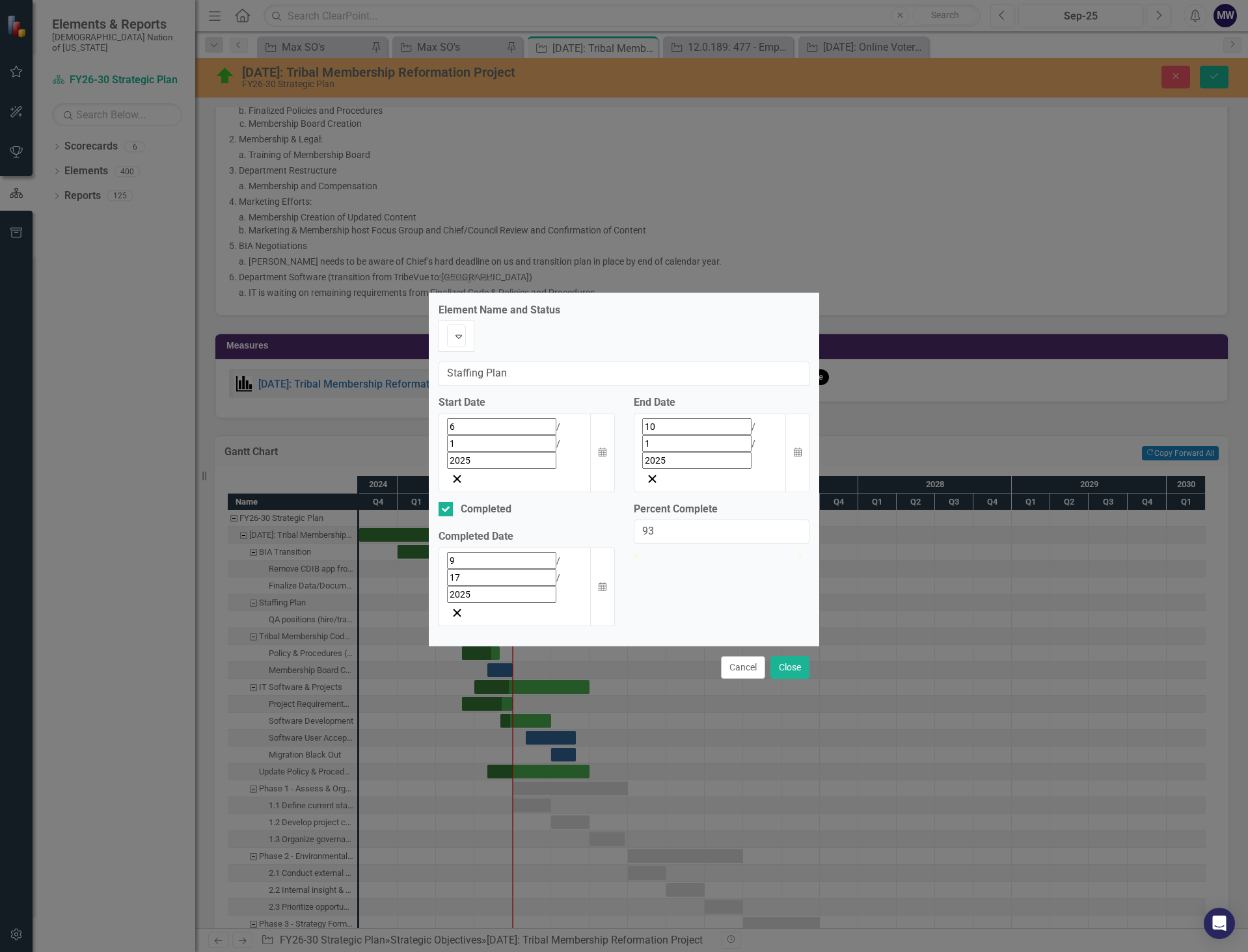
drag, startPoint x: 727, startPoint y: 542, endPoint x: 832, endPoint y: 551, distance: 105.4
click at [702, 547] on div "Staffing Plan Element Name and Status Completed Expand Staffing Plan Start Date…" at bounding box center [624, 476] width 1248 height 952
type input "100"
click at [702, 656] on button "Close" at bounding box center [789, 667] width 39 height 22
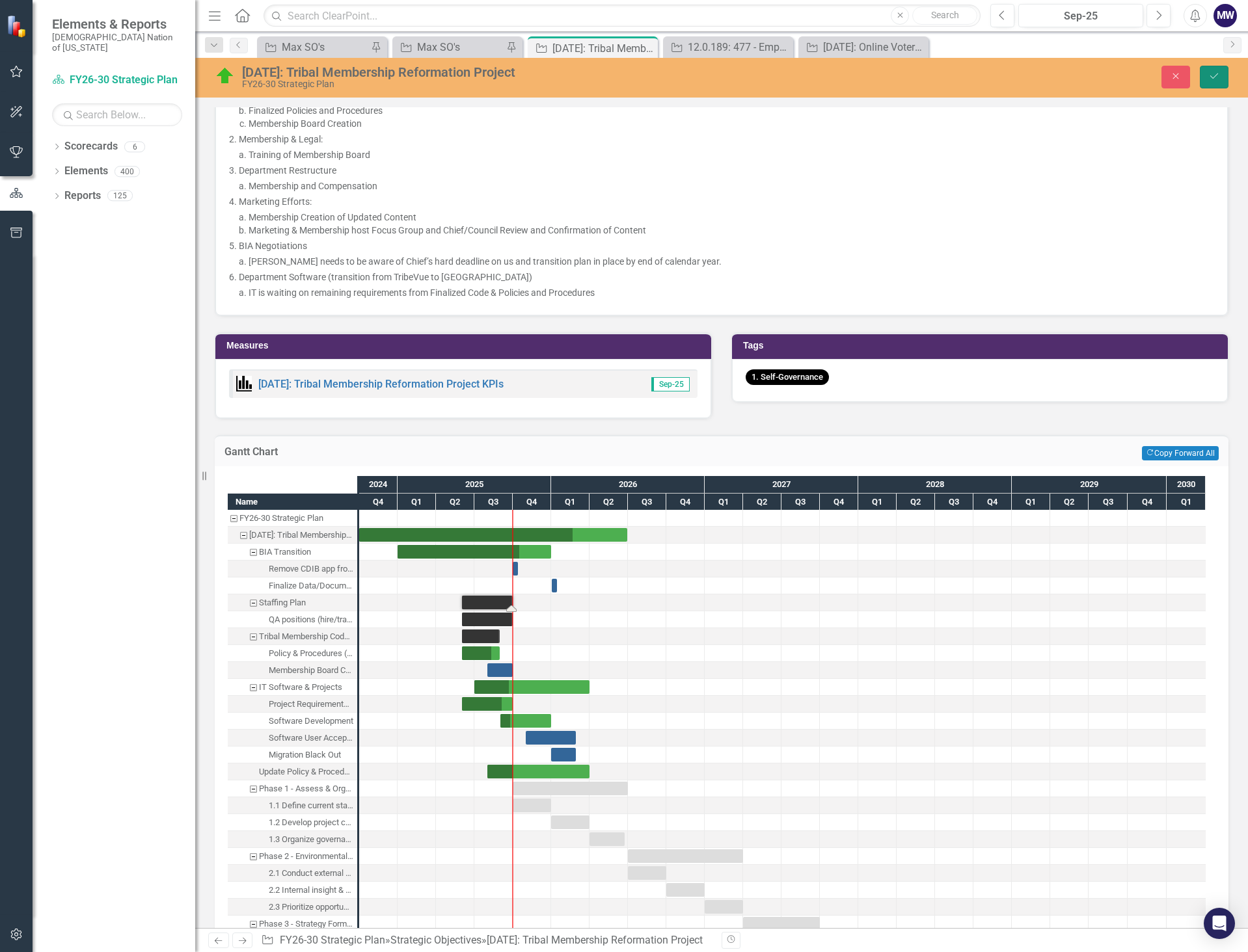
drag, startPoint x: 1210, startPoint y: 81, endPoint x: 1212, endPoint y: 127, distance: 46.0
click at [702, 83] on button "Save" at bounding box center [1214, 77] width 29 height 22
